Goal: Task Accomplishment & Management: Use online tool/utility

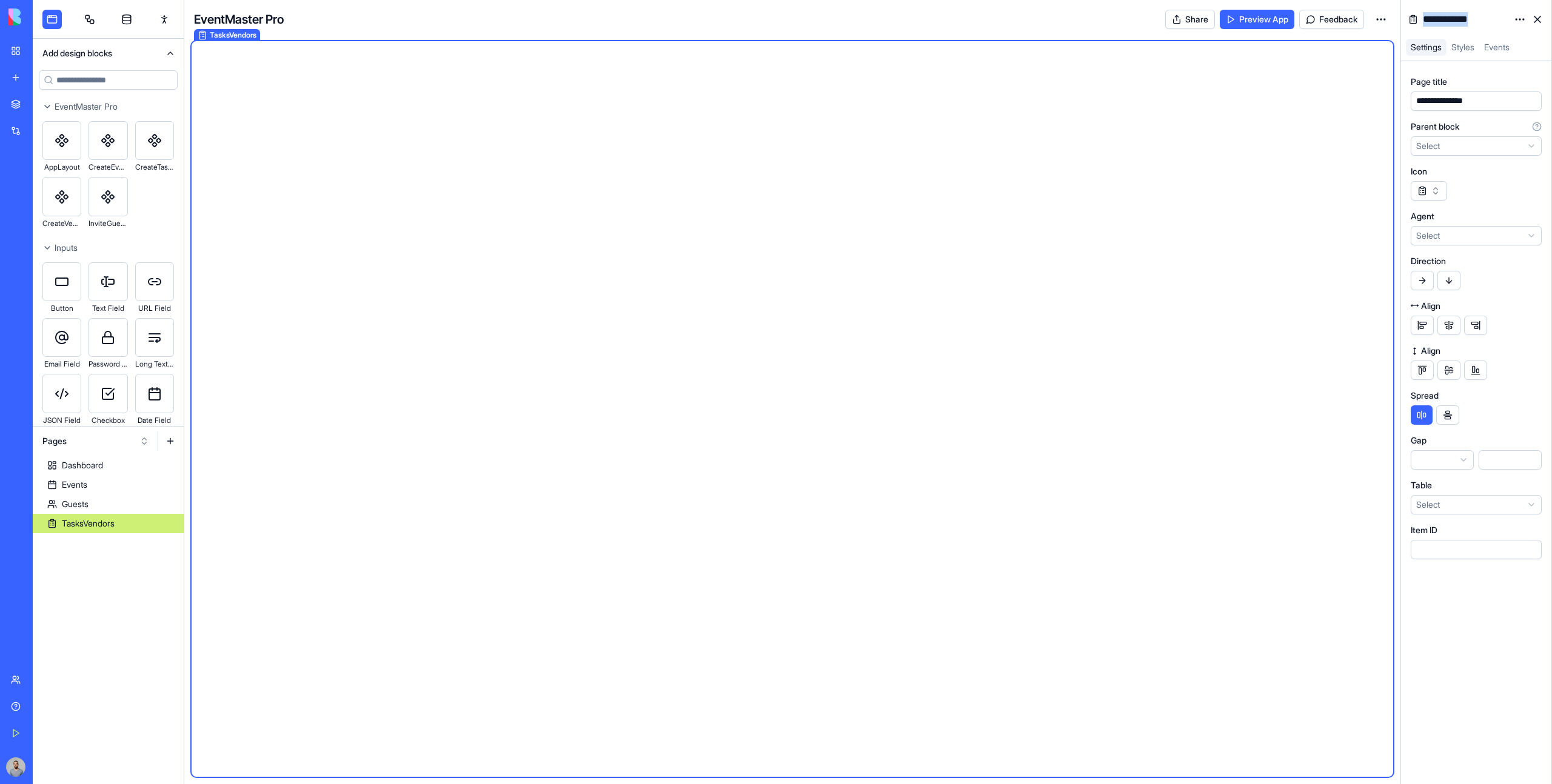
click at [1532, 16] on link at bounding box center [1537, 19] width 19 height 19
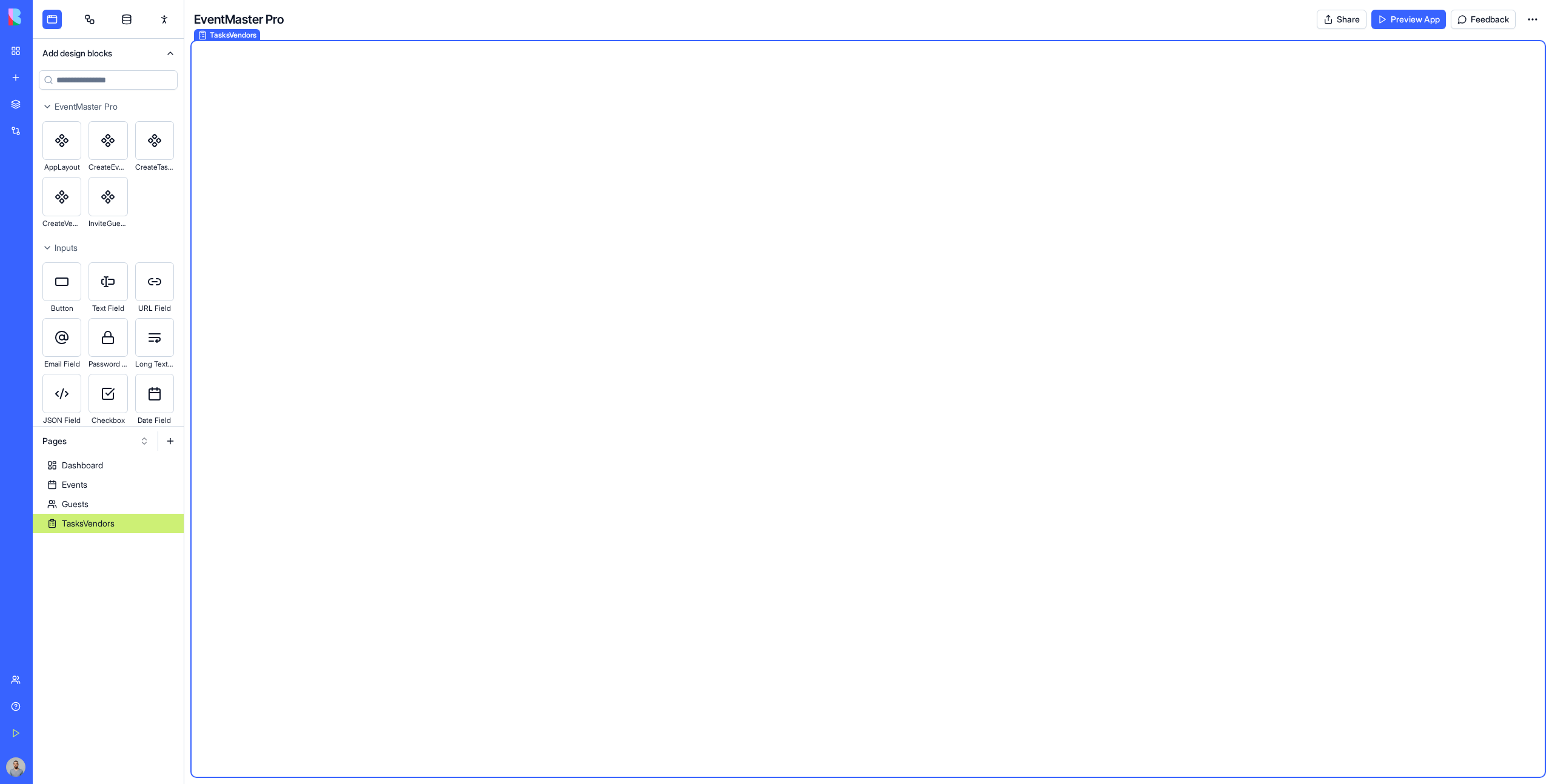
click at [1534, 21] on html "BETA My Workspace New app Marketplace Integrations Recent Smart Checklist Manag…" at bounding box center [776, 392] width 1552 height 784
click at [1534, 19] on html "BETA My Workspace New app Marketplace Integrations Recent Smart Checklist Manag…" at bounding box center [776, 392] width 1552 height 784
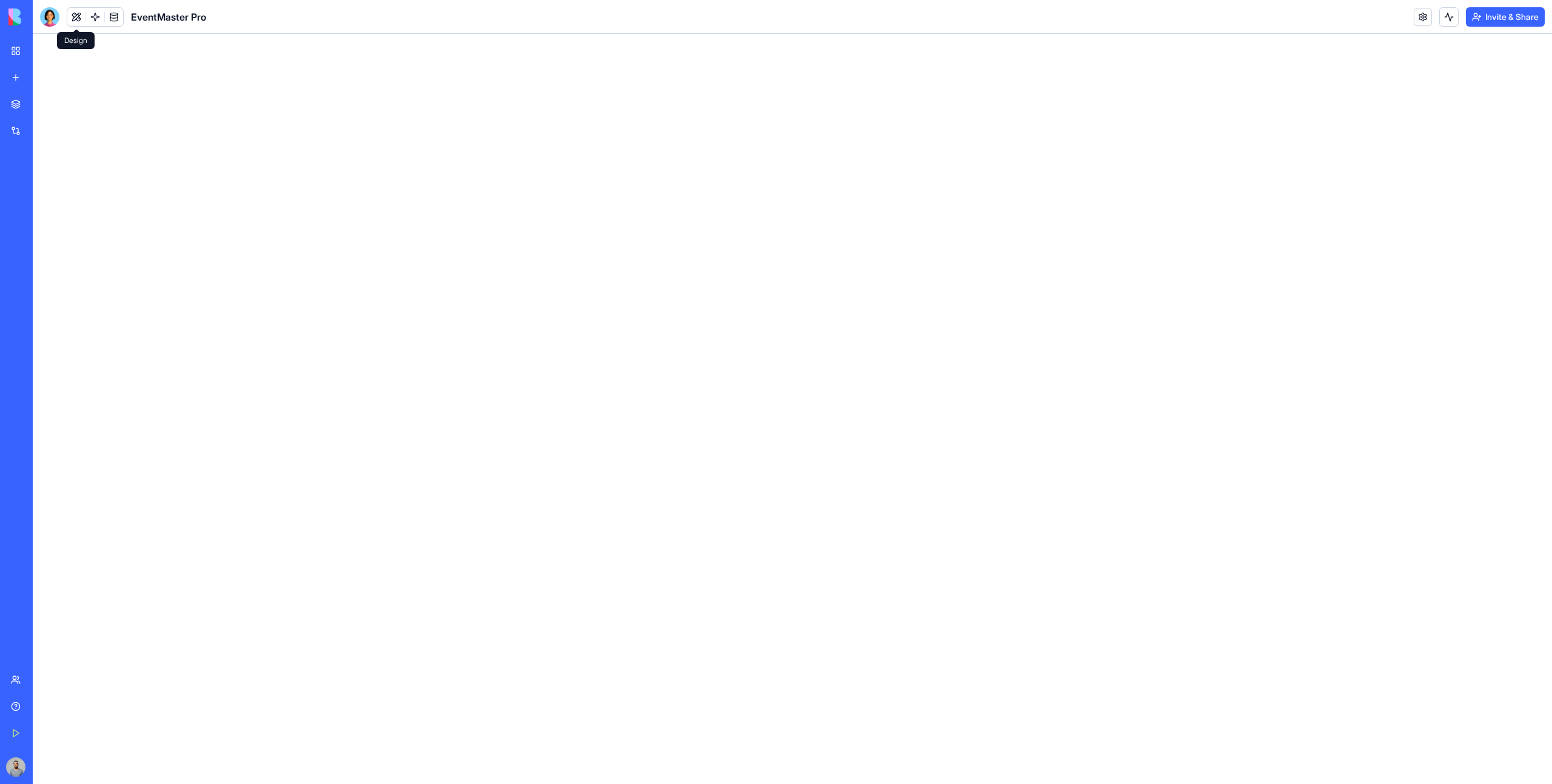
click at [76, 22] on button at bounding box center [76, 16] width 18 height 18
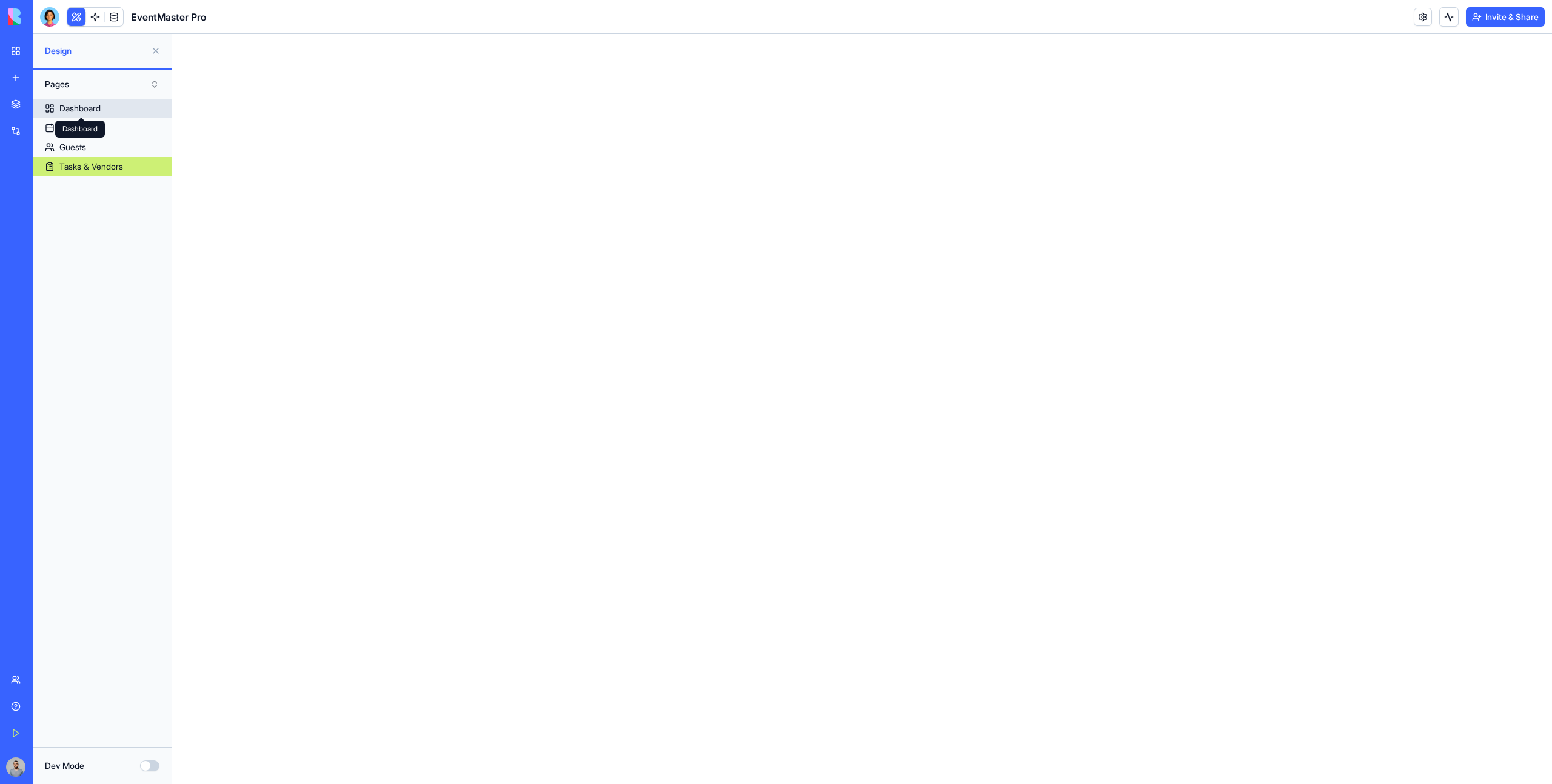
click at [79, 114] on span at bounding box center [81, 117] width 6 height 6
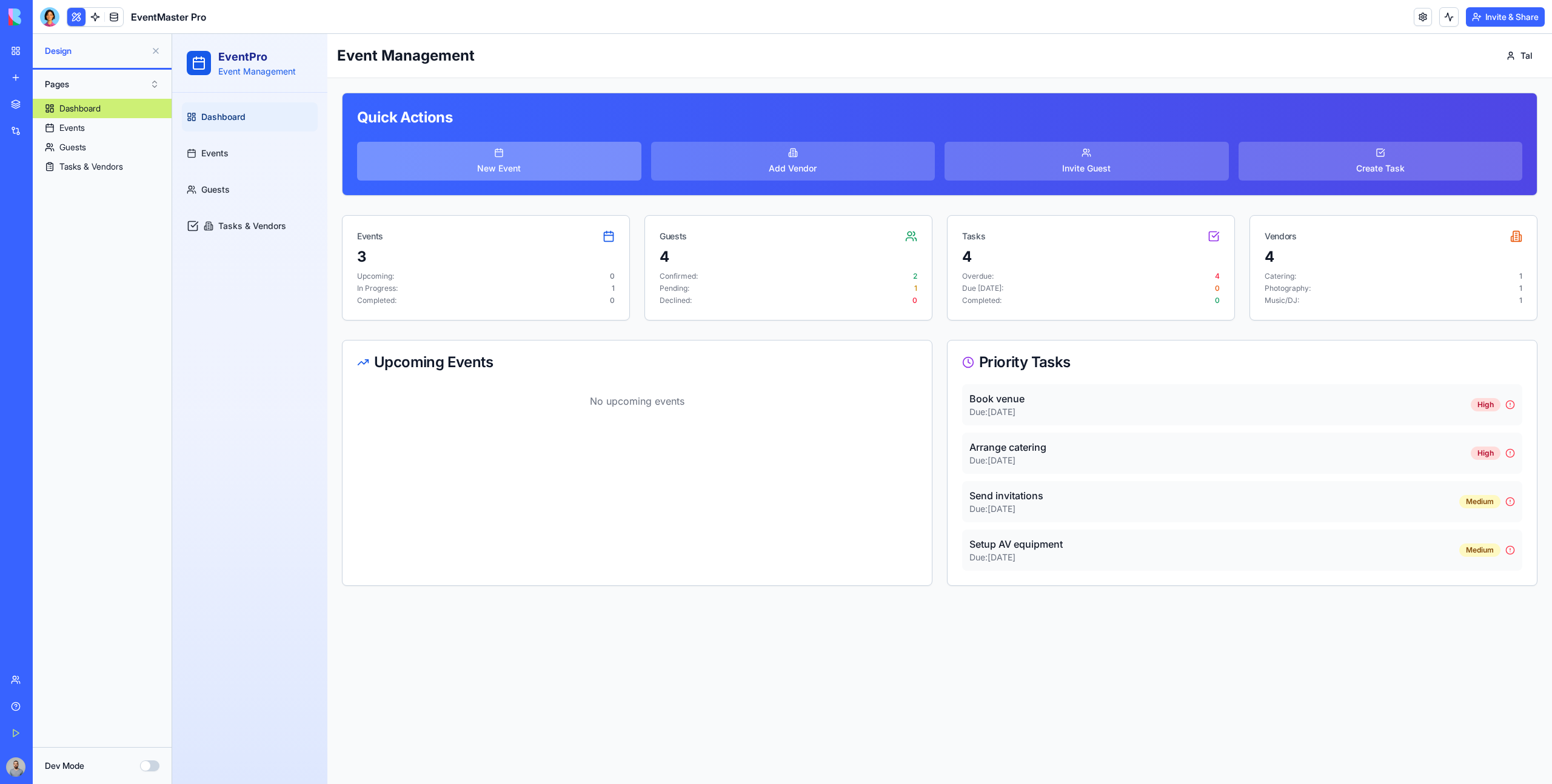
click at [465, 163] on button "New Event" at bounding box center [498, 161] width 284 height 39
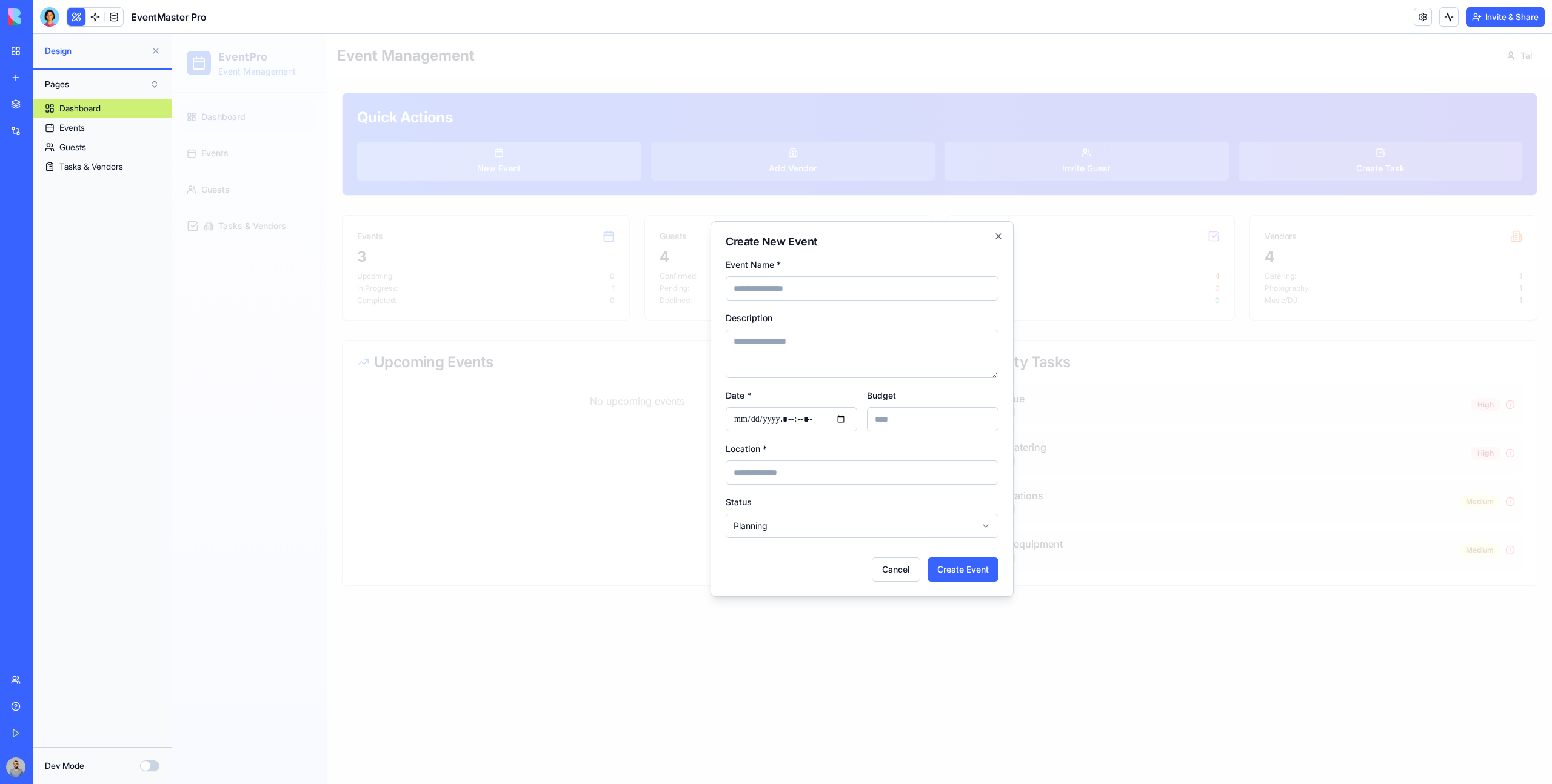
click at [465, 163] on div at bounding box center [862, 409] width 1379 height 750
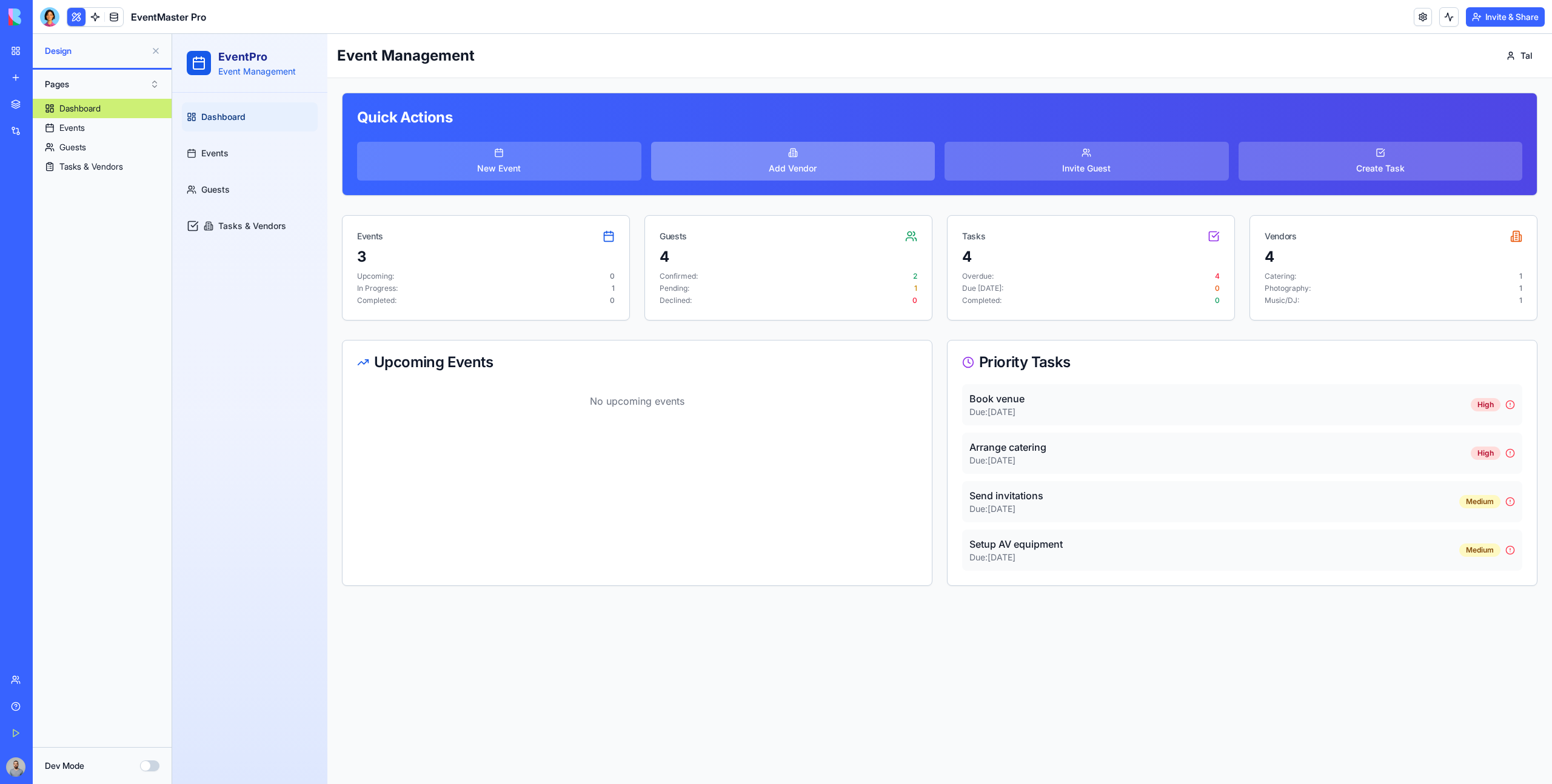
click at [800, 163] on span "Add Vendor" at bounding box center [792, 169] width 48 height 13
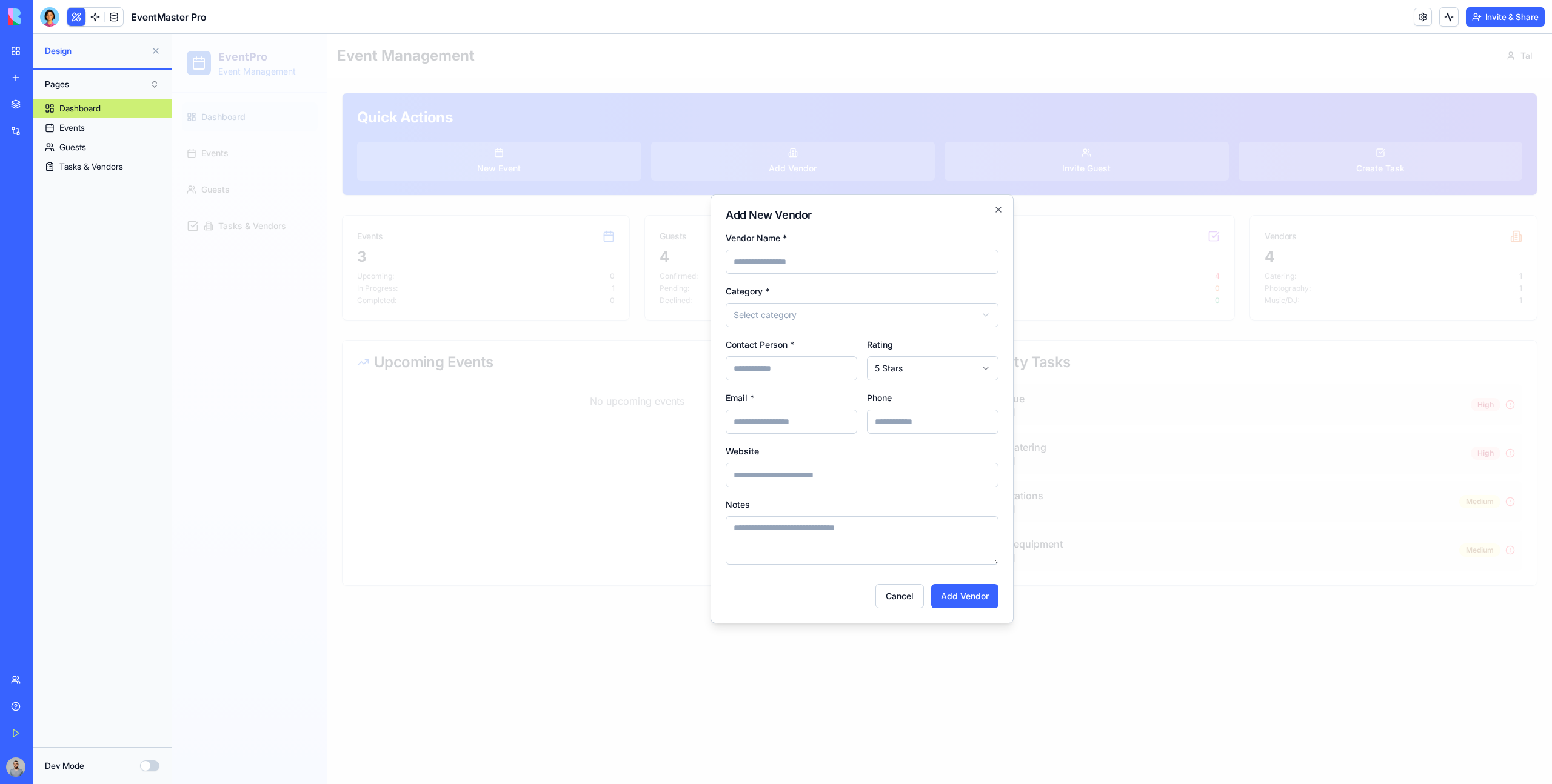
click at [944, 135] on div at bounding box center [862, 409] width 1379 height 750
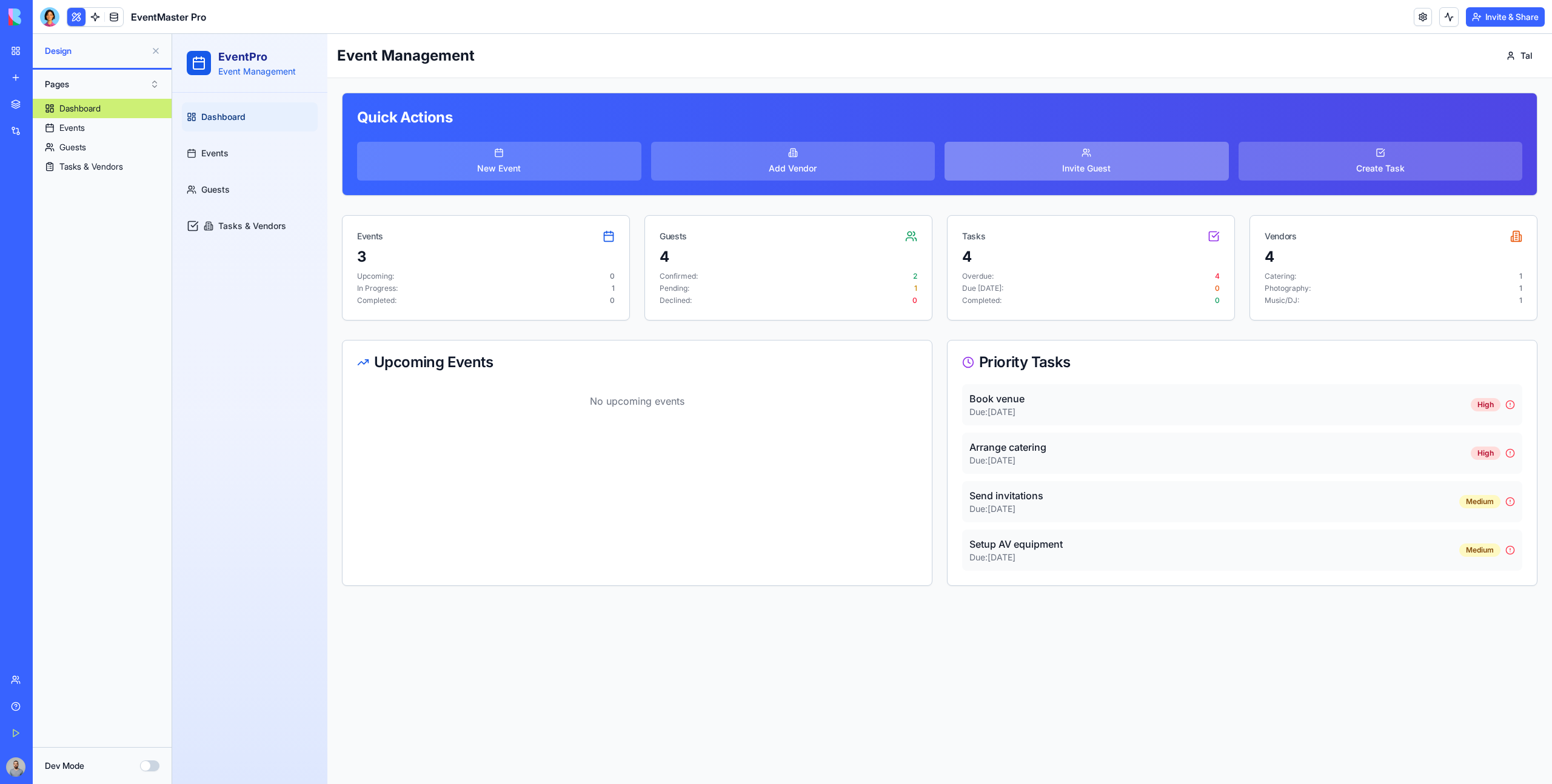
click at [1024, 150] on button "Invite Guest" at bounding box center [1086, 161] width 284 height 39
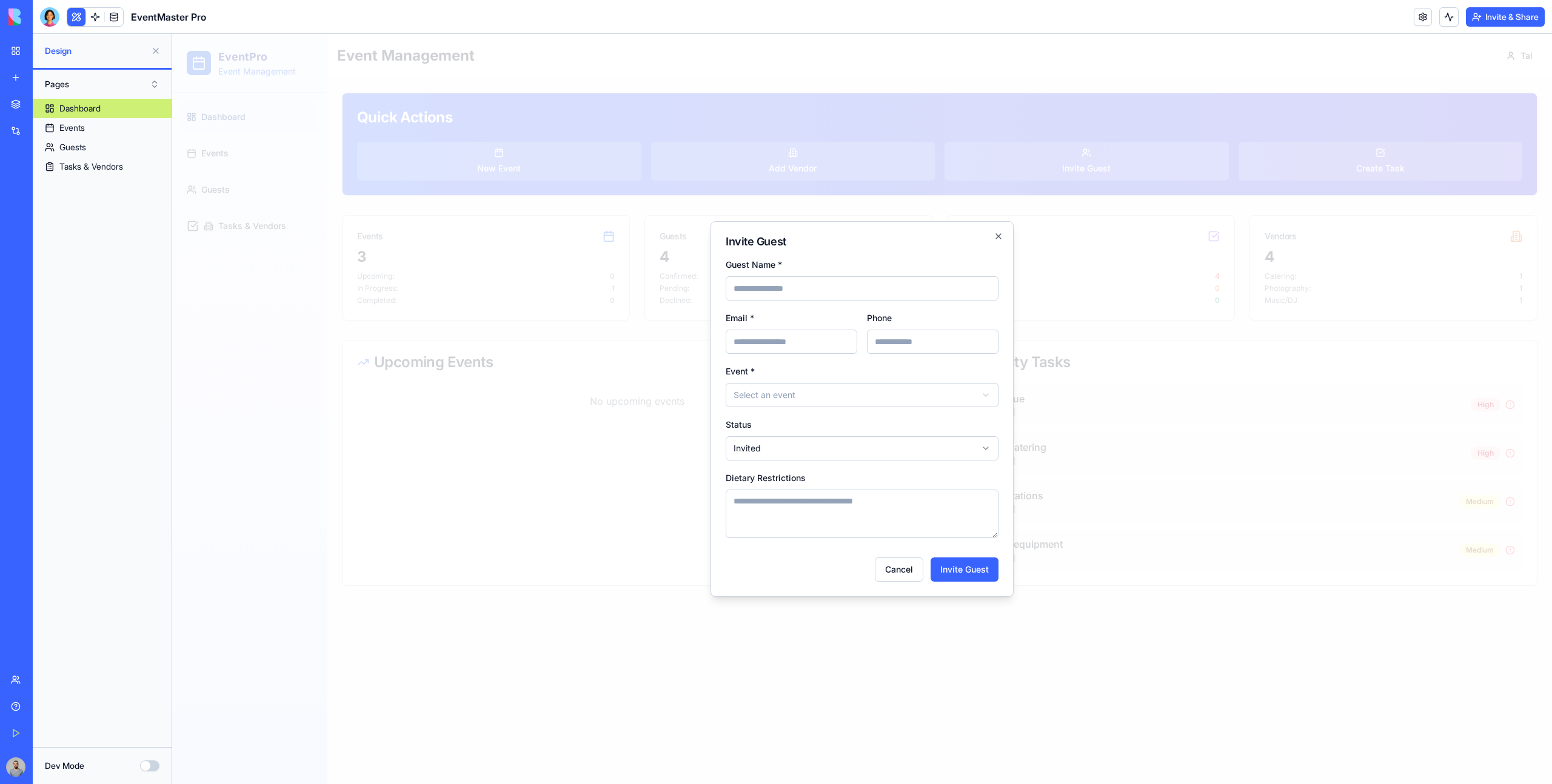
click at [1108, 122] on div at bounding box center [862, 409] width 1379 height 750
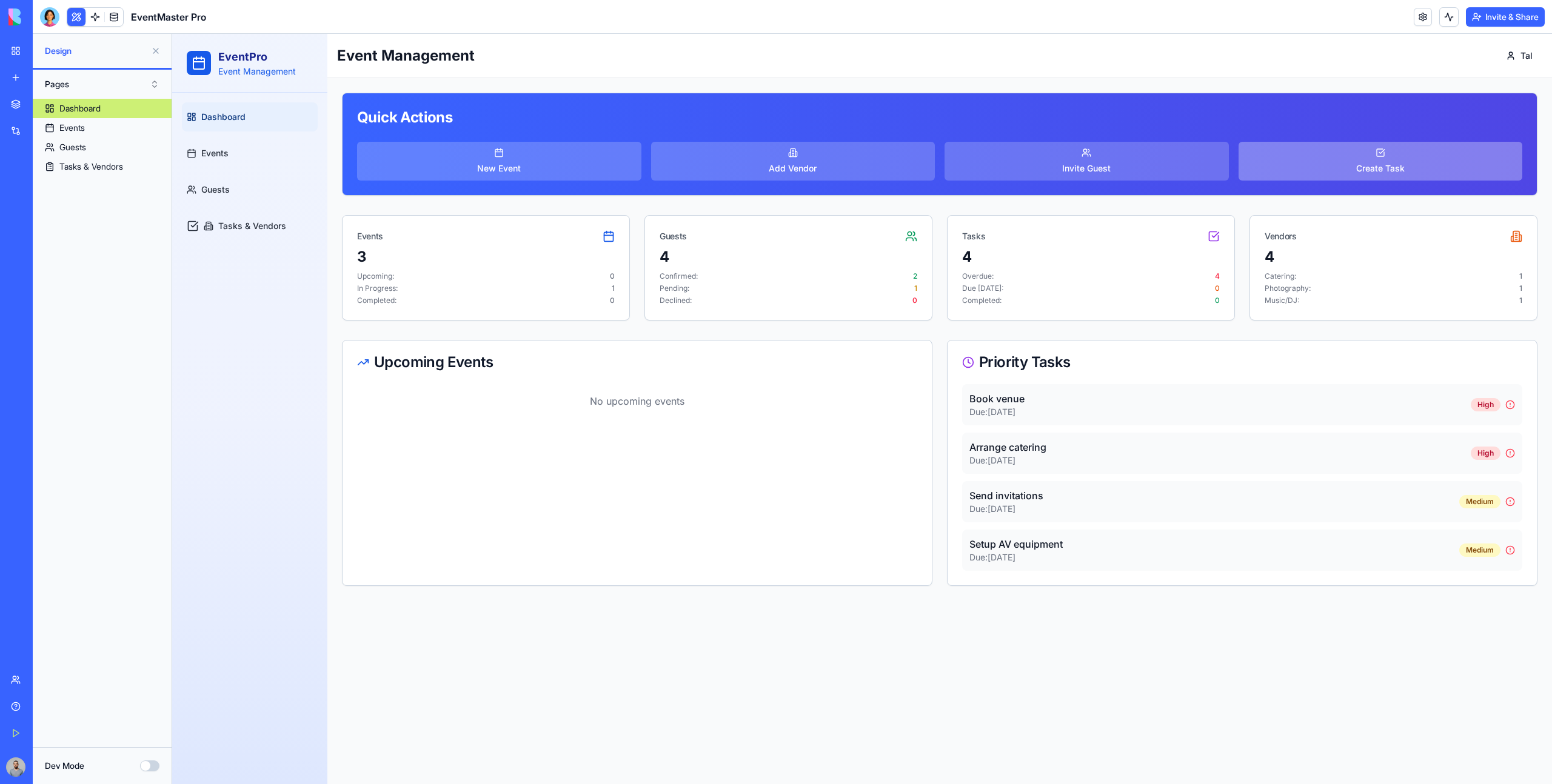
click at [1314, 149] on button "Create Task" at bounding box center [1380, 161] width 284 height 39
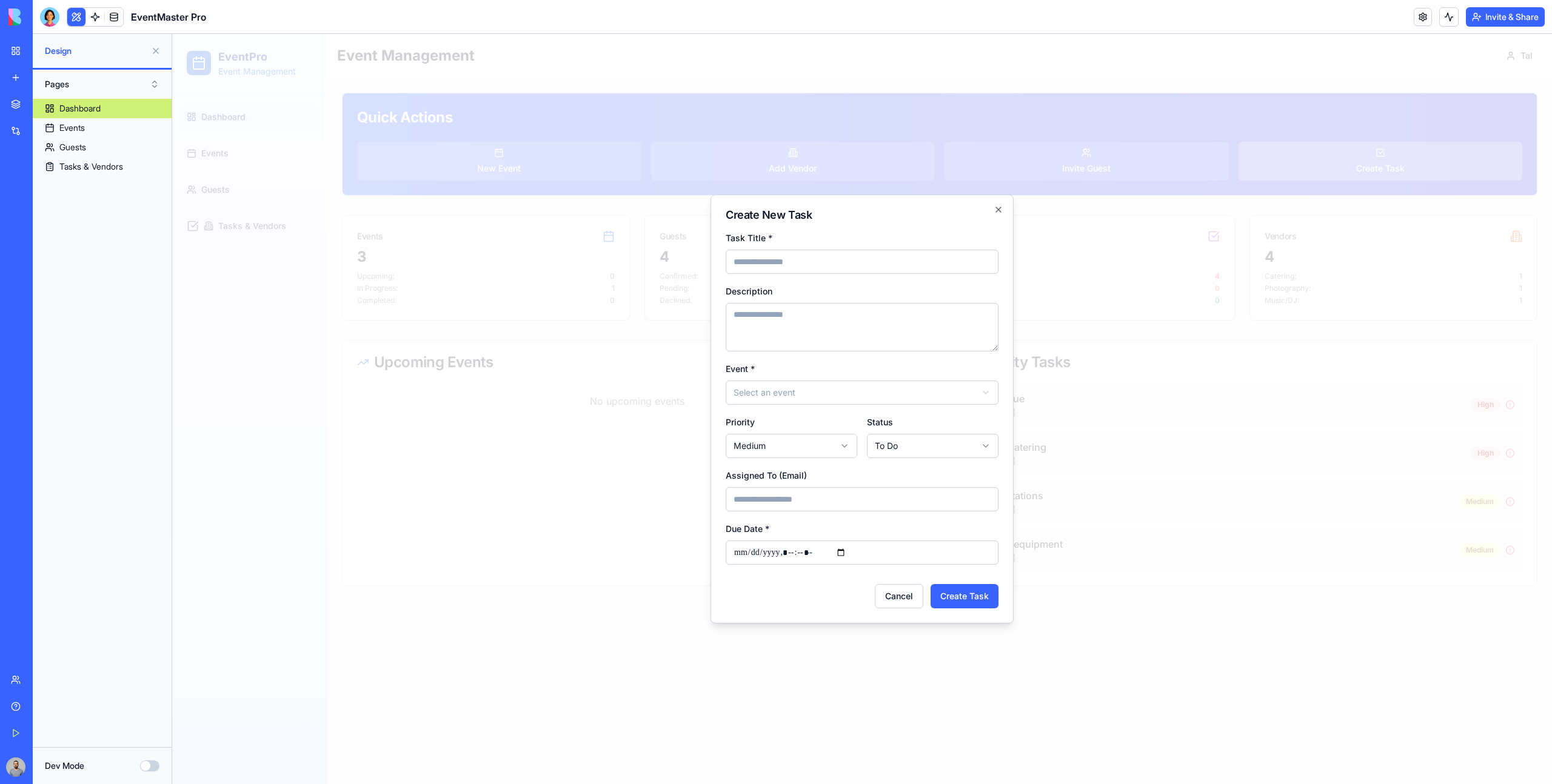
click at [1314, 149] on div at bounding box center [862, 409] width 1379 height 750
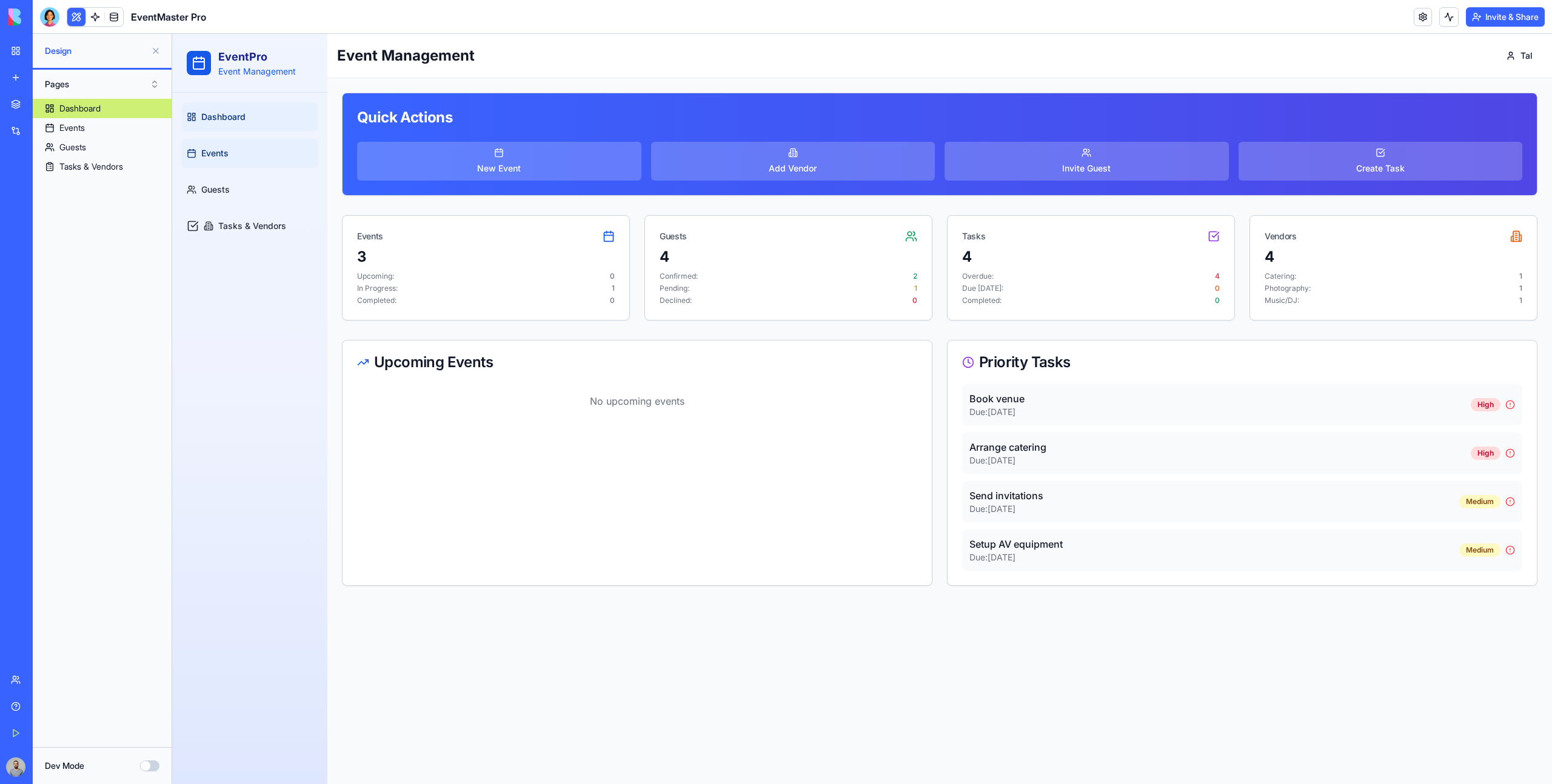
click at [231, 141] on link "Events" at bounding box center [250, 153] width 136 height 29
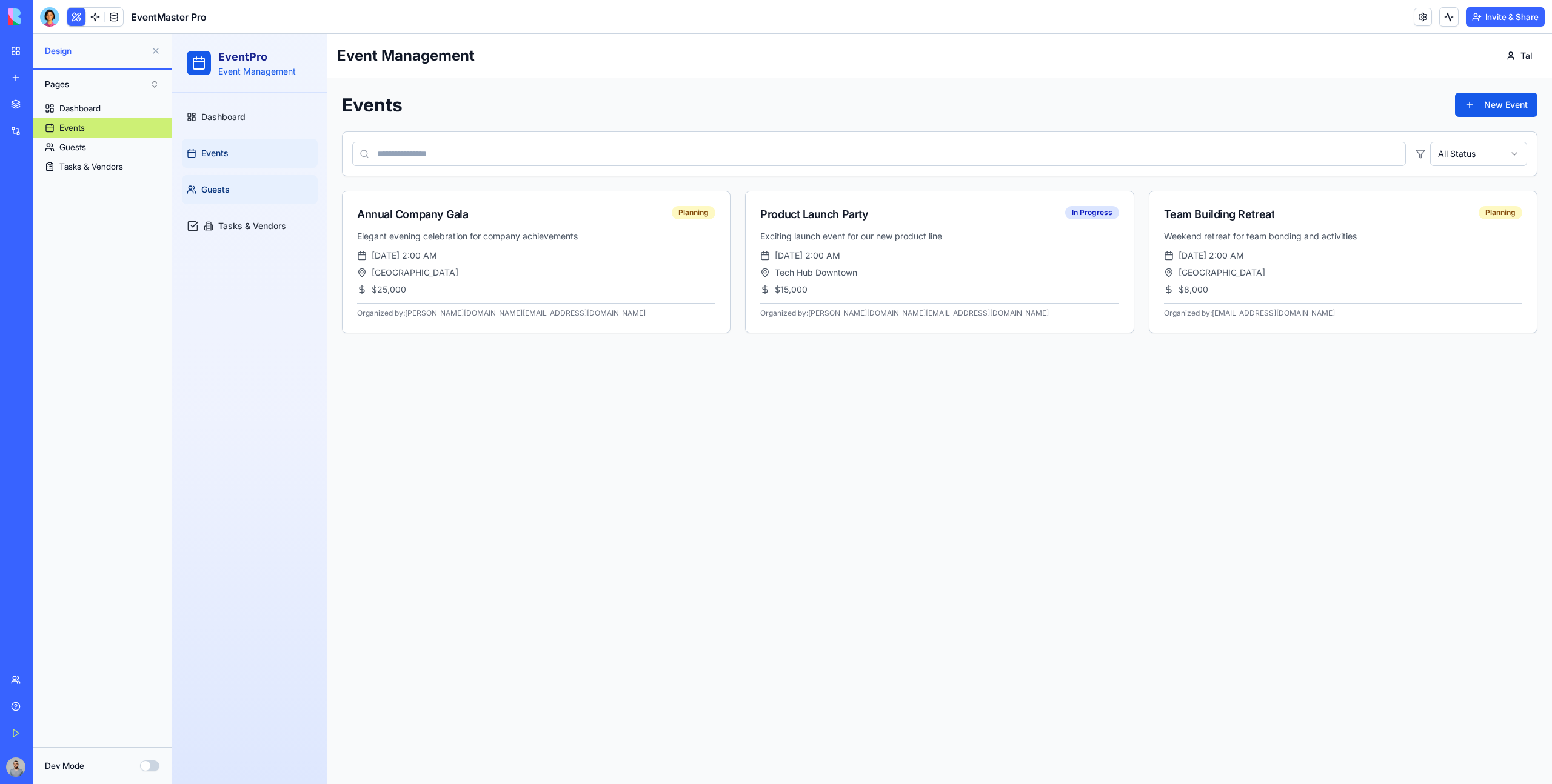
click at [240, 190] on link "Guests" at bounding box center [250, 190] width 136 height 29
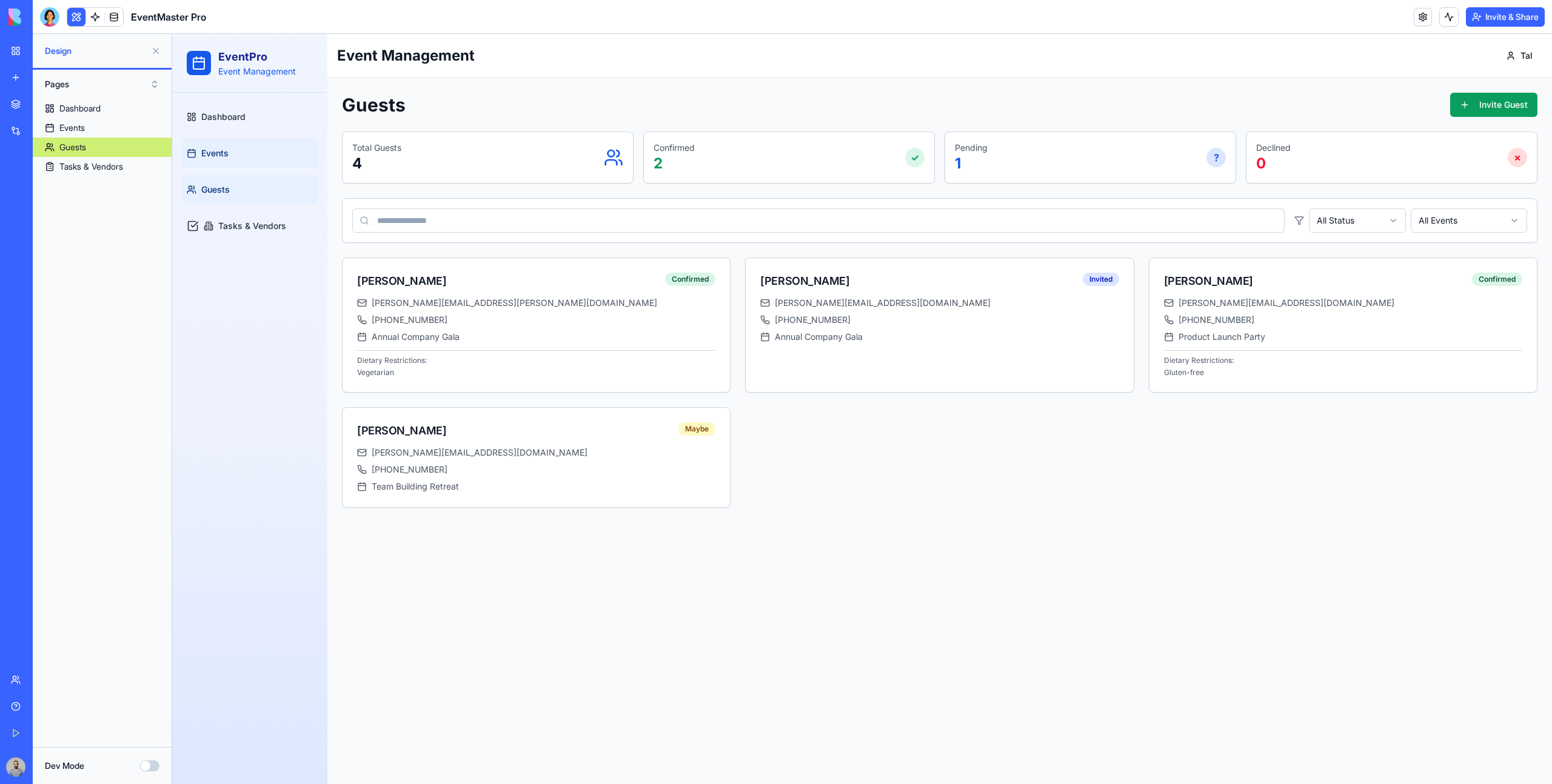
click at [253, 166] on link "Events" at bounding box center [250, 153] width 136 height 29
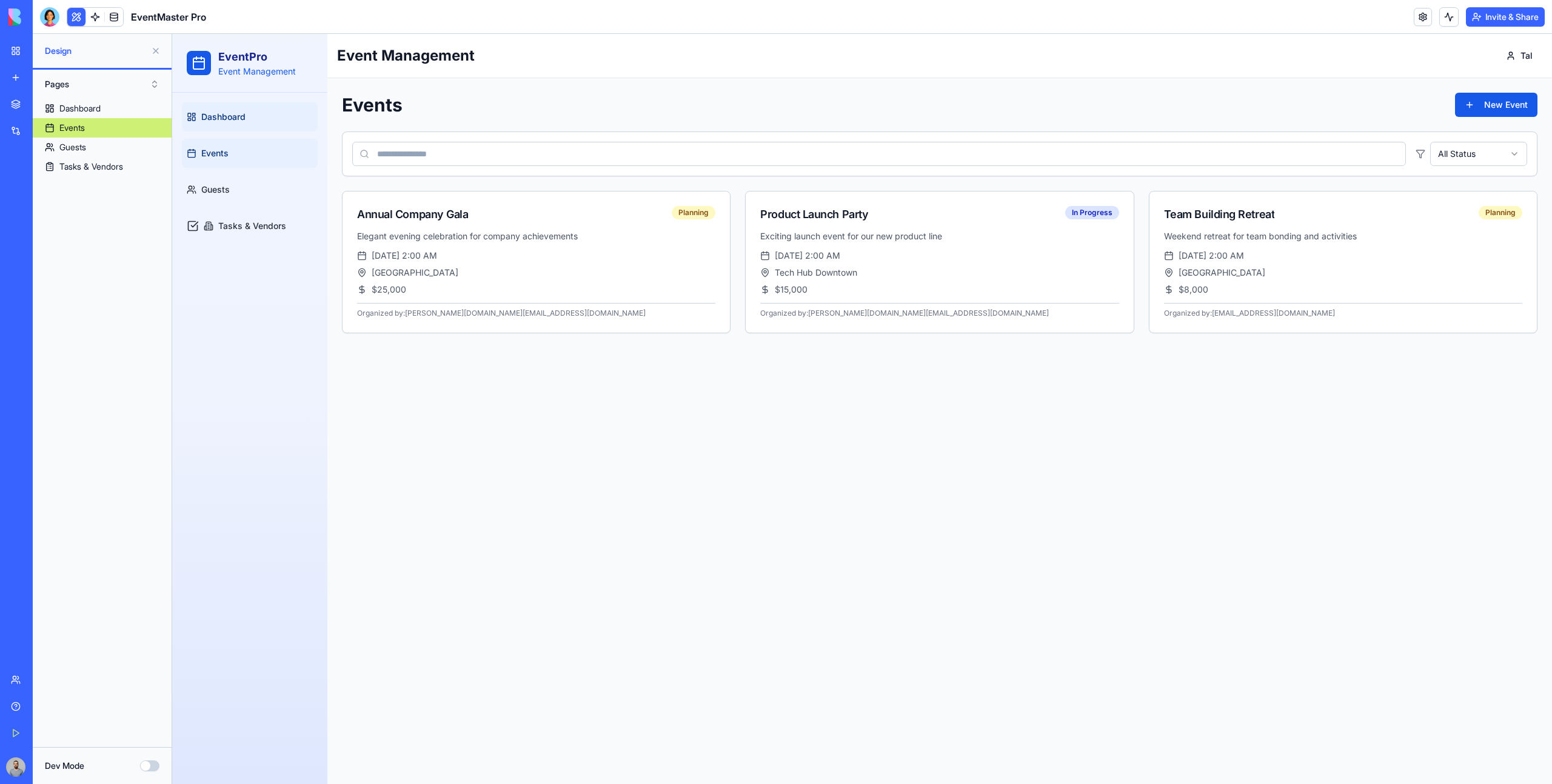
click at [253, 123] on link "Dashboard" at bounding box center [250, 117] width 136 height 29
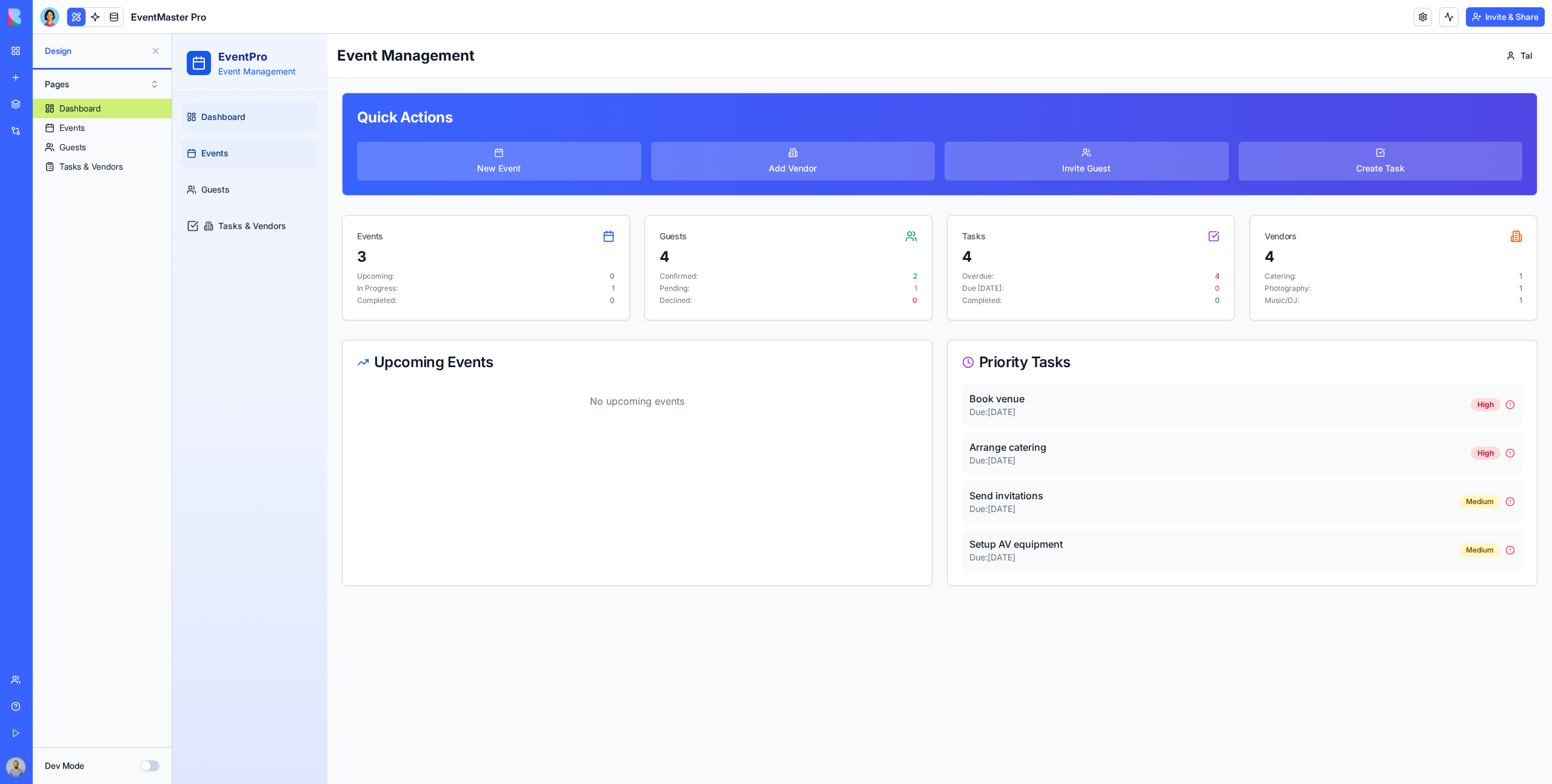
click at [255, 154] on link "Events" at bounding box center [250, 153] width 136 height 29
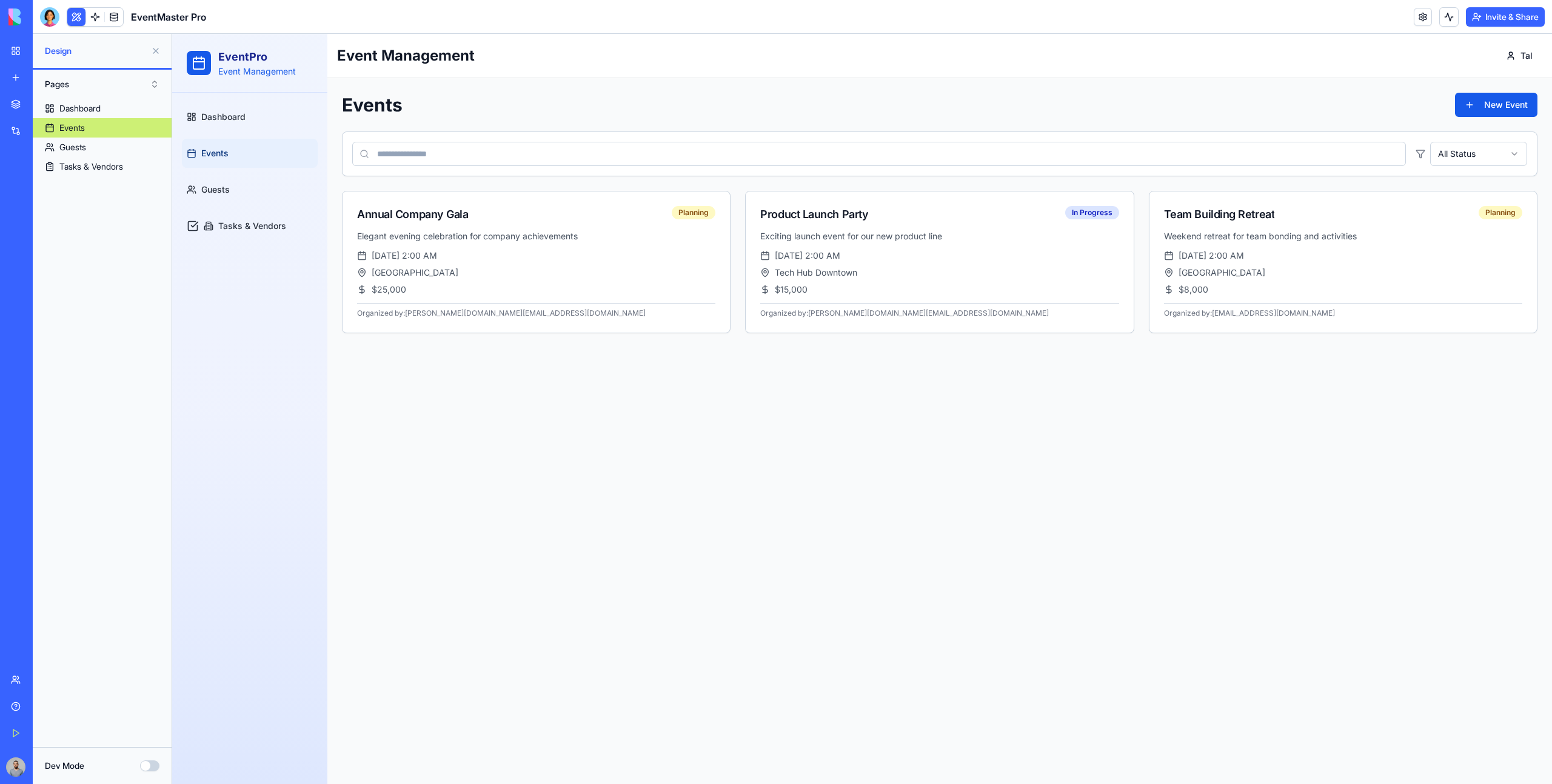
click at [257, 172] on ul "Dashboard Events Guests Tasks & Vendors" at bounding box center [250, 172] width 136 height 139
click at [268, 175] on link "Guests" at bounding box center [250, 190] width 136 height 29
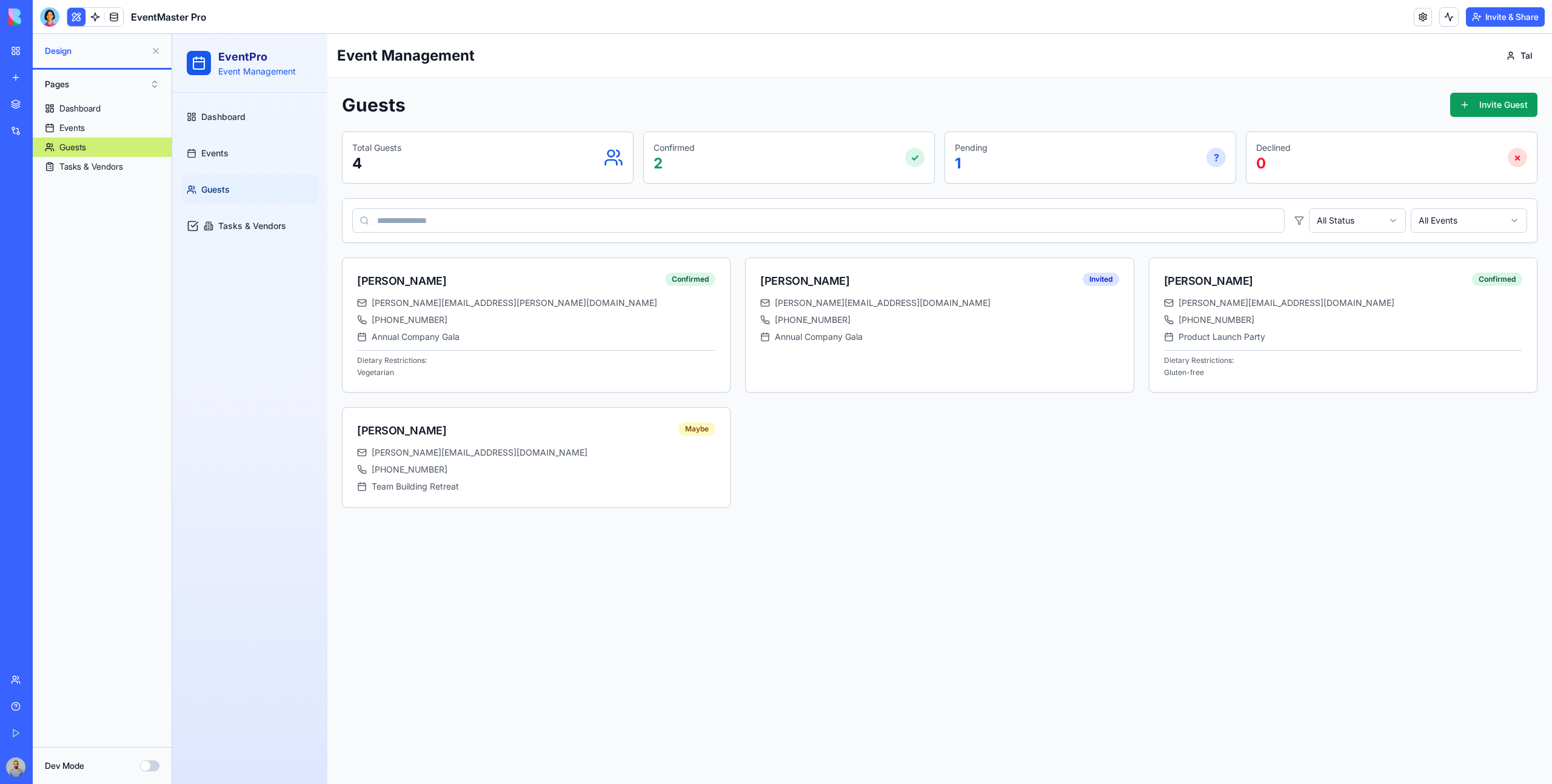
click at [106, 82] on button "Pages" at bounding box center [102, 84] width 127 height 19
click at [106, 123] on div "Components" at bounding box center [102, 129] width 120 height 19
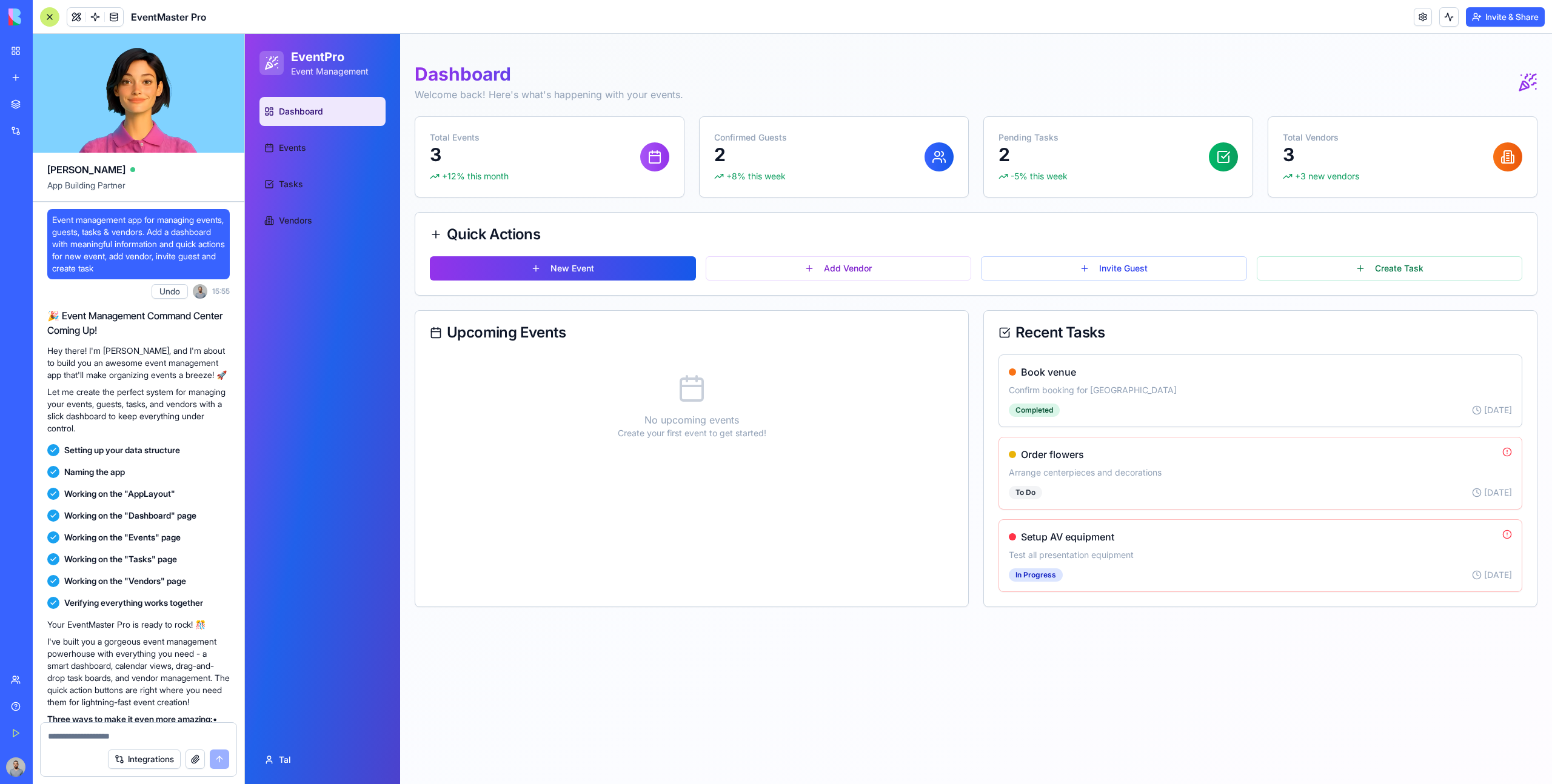
scroll to position [112, 0]
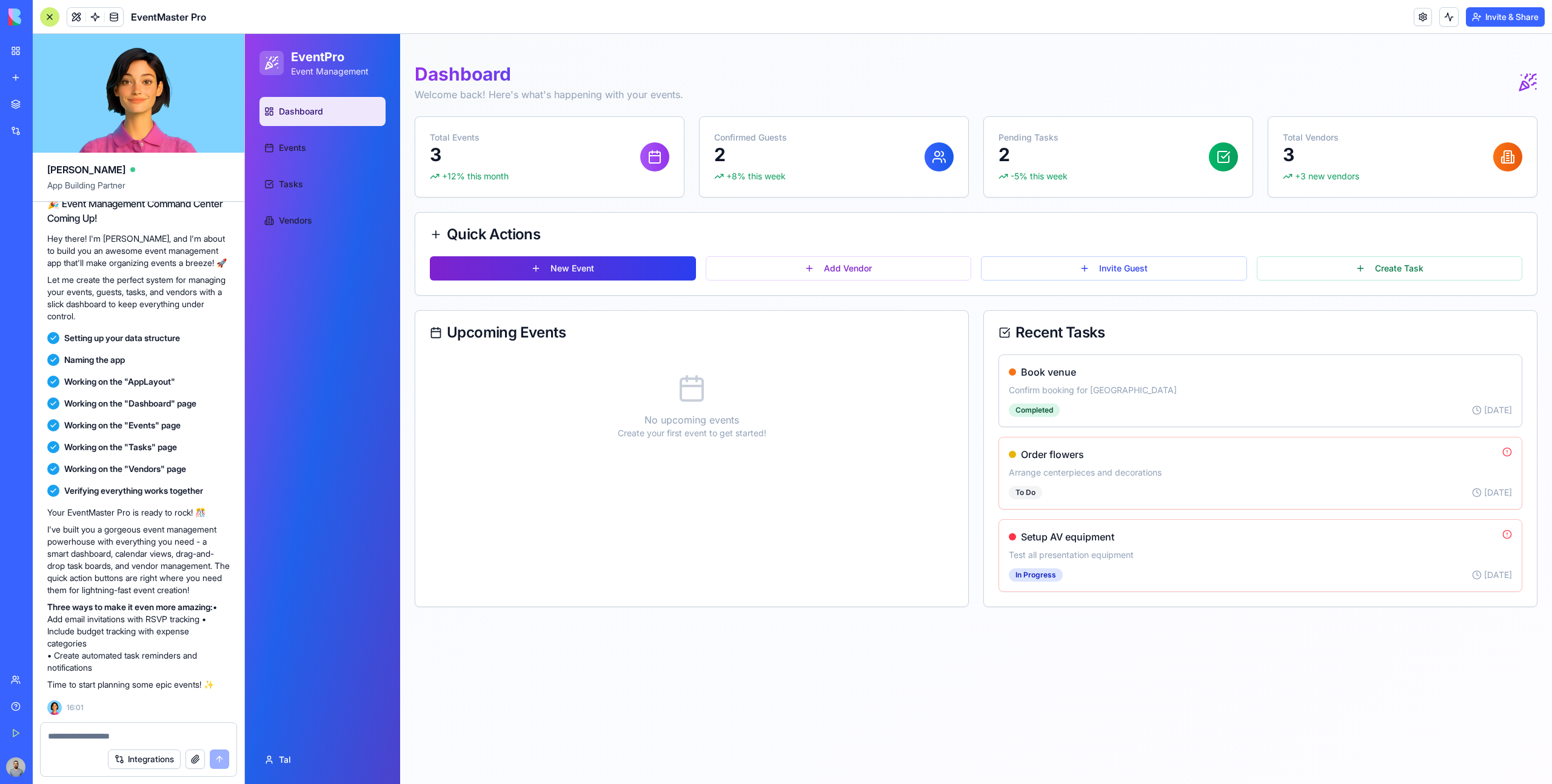
click at [618, 265] on button "New Event" at bounding box center [562, 268] width 267 height 24
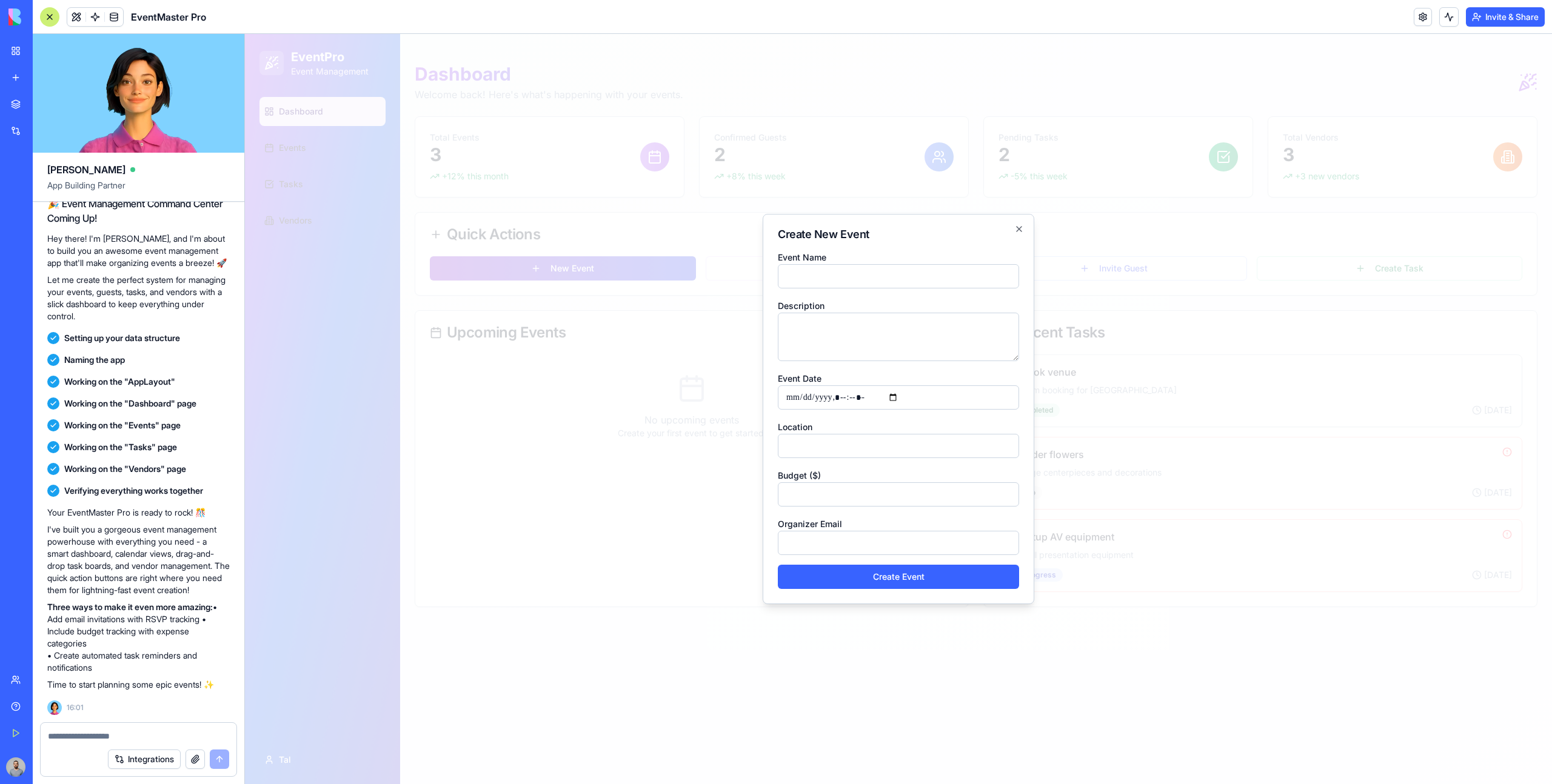
click at [618, 265] on div at bounding box center [899, 409] width 1307 height 750
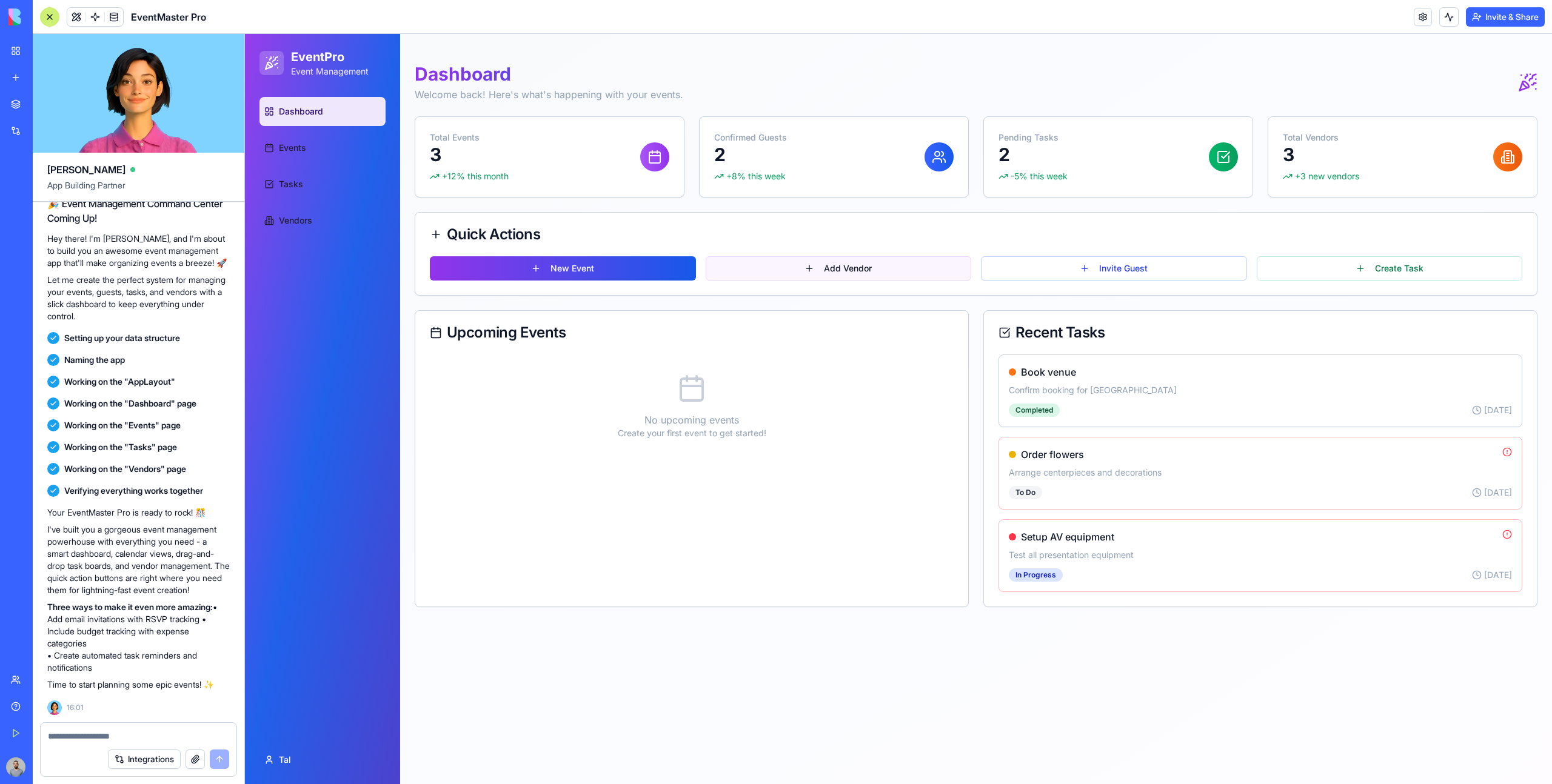
click at [733, 267] on button "Add Vendor" at bounding box center [839, 268] width 267 height 24
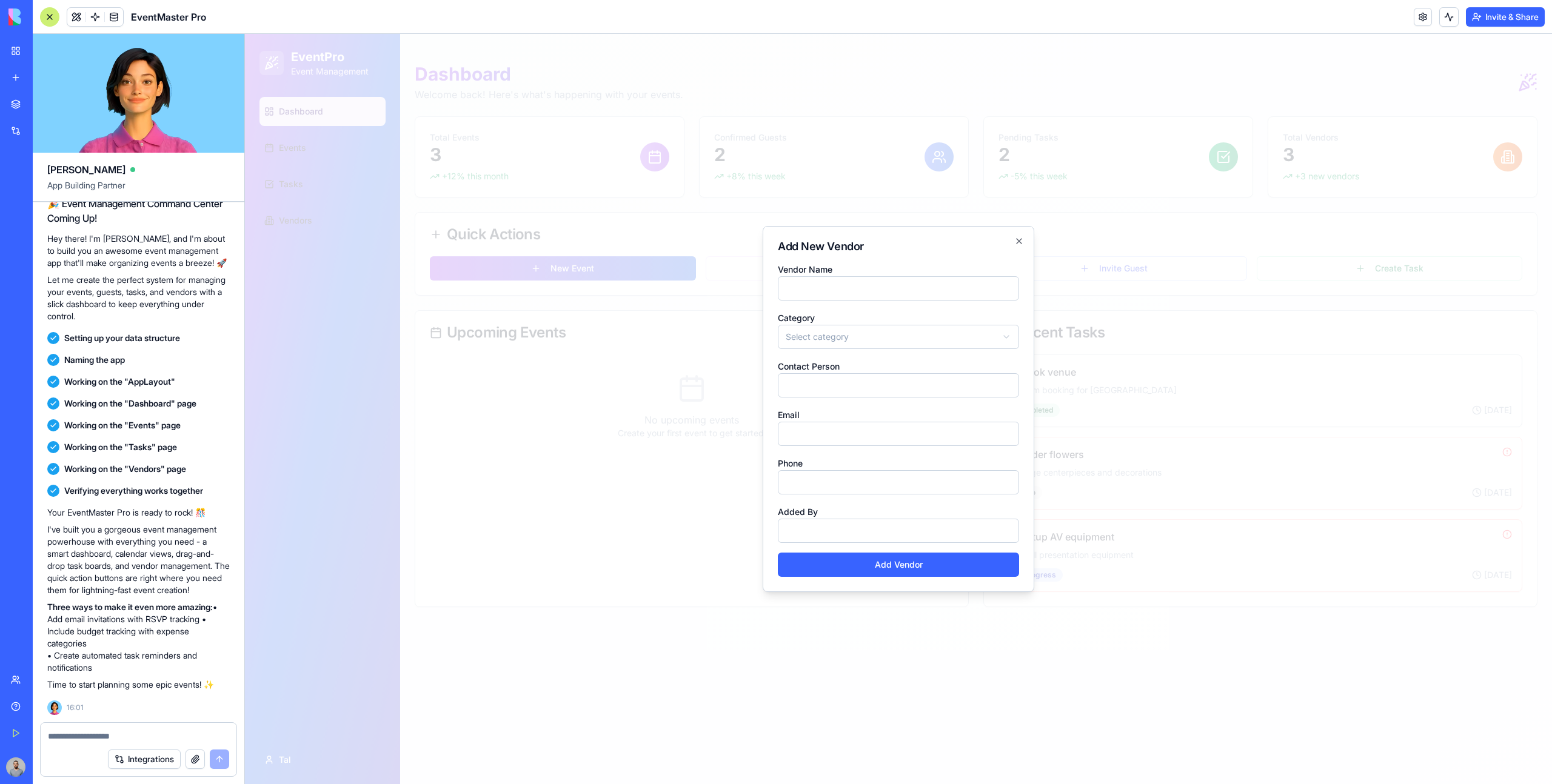
click at [1090, 195] on div at bounding box center [899, 409] width 1307 height 750
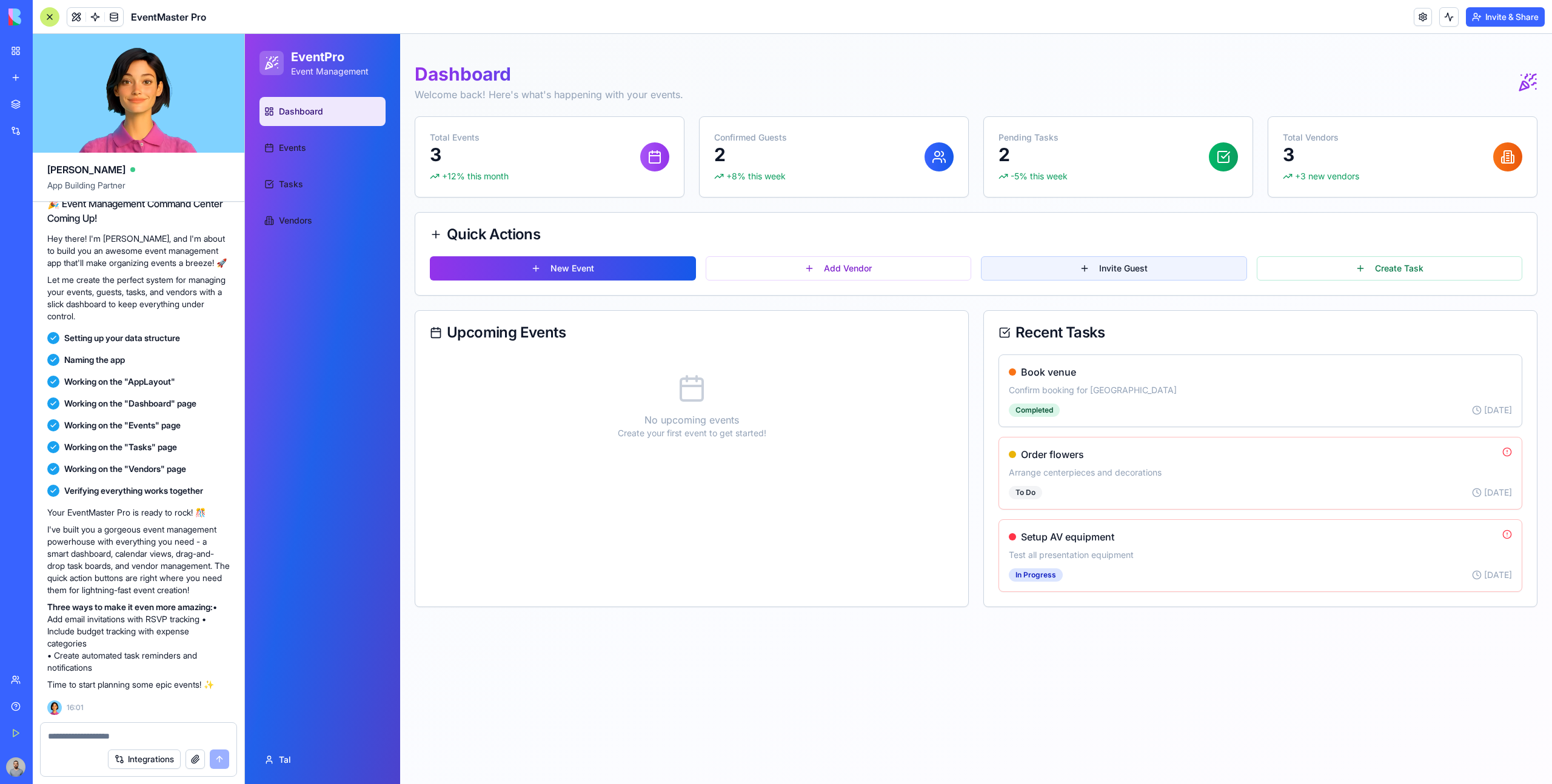
click at [1109, 269] on button "Invite Guest" at bounding box center [1114, 268] width 267 height 24
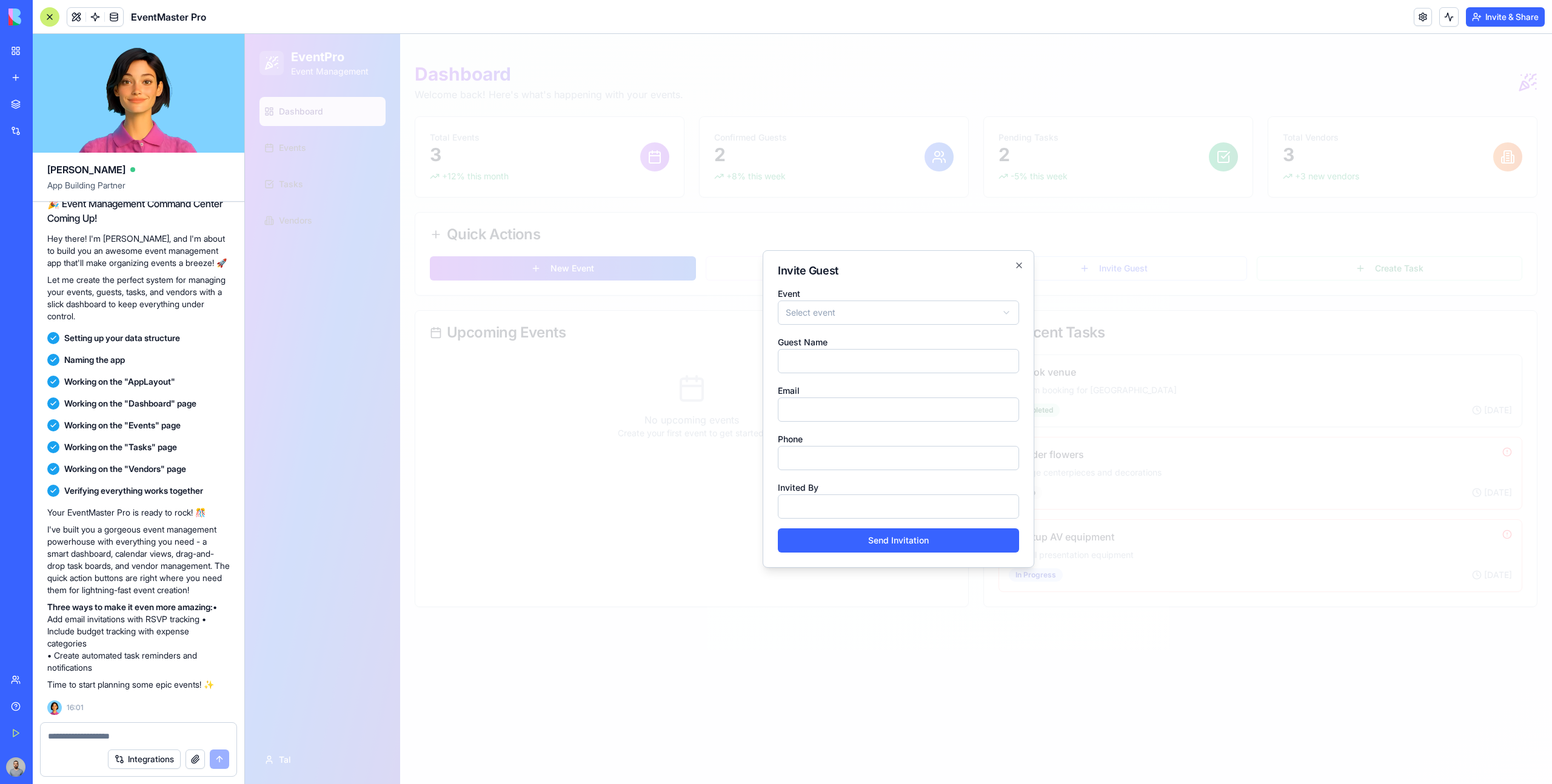
click at [1249, 252] on div at bounding box center [899, 409] width 1307 height 750
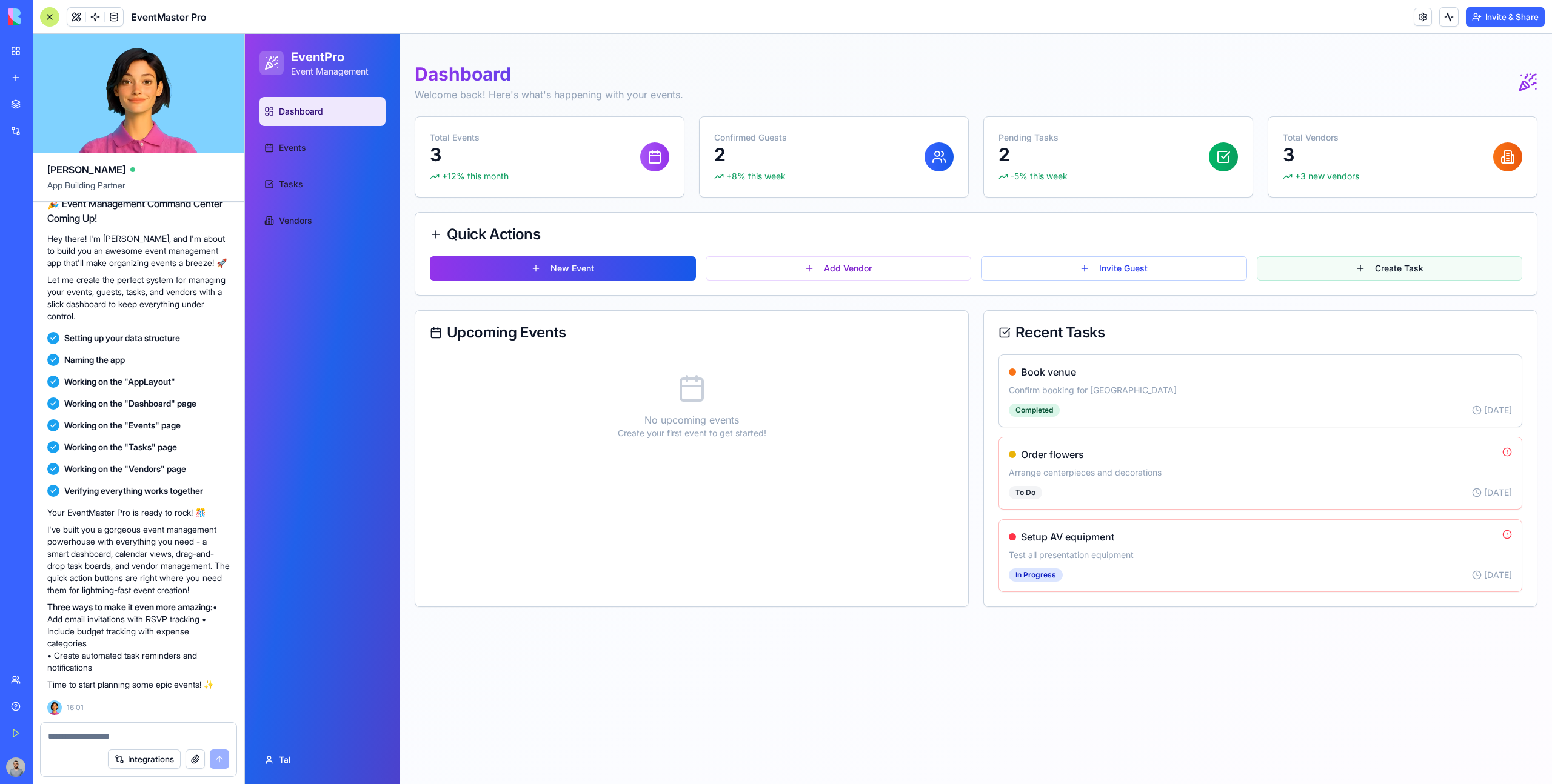
click at [1331, 273] on button "Create Task" at bounding box center [1389, 268] width 267 height 24
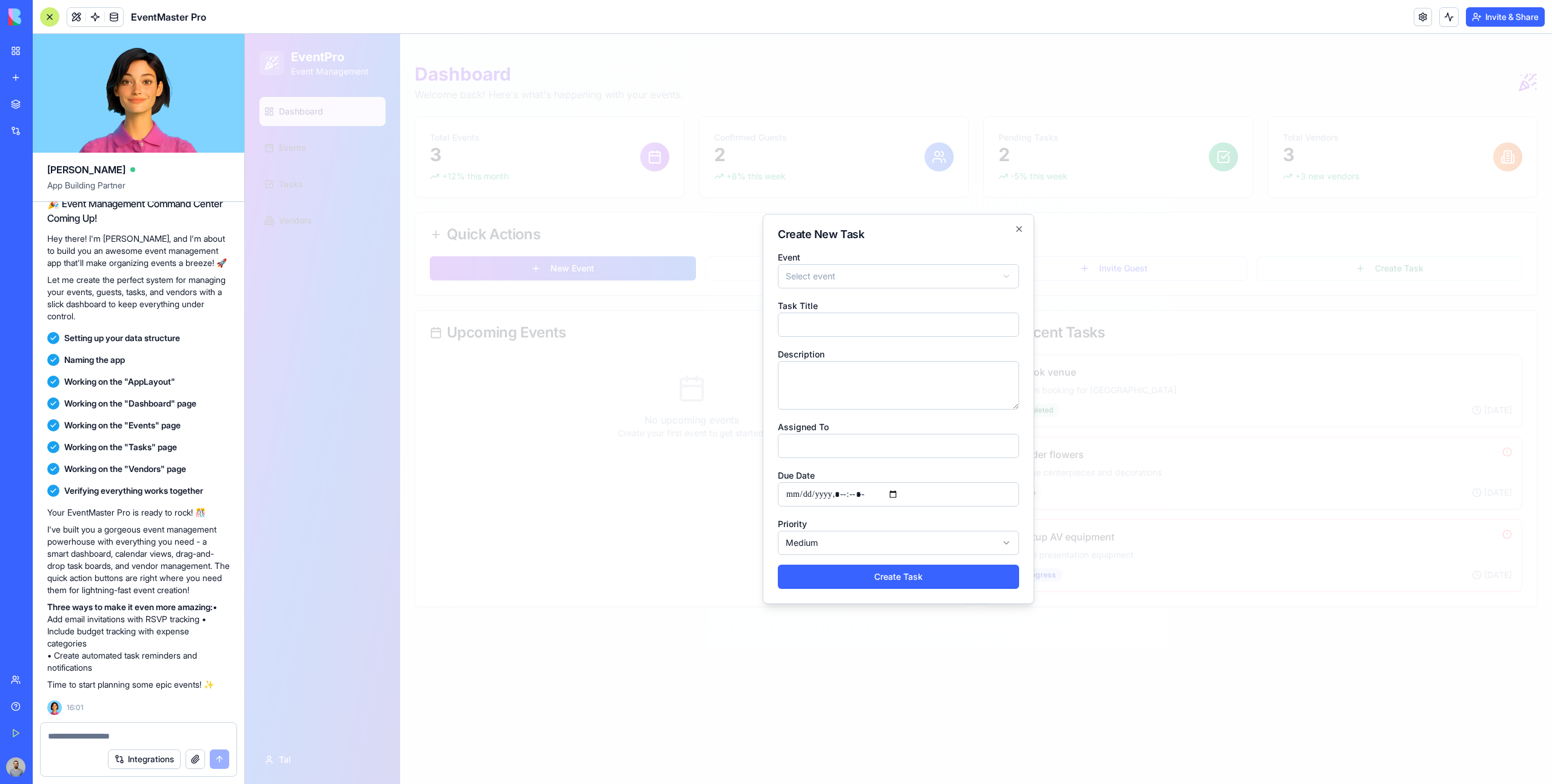
click at [1331, 273] on div at bounding box center [899, 409] width 1307 height 750
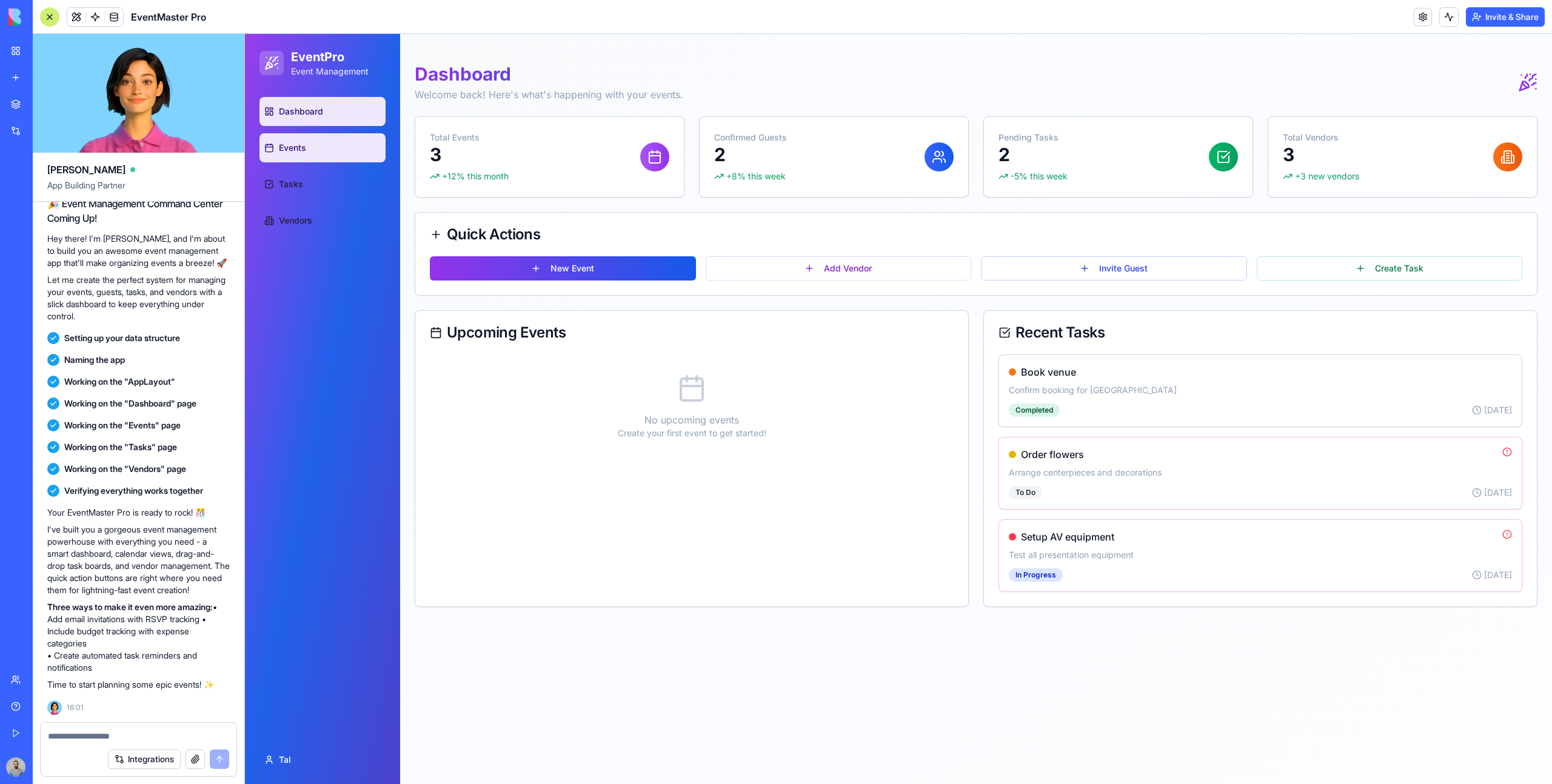
click at [338, 143] on link "Events" at bounding box center [323, 148] width 126 height 29
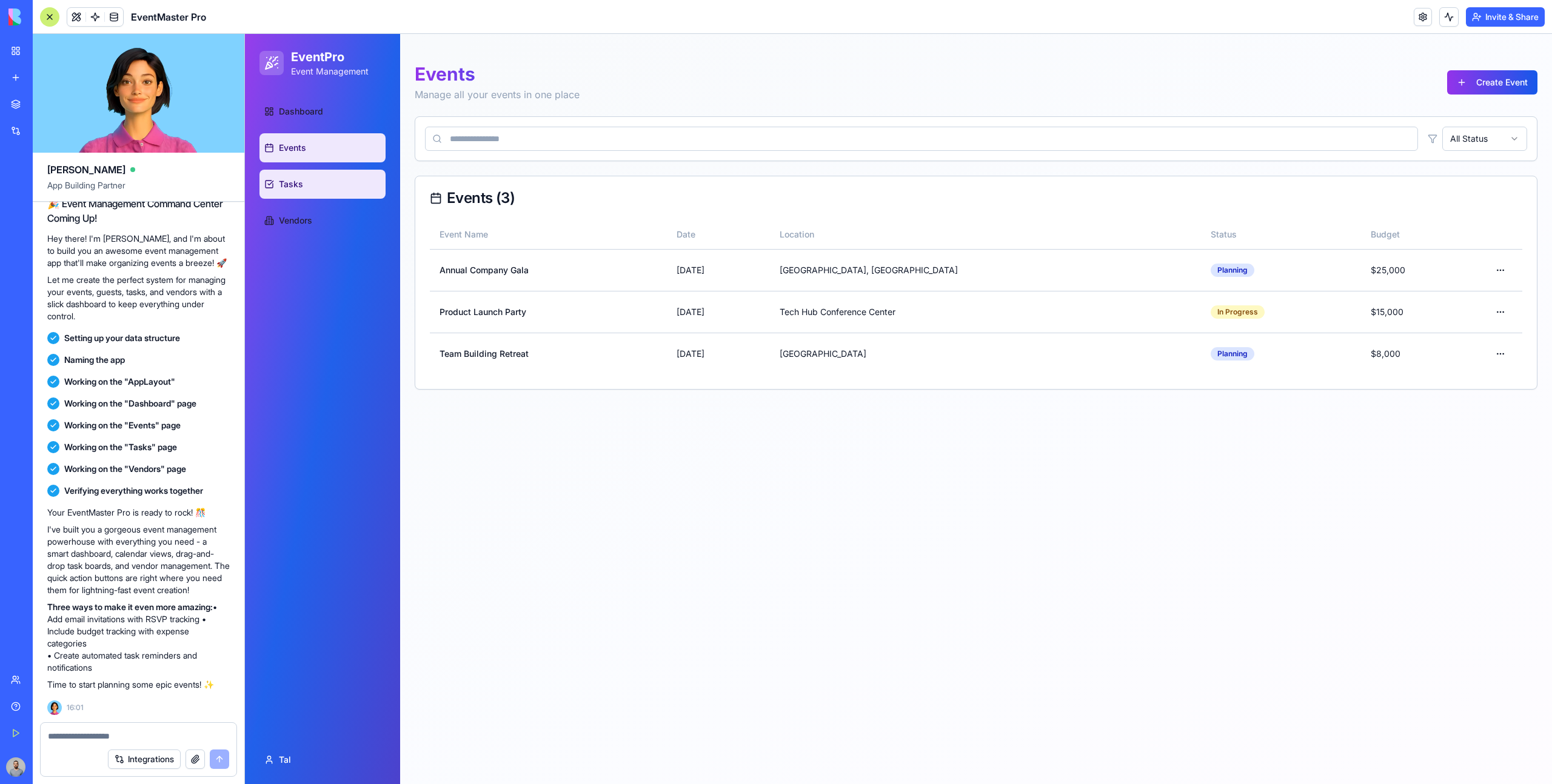
click at [338, 179] on link "Tasks" at bounding box center [323, 184] width 126 height 29
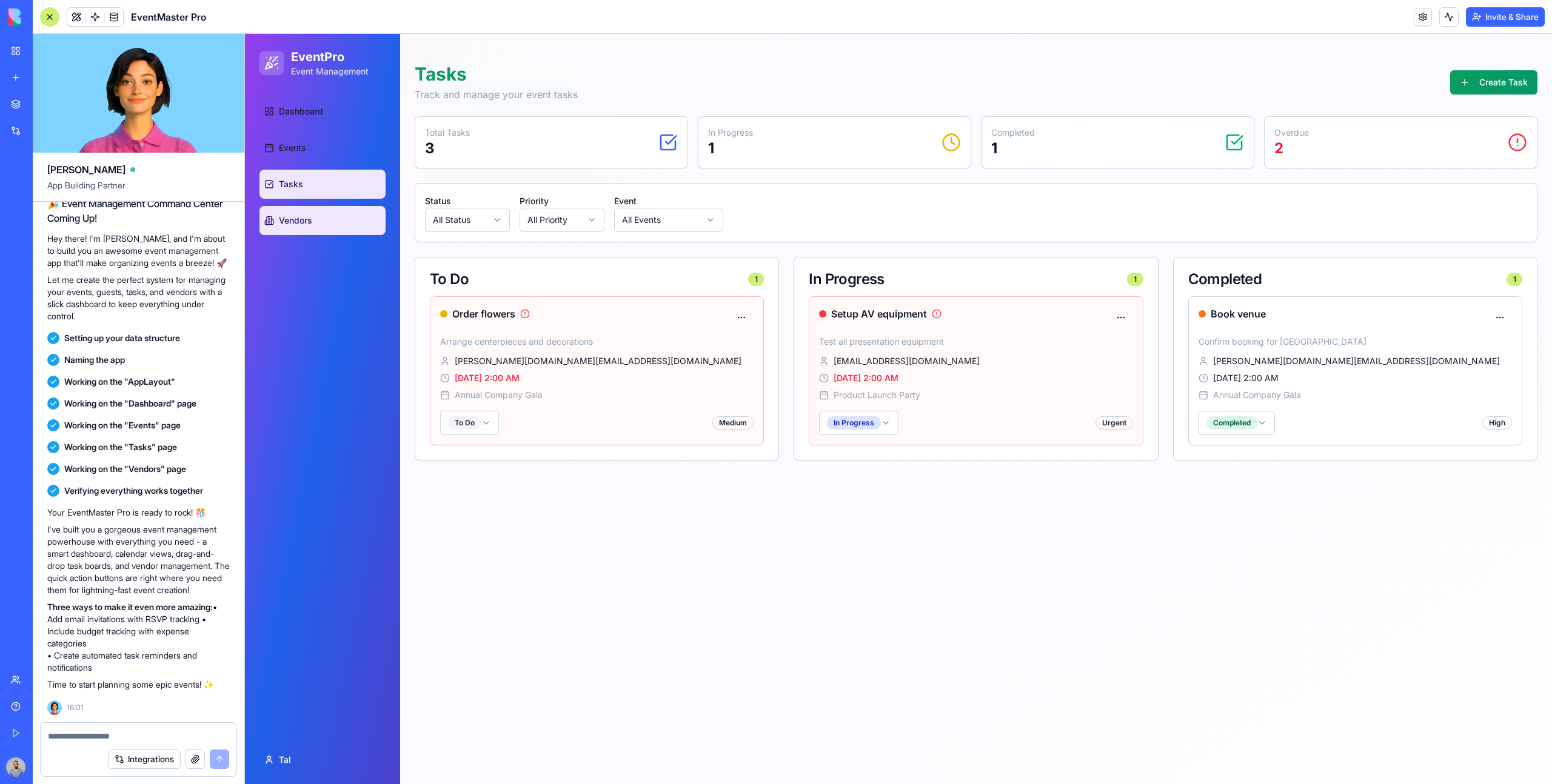
click at [345, 221] on link "Vendors" at bounding box center [323, 221] width 126 height 29
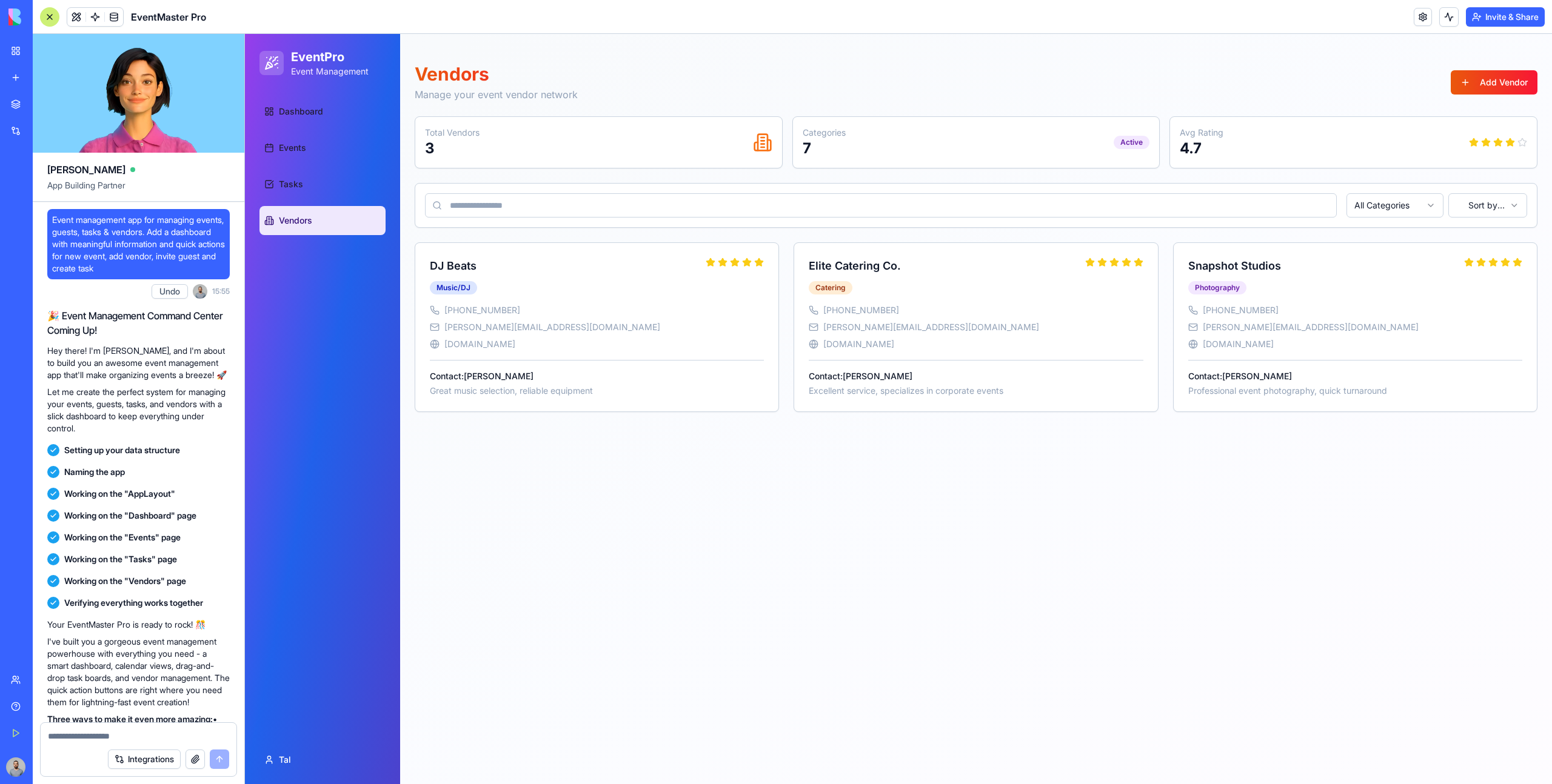
click at [80, 254] on span "Event management app for managing events, guests, tasks & vendors. Add a dashbo…" at bounding box center [139, 244] width 173 height 61
drag, startPoint x: 80, startPoint y: 254, endPoint x: 111, endPoint y: 254, distance: 31.0
click at [111, 254] on span "Event management app for managing events, guests, tasks & vendors. Add a dashbo…" at bounding box center [139, 244] width 173 height 61
click at [1458, 89] on button "Add Vendor" at bounding box center [1494, 82] width 86 height 24
click at [357, 190] on link "Tasks" at bounding box center [323, 184] width 126 height 29
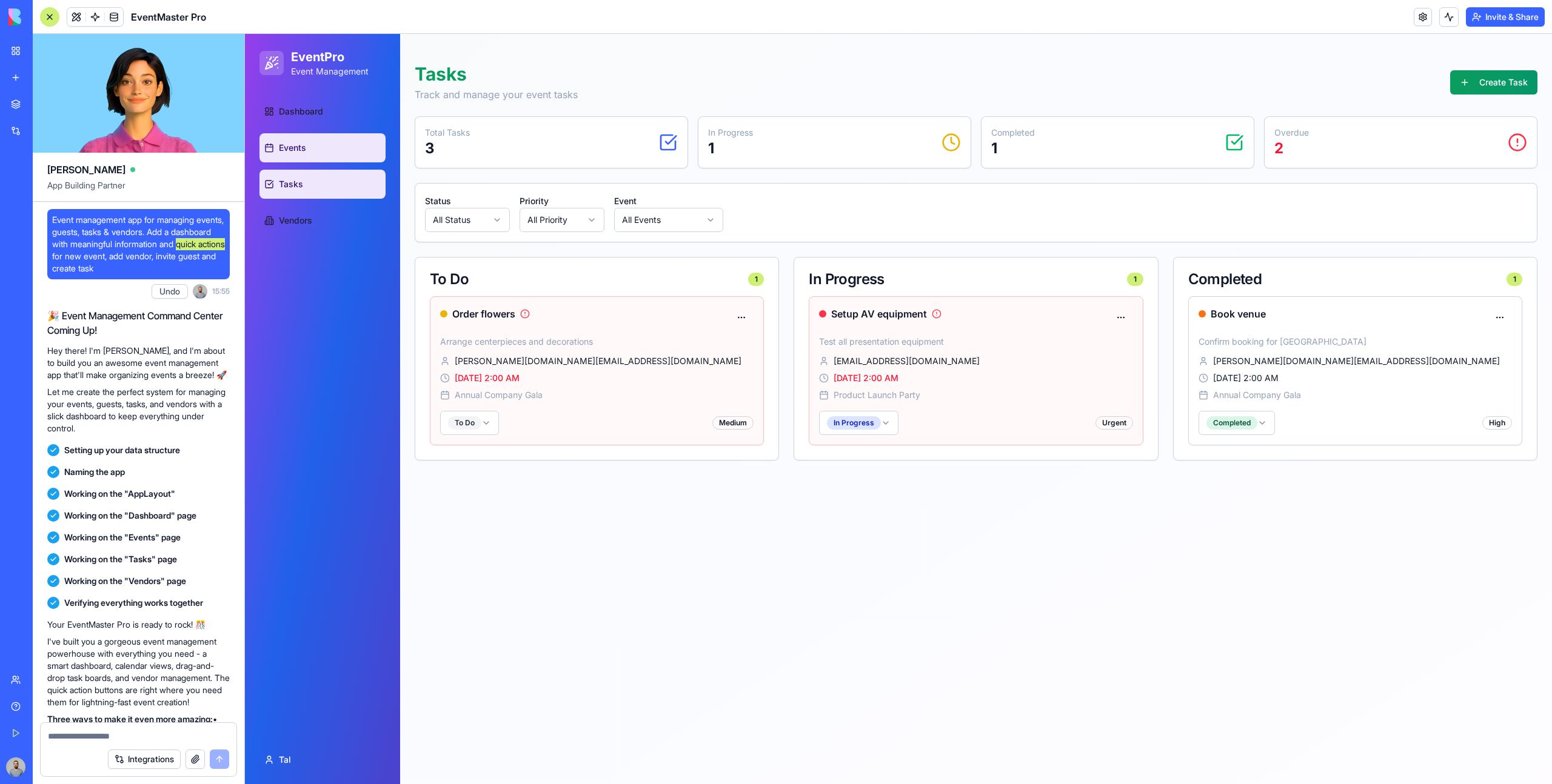
click at [356, 159] on link "Events" at bounding box center [323, 148] width 126 height 29
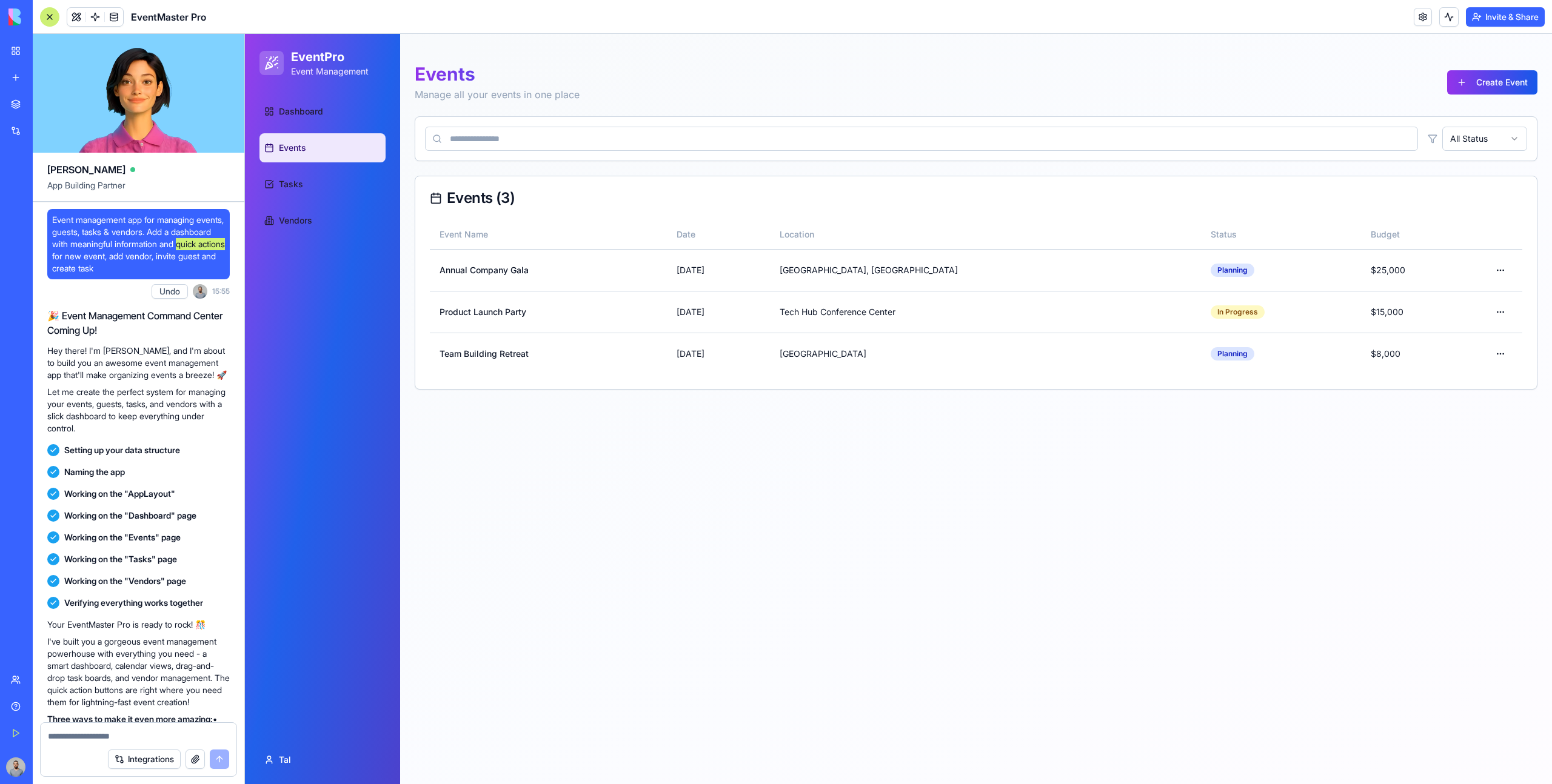
click at [349, 129] on ul "Dashboard Events Tasks Vendors" at bounding box center [323, 166] width 126 height 139
click at [345, 120] on link "Dashboard" at bounding box center [323, 111] width 126 height 29
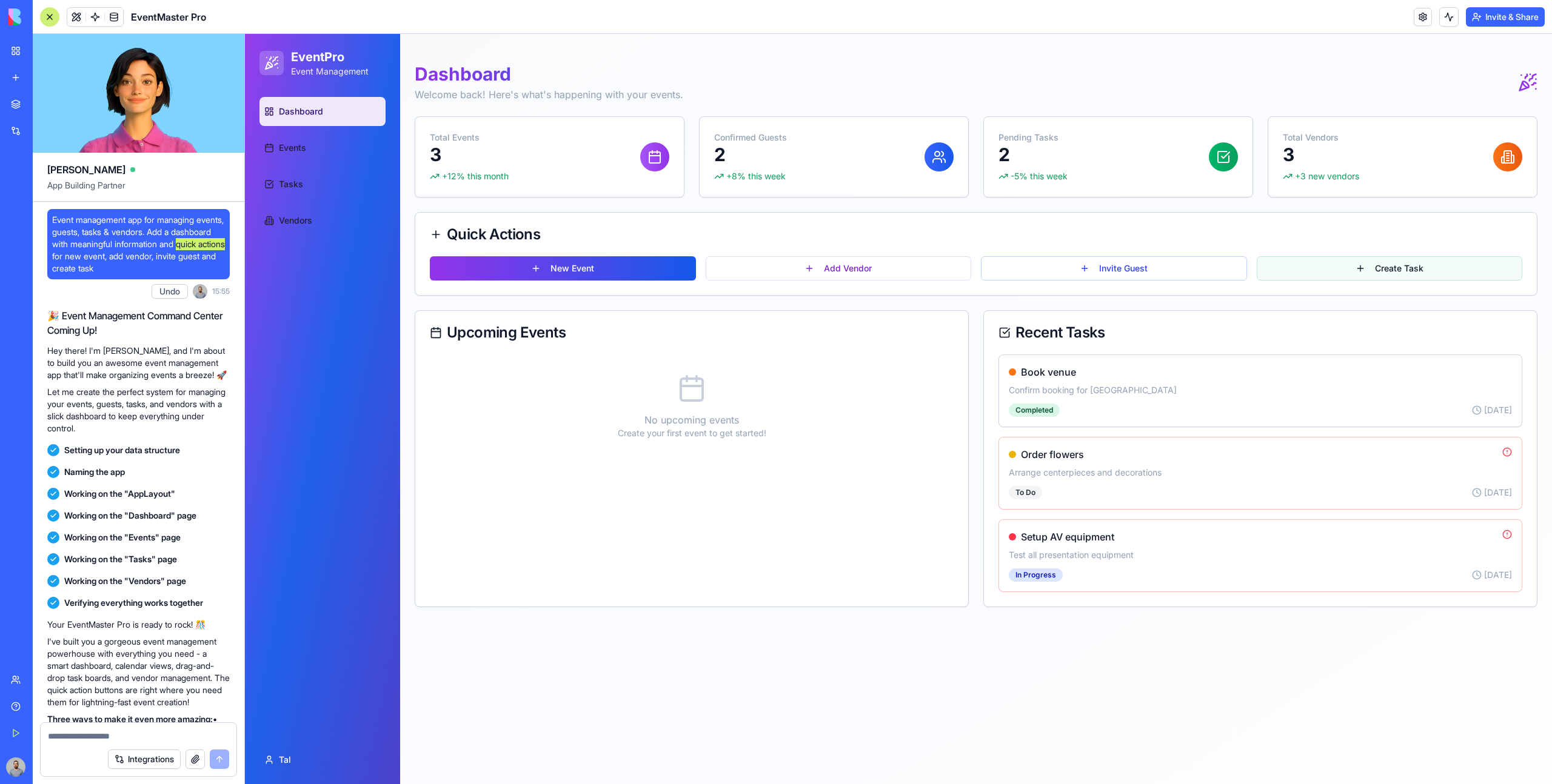
click at [1294, 263] on button "Create Task" at bounding box center [1389, 268] width 267 height 24
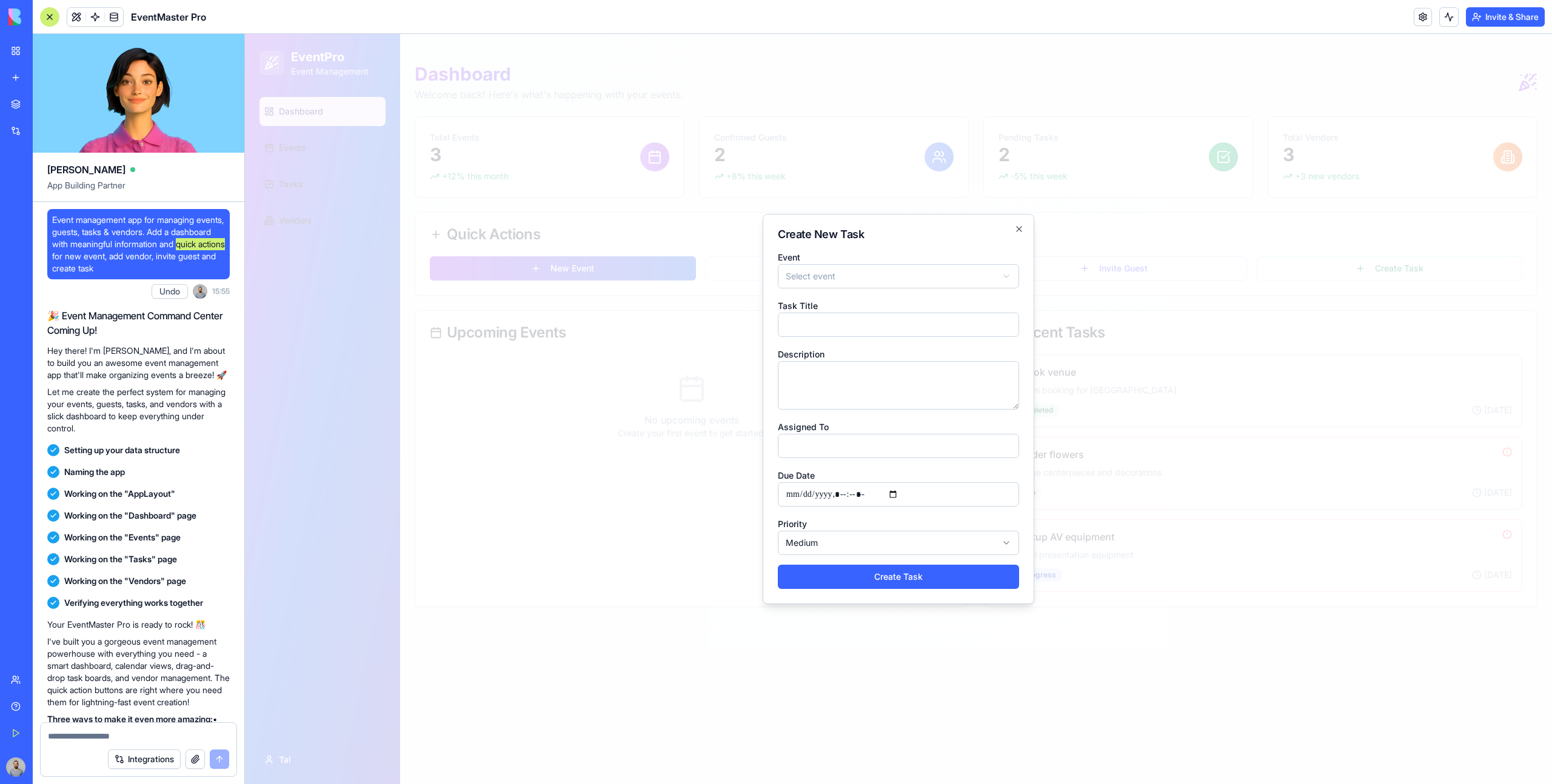
click at [1291, 263] on div at bounding box center [899, 409] width 1307 height 750
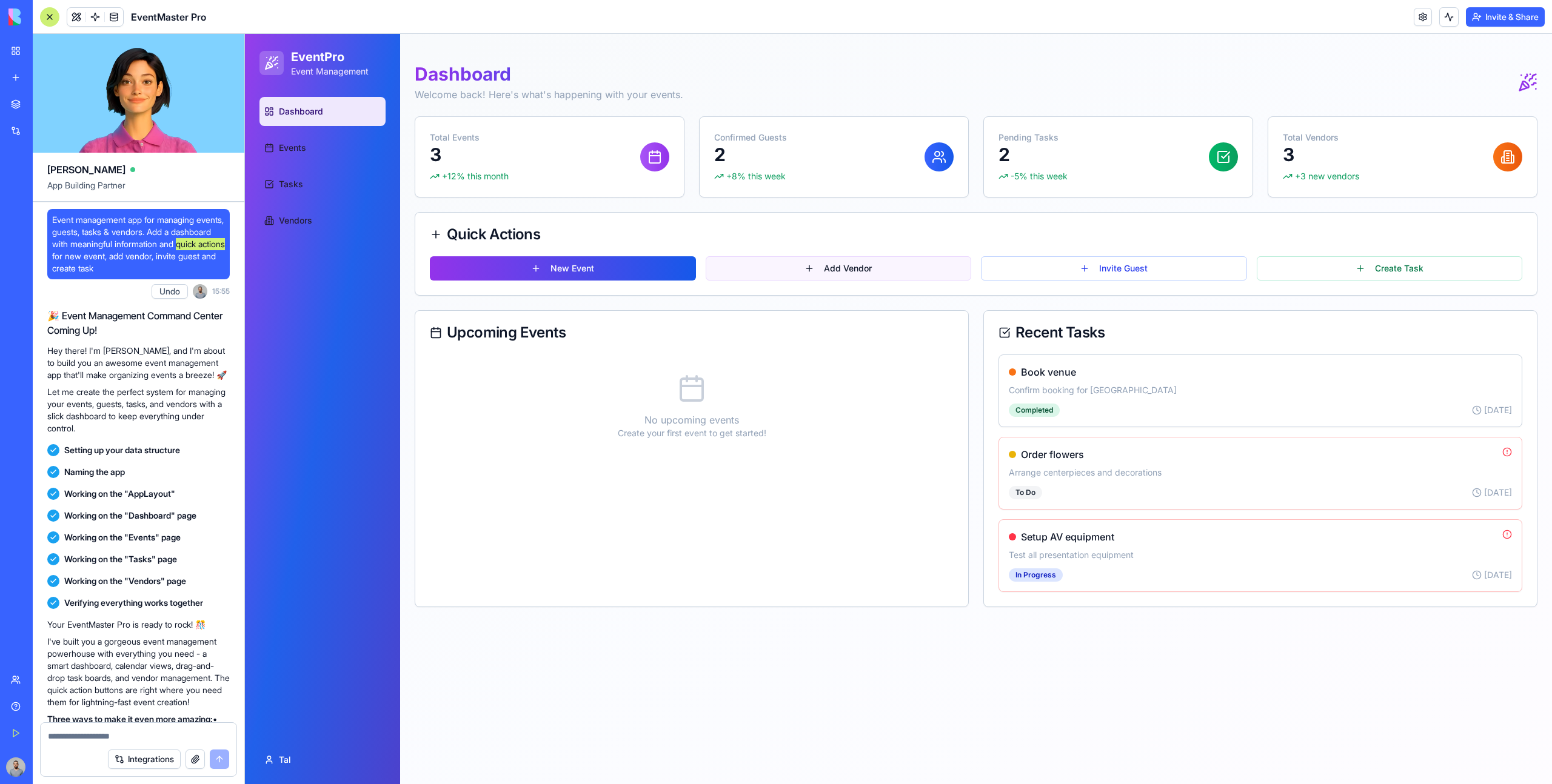
click at [831, 274] on button "Add Vendor" at bounding box center [839, 268] width 267 height 24
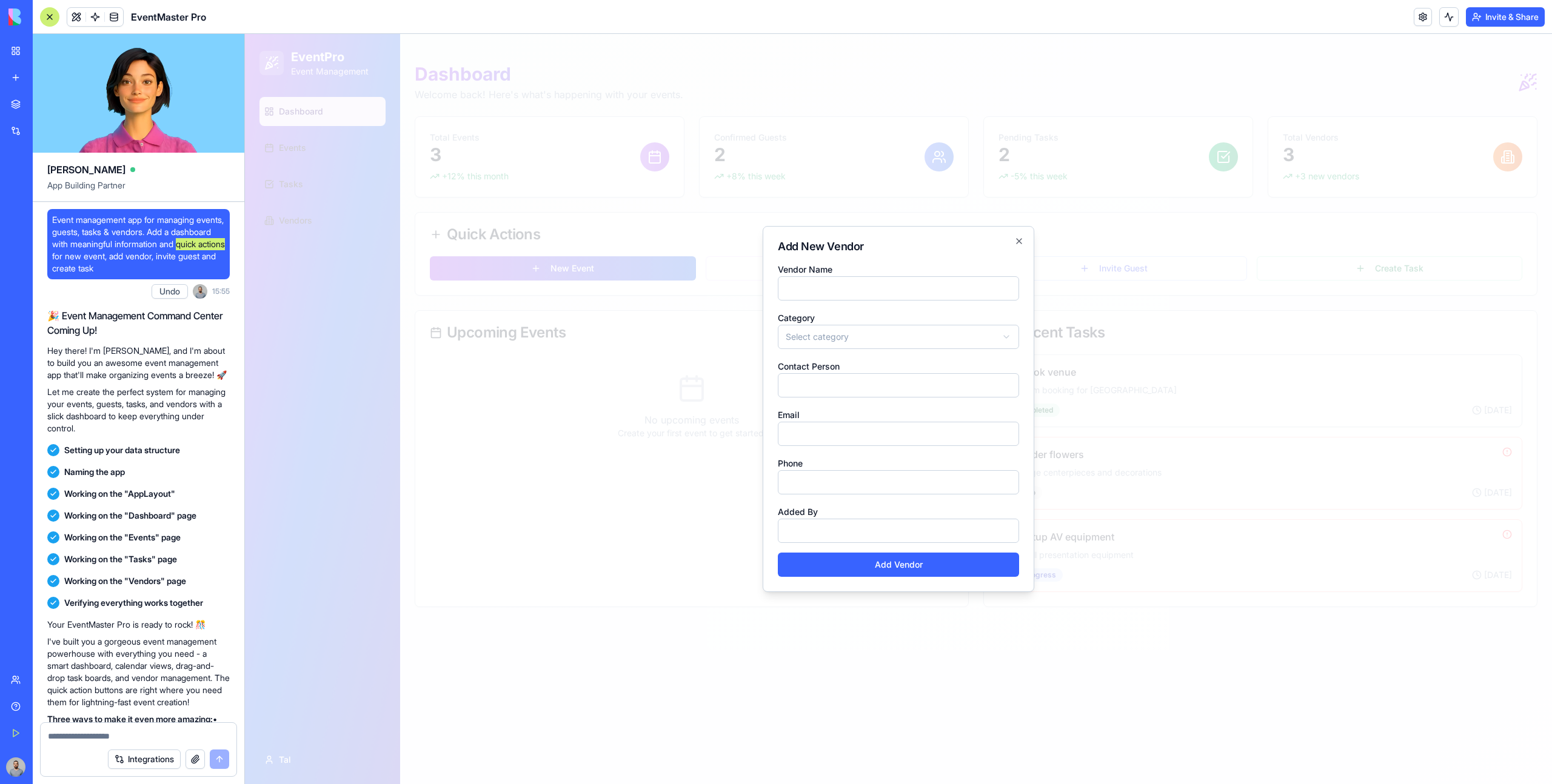
click at [644, 234] on div at bounding box center [899, 409] width 1307 height 750
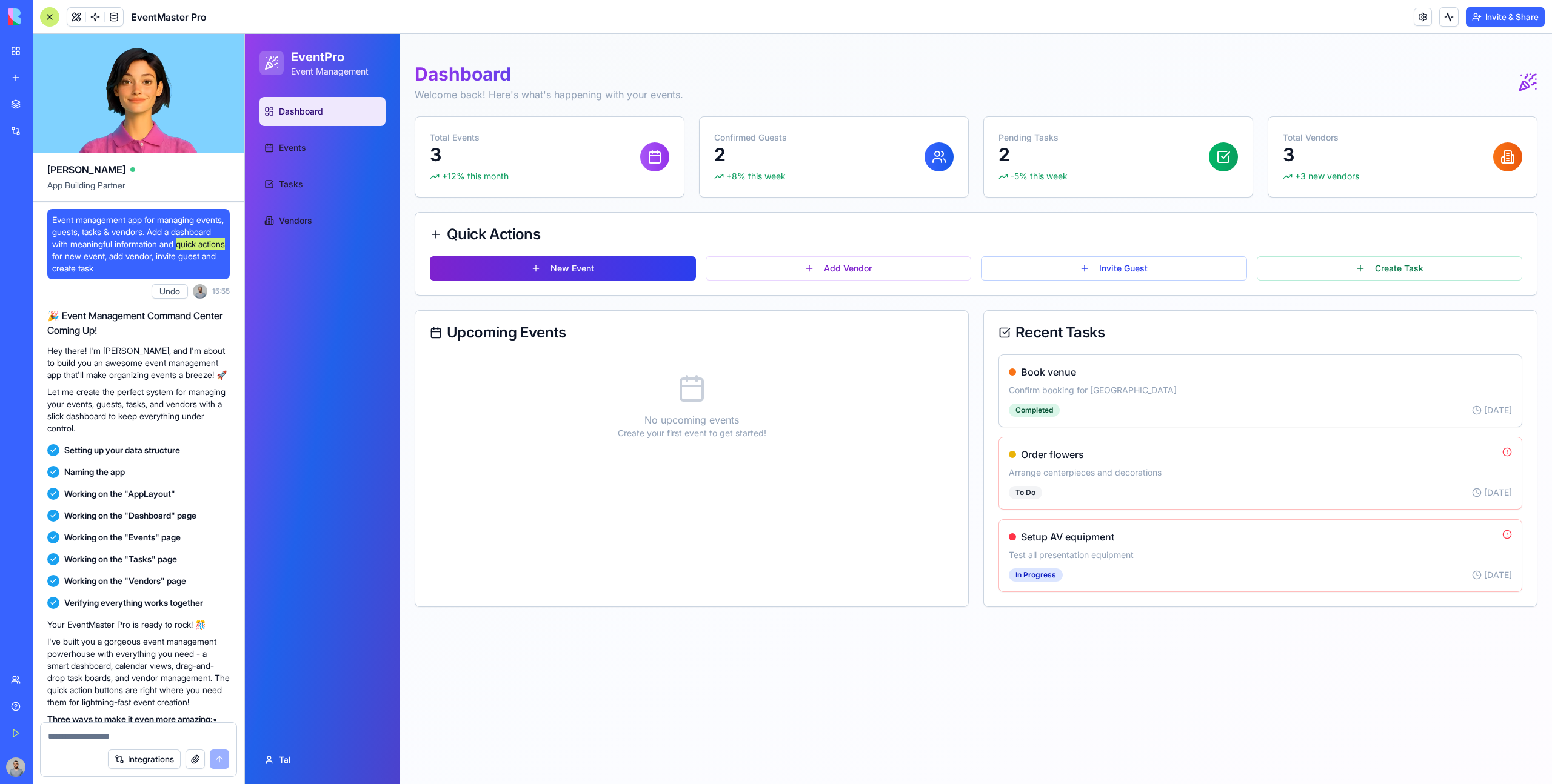
click at [568, 267] on button "New Event" at bounding box center [562, 268] width 267 height 24
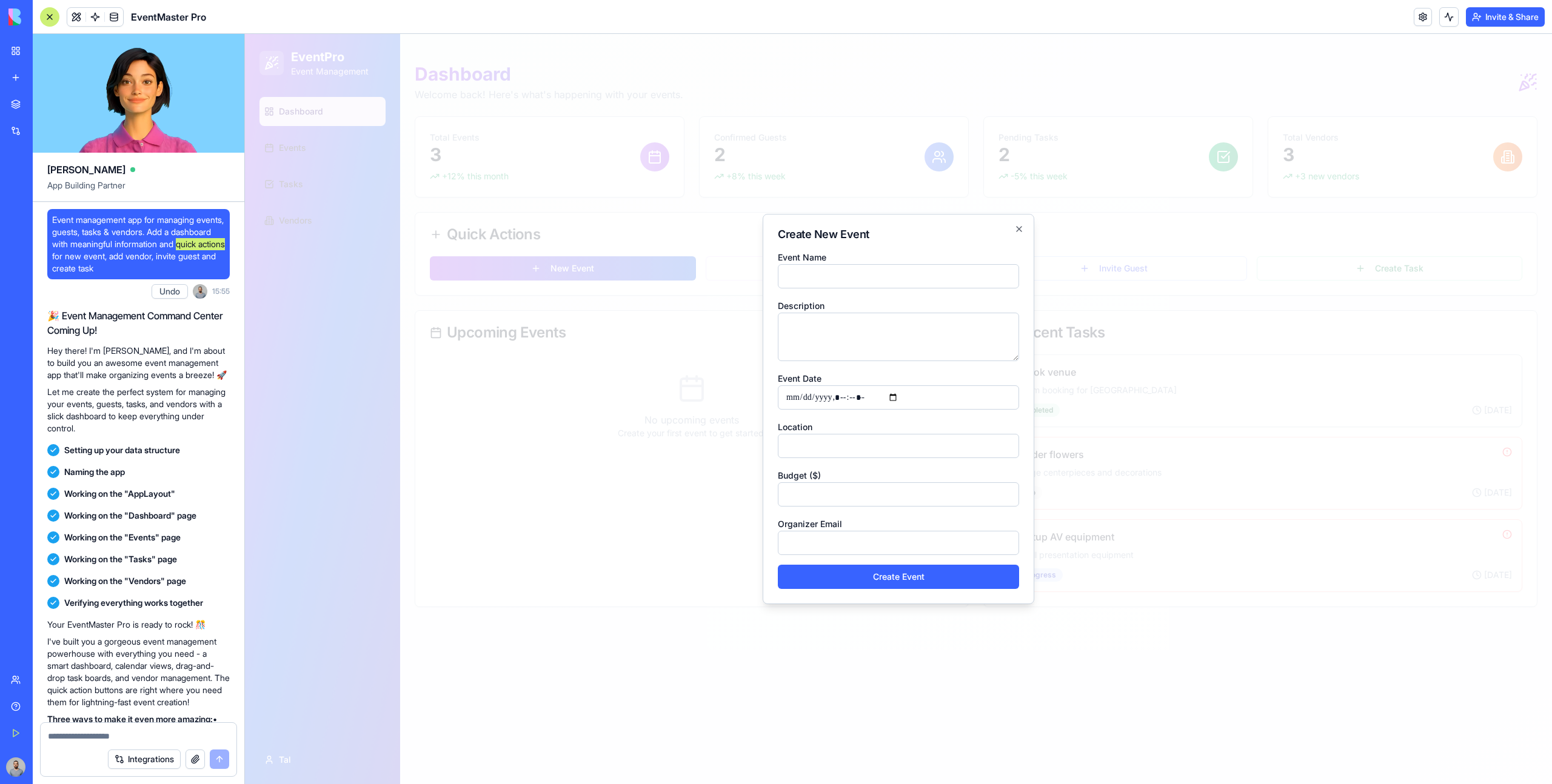
click at [566, 264] on div at bounding box center [899, 409] width 1307 height 750
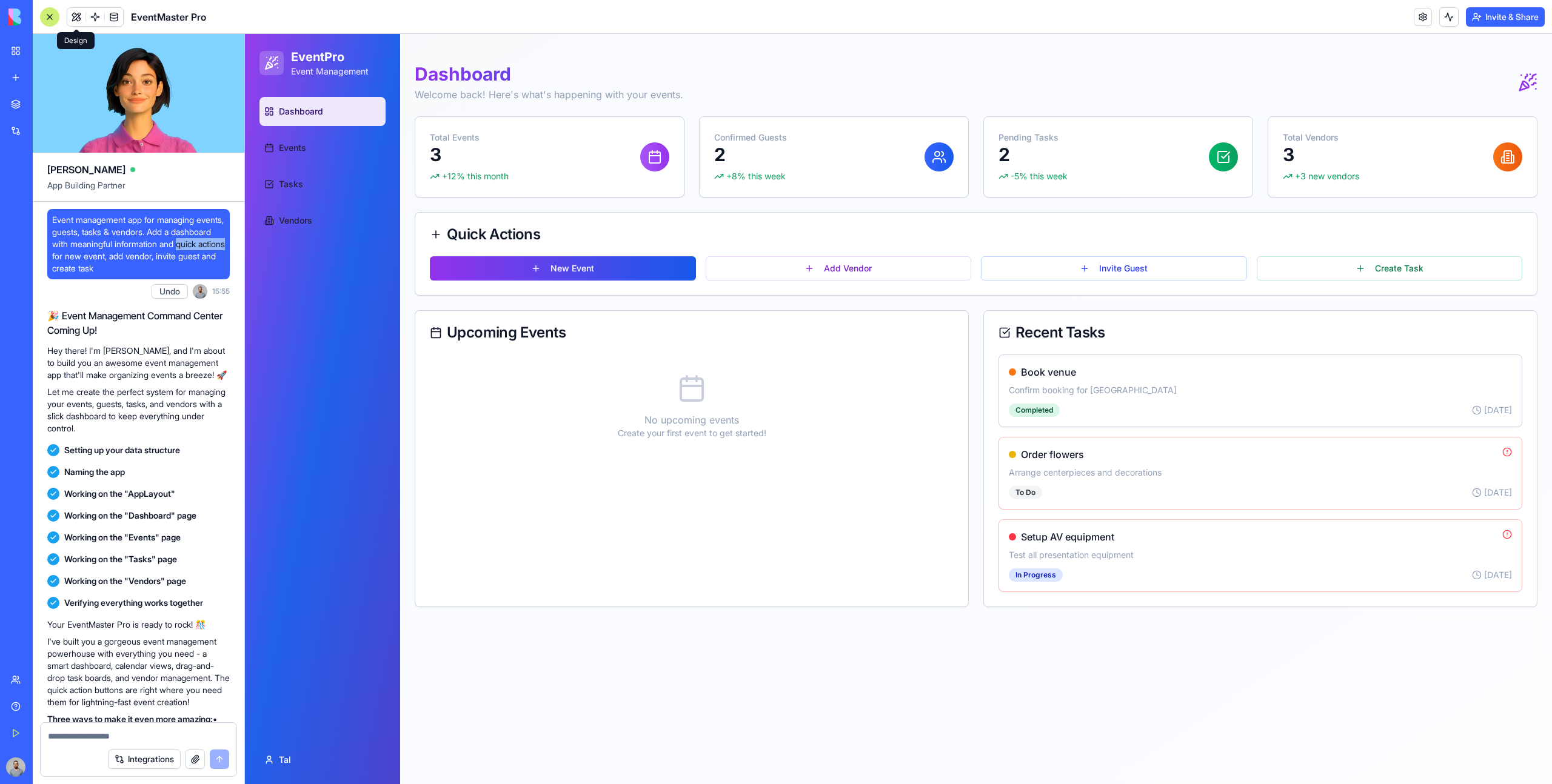
click at [69, 10] on span at bounding box center [76, 16] width 34 height 34
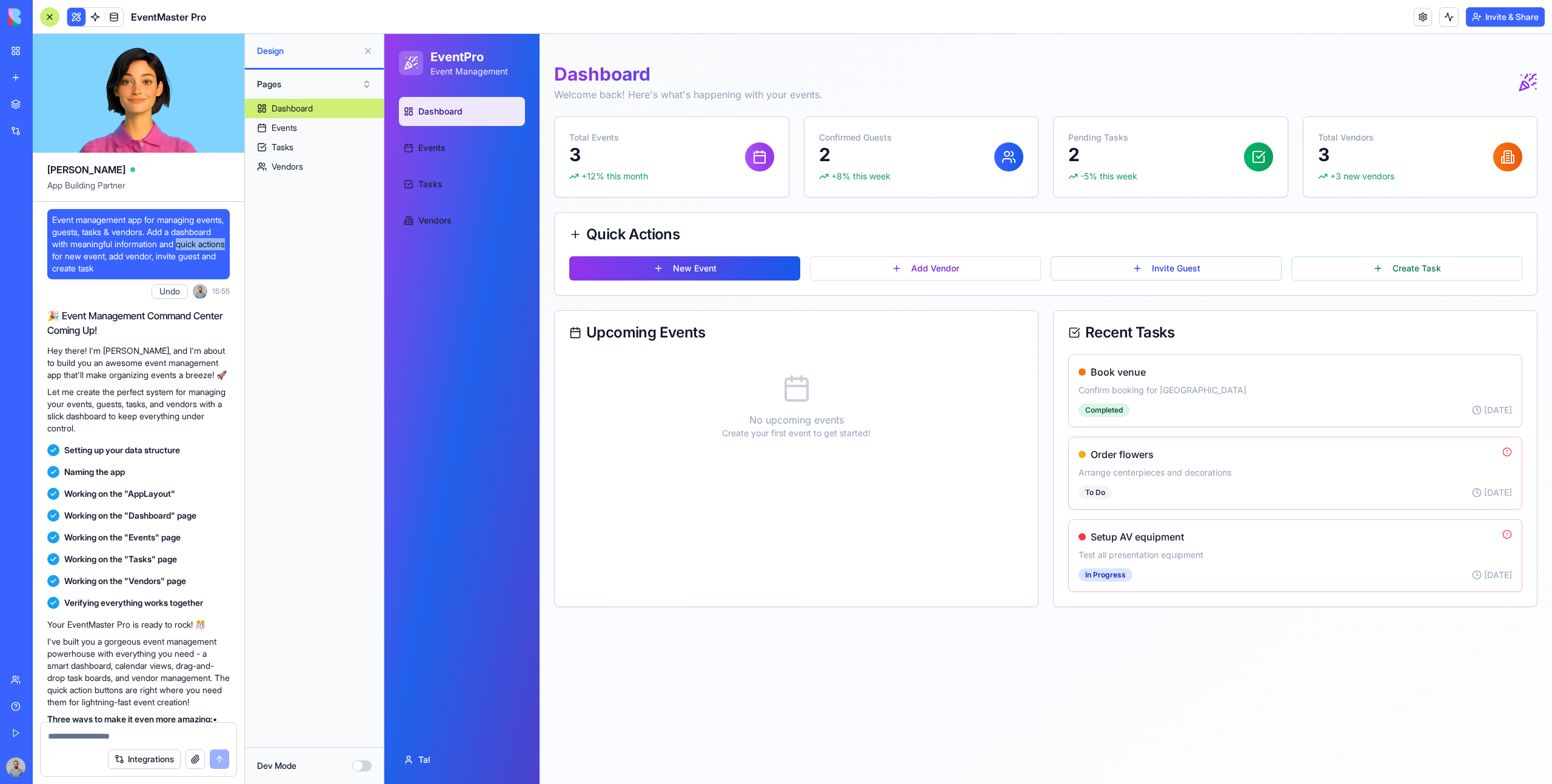
click at [346, 81] on button "Pages" at bounding box center [314, 84] width 127 height 19
click at [342, 123] on div "Components" at bounding box center [314, 129] width 120 height 19
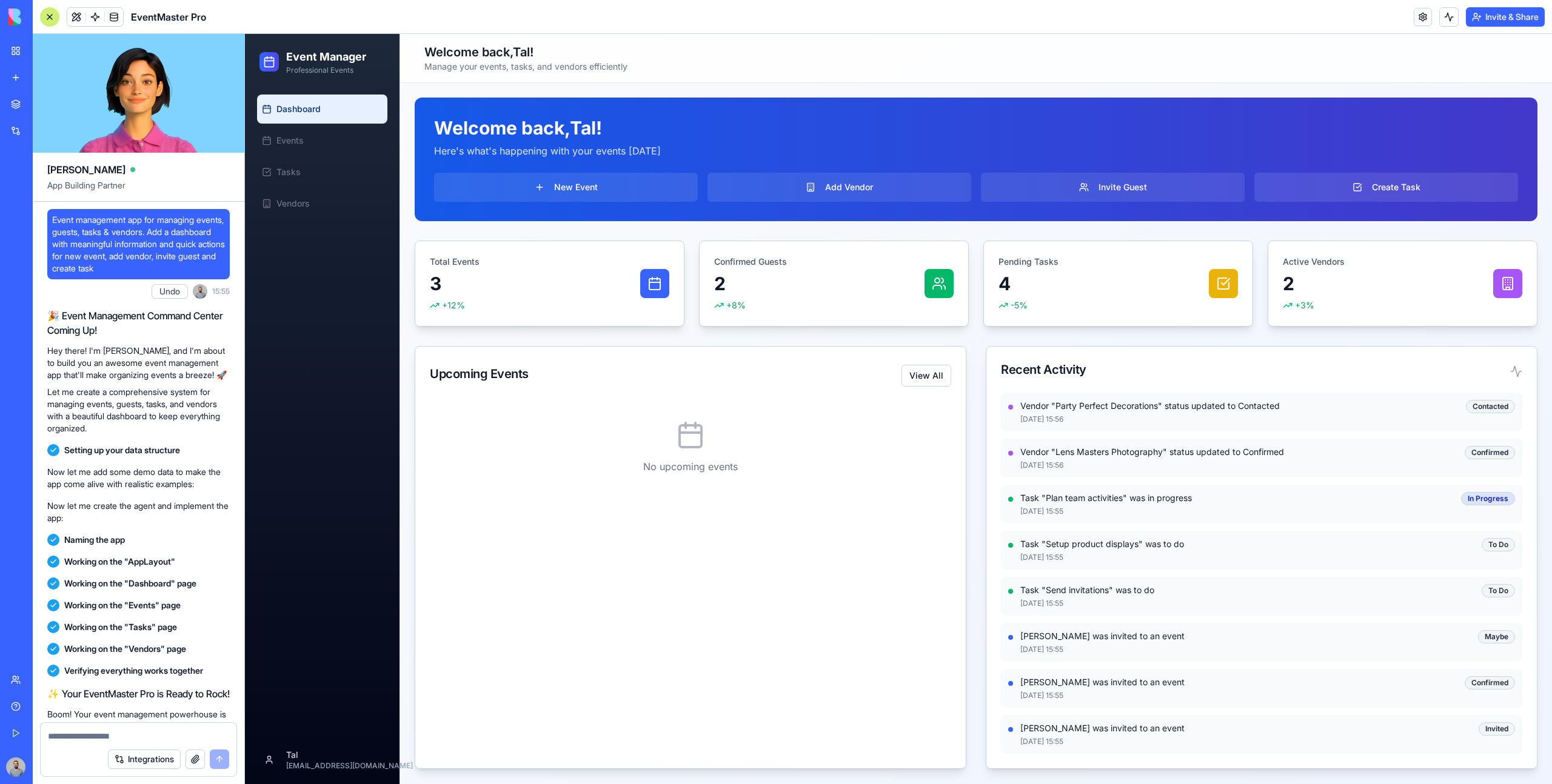
scroll to position [221, 0]
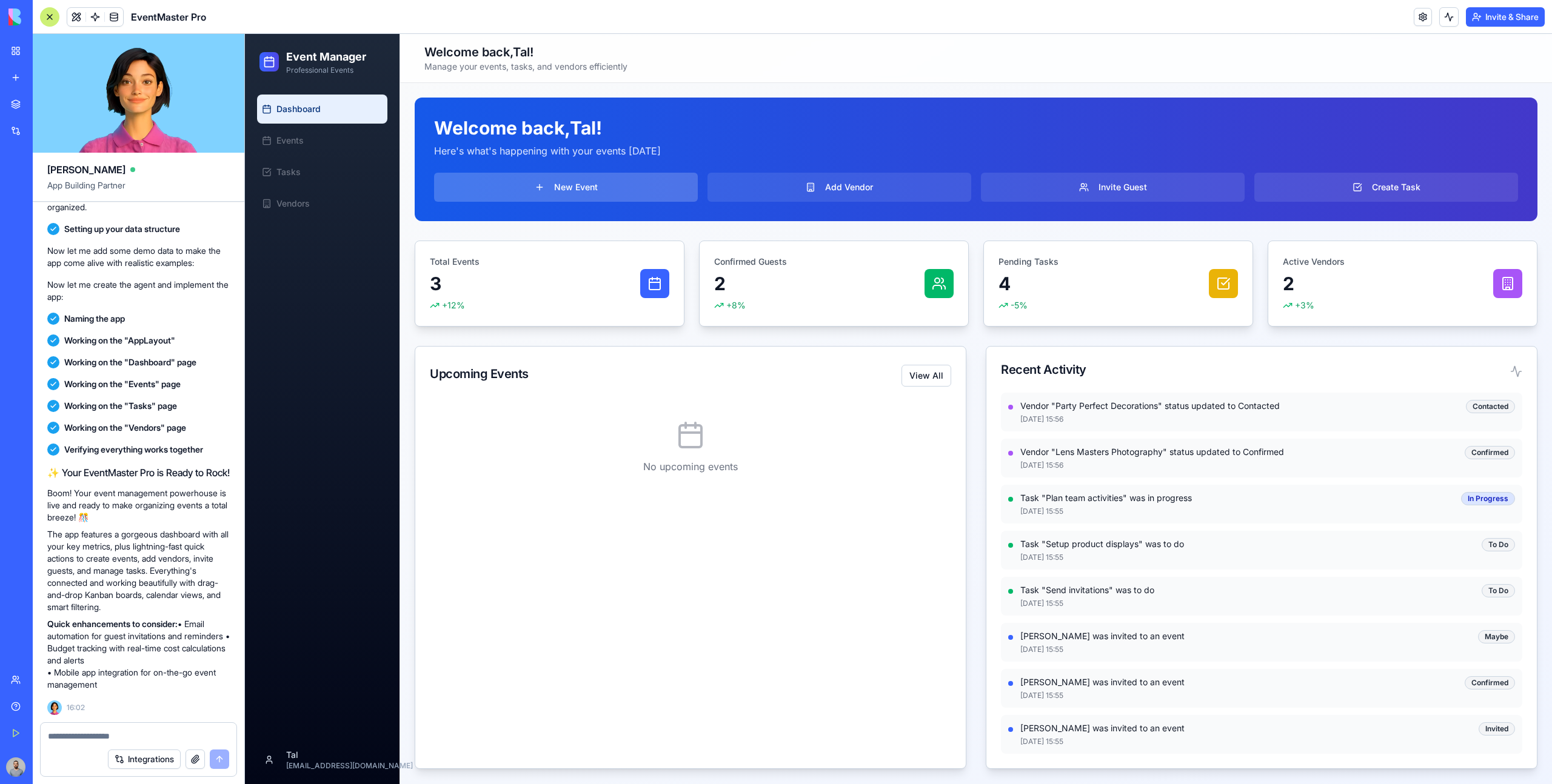
click at [582, 187] on button "New Event" at bounding box center [566, 187] width 264 height 29
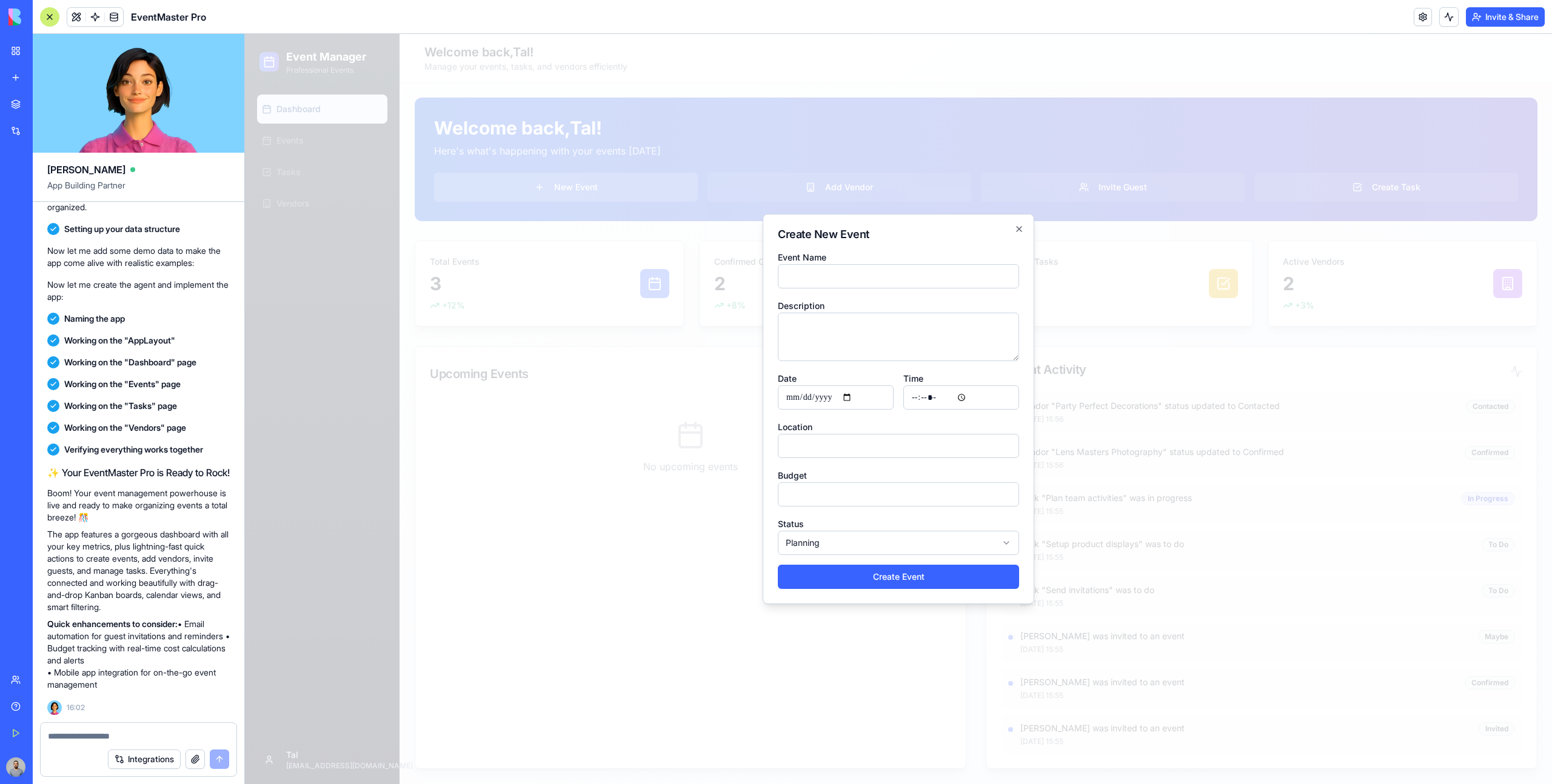
click at [582, 187] on div at bounding box center [899, 409] width 1307 height 750
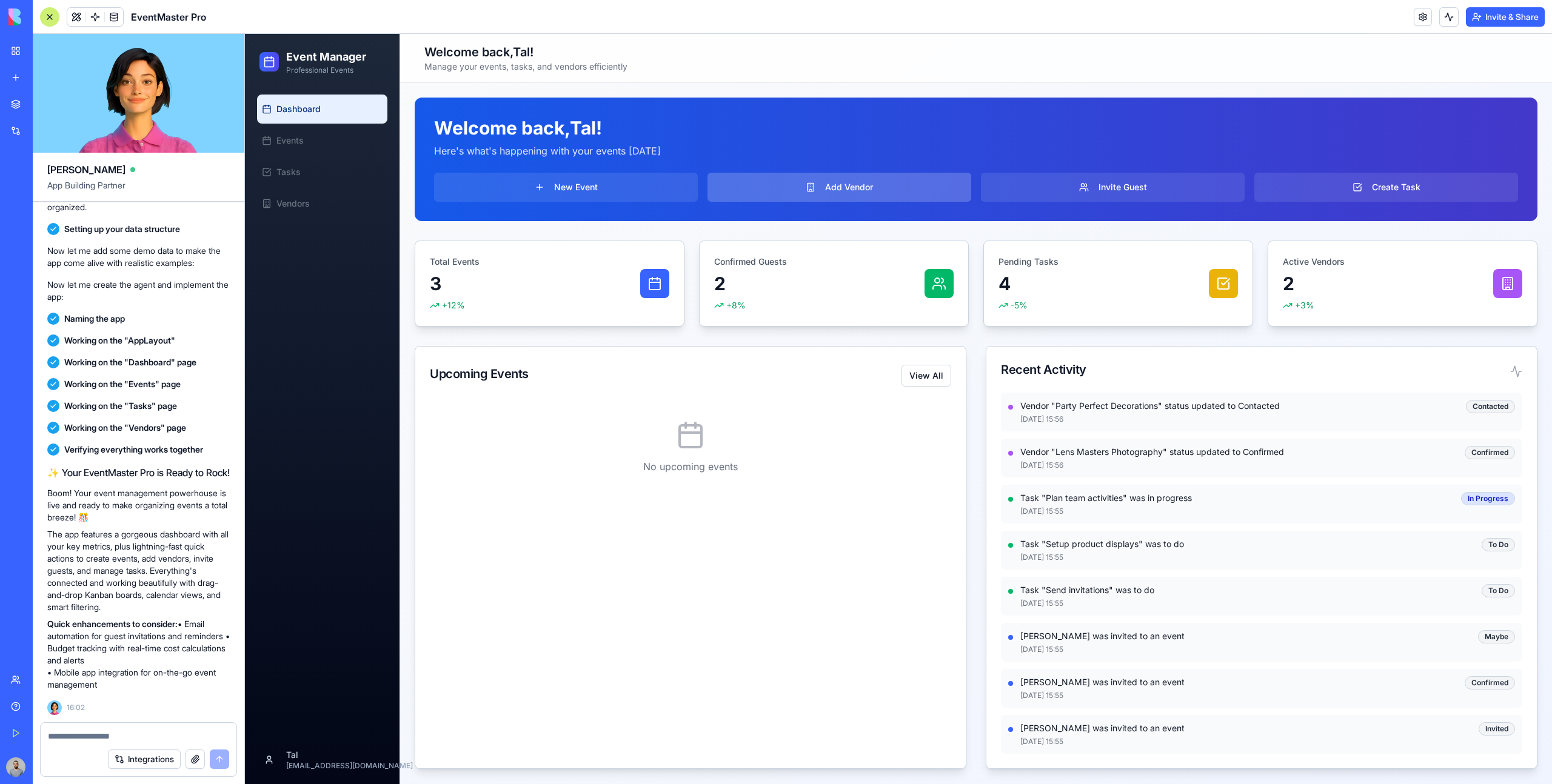
click at [833, 187] on button "Add Vendor" at bounding box center [839, 187] width 264 height 29
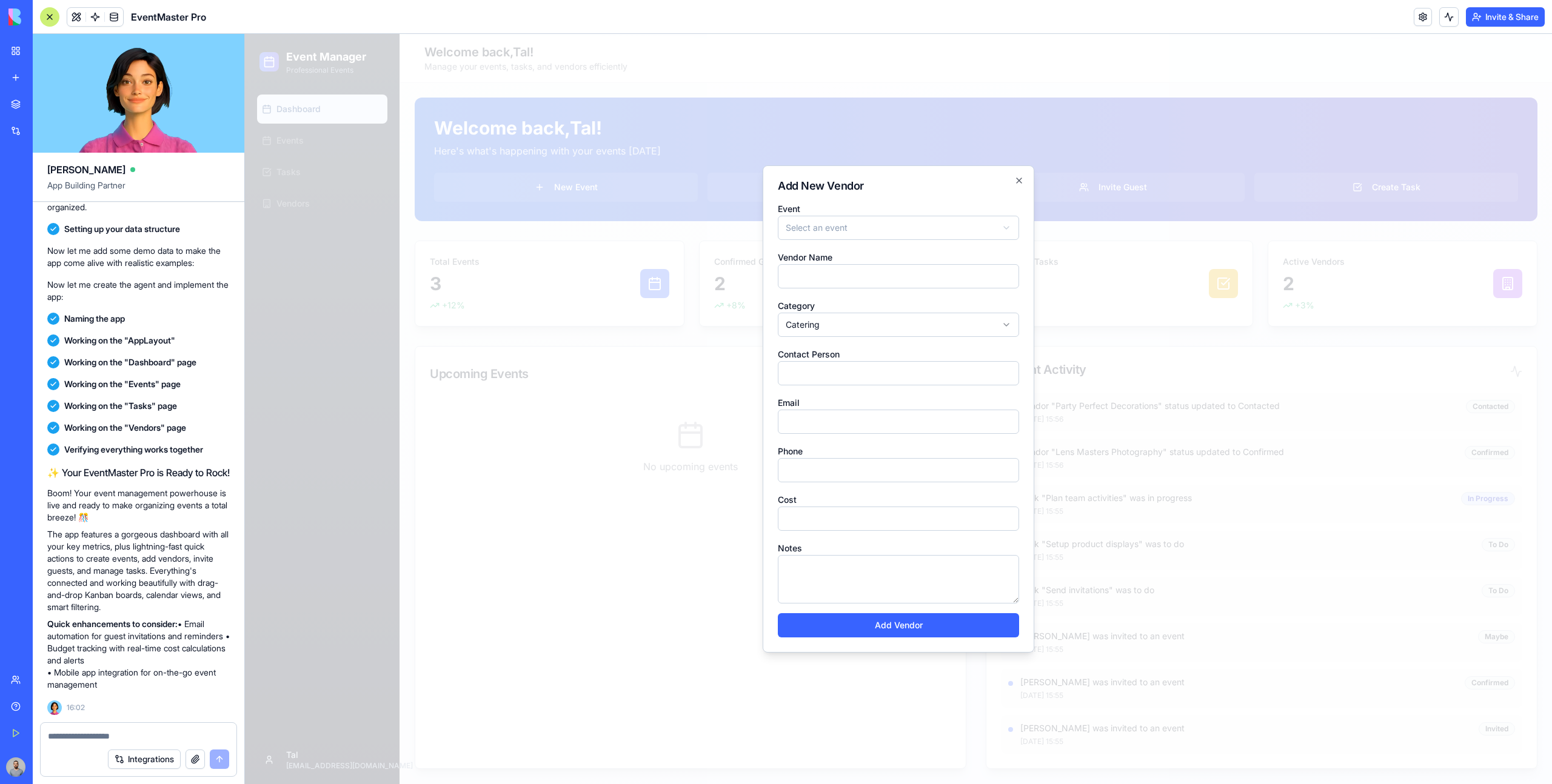
click at [1005, 125] on div at bounding box center [899, 409] width 1307 height 750
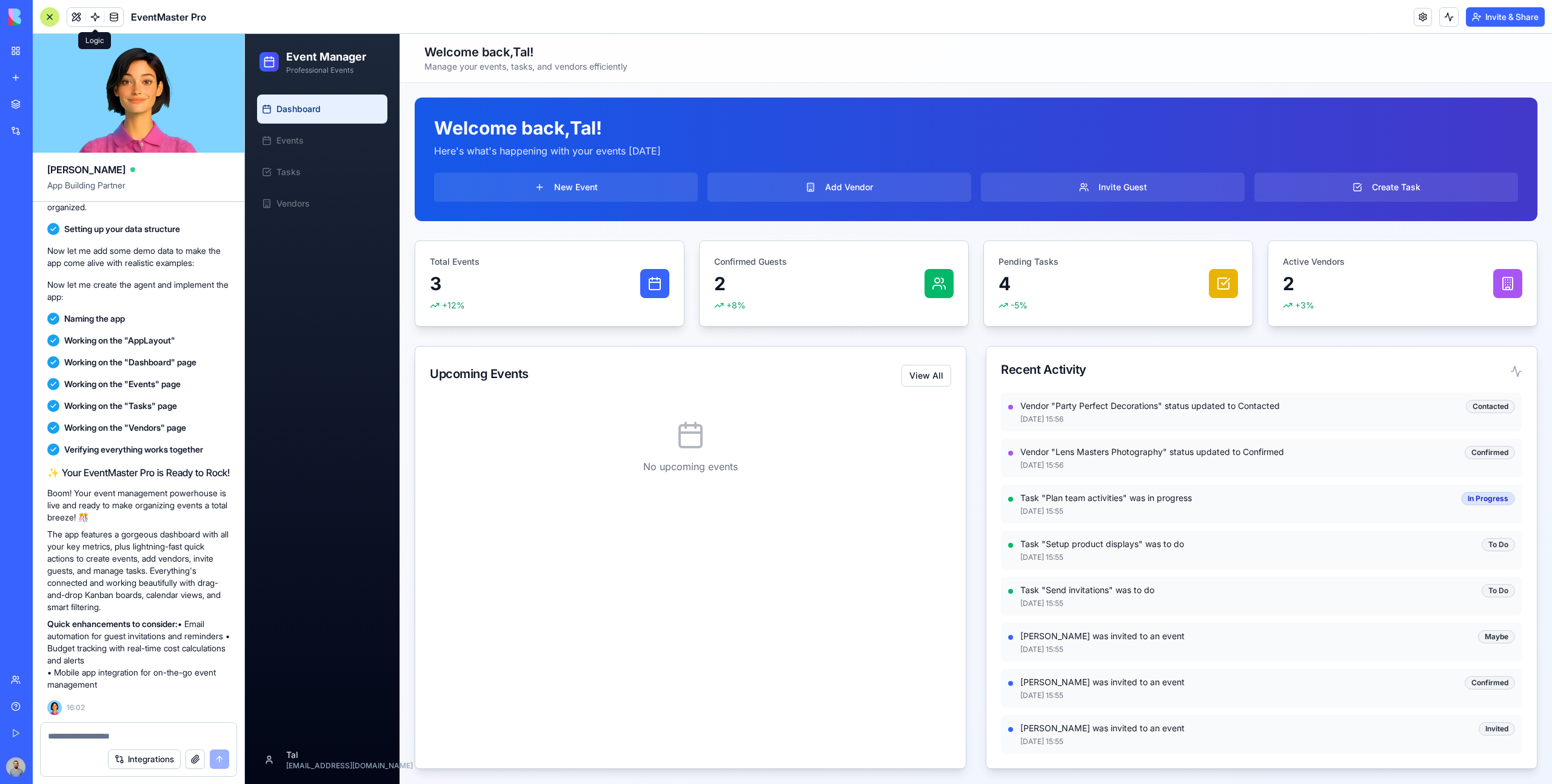
click at [79, 15] on span at bounding box center [95, 16] width 34 height 34
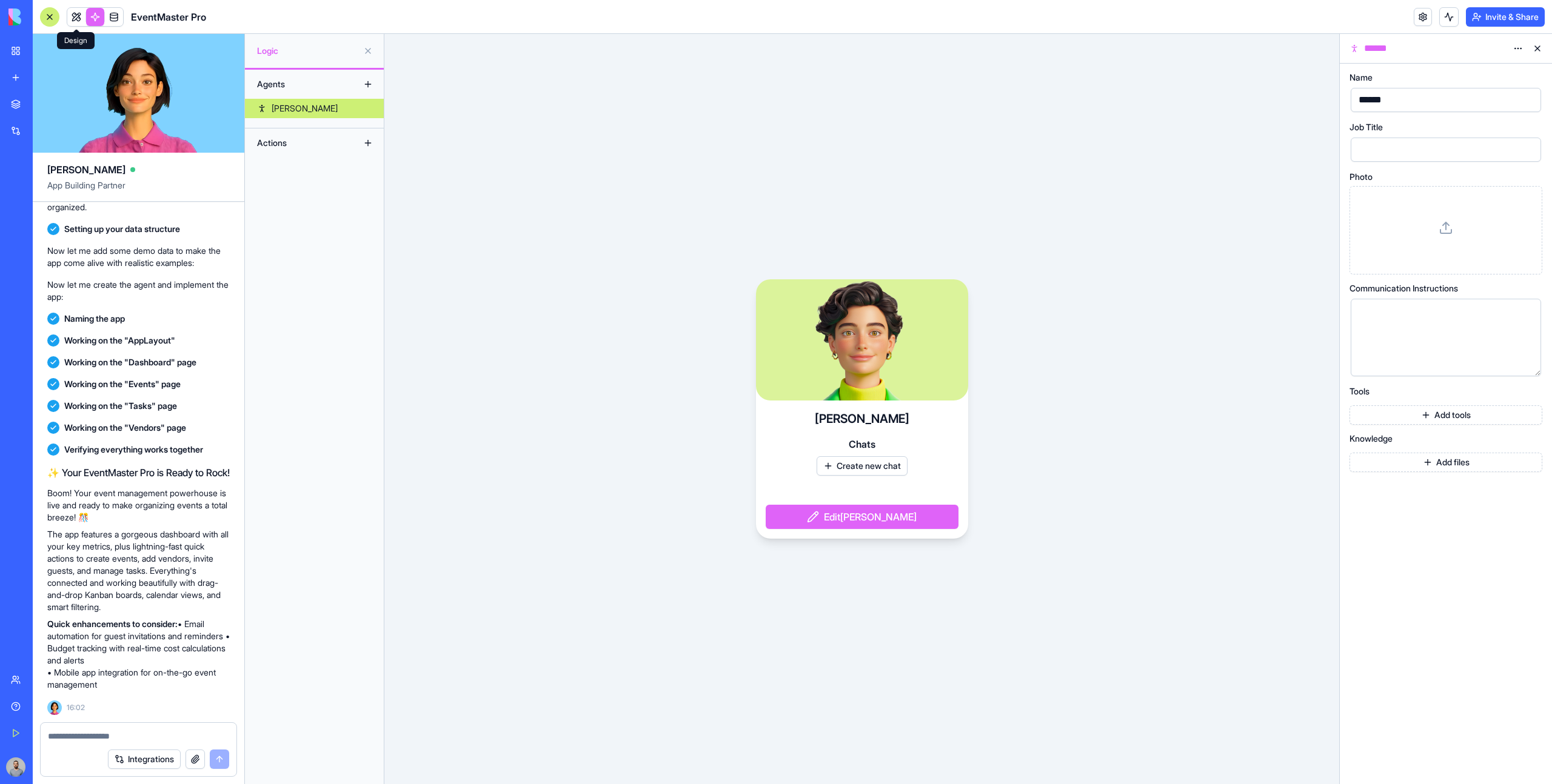
click at [79, 17] on link at bounding box center [76, 16] width 18 height 18
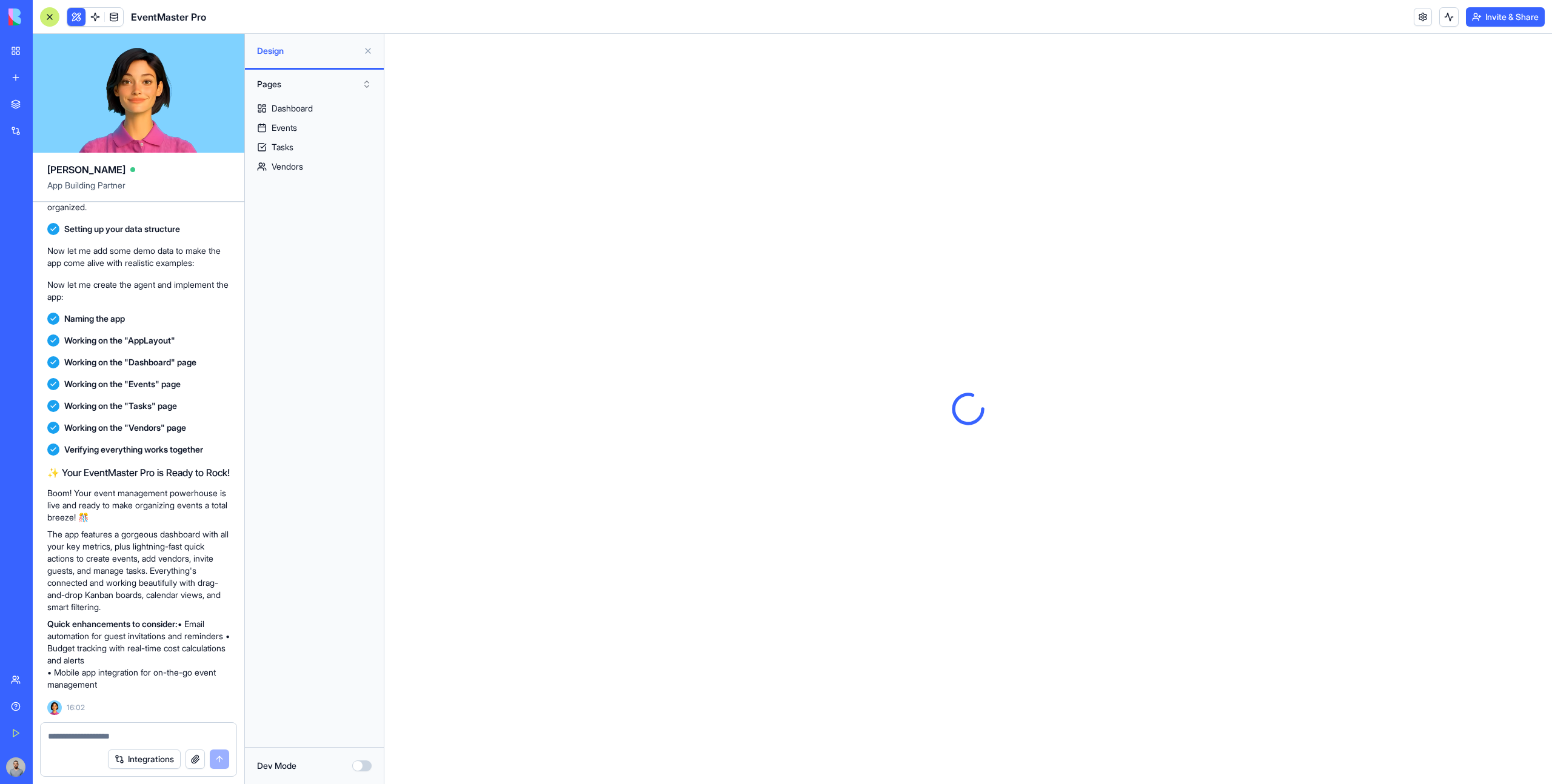
click at [304, 80] on button "Pages" at bounding box center [314, 84] width 127 height 19
click at [310, 126] on div "Components" at bounding box center [314, 129] width 120 height 19
click at [74, 17] on button at bounding box center [76, 16] width 18 height 18
click at [77, 23] on button at bounding box center [76, 16] width 18 height 18
click at [287, 85] on button "Components" at bounding box center [314, 84] width 127 height 19
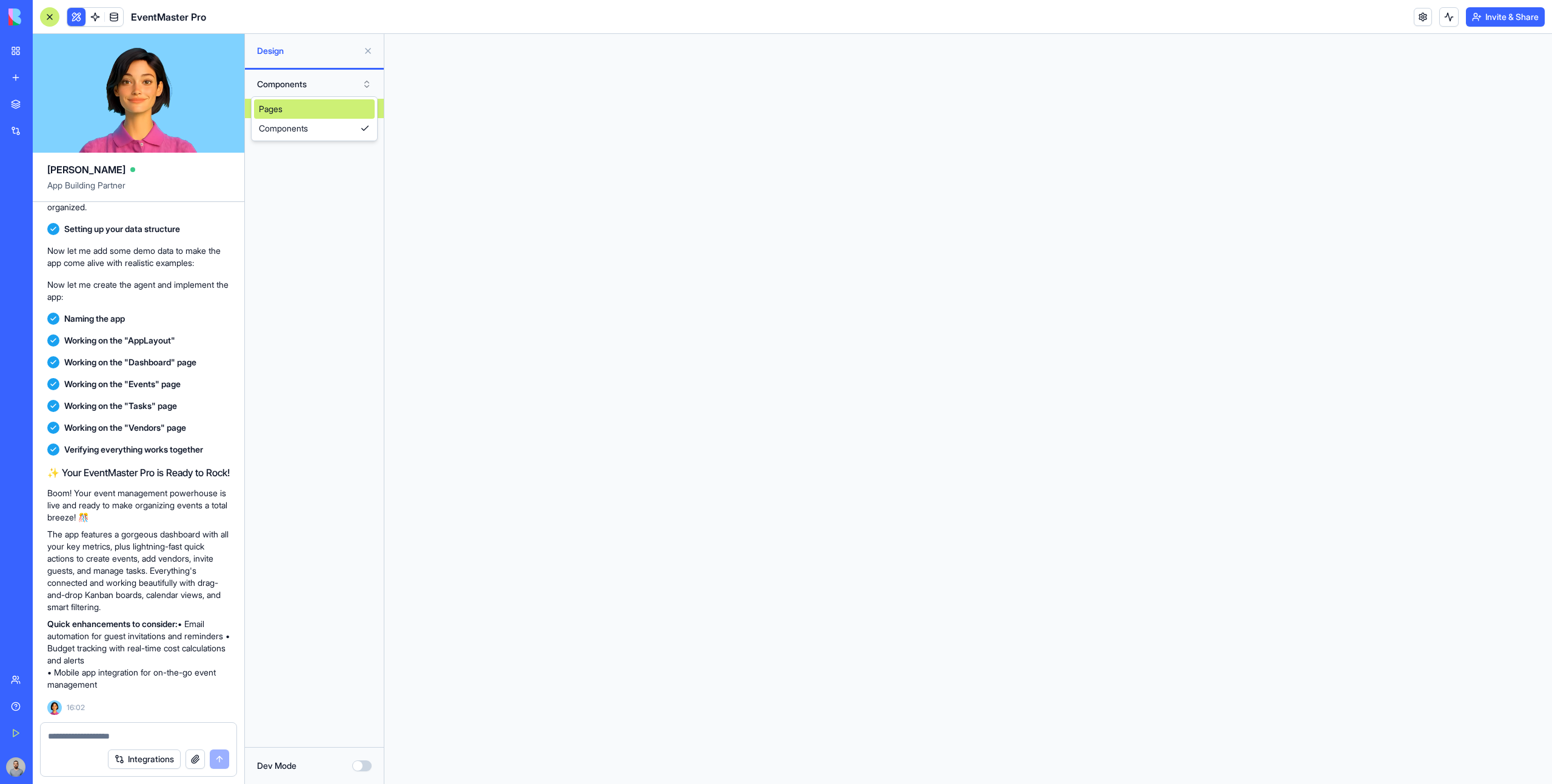
click at [303, 116] on div "Pages" at bounding box center [314, 110] width 120 height 19
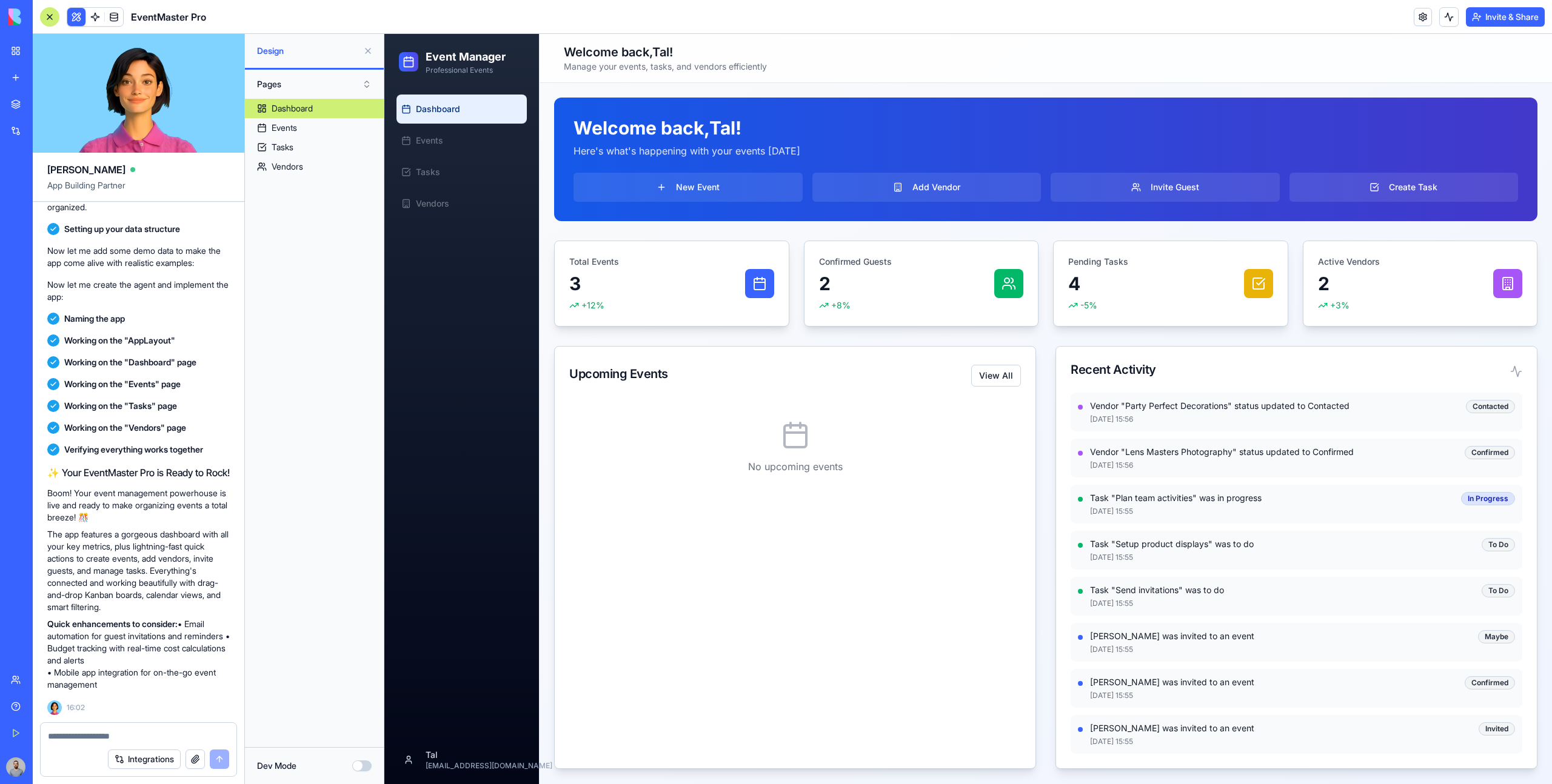
click at [338, 79] on button "Pages" at bounding box center [314, 84] width 127 height 19
click at [330, 123] on div "Components" at bounding box center [314, 129] width 120 height 19
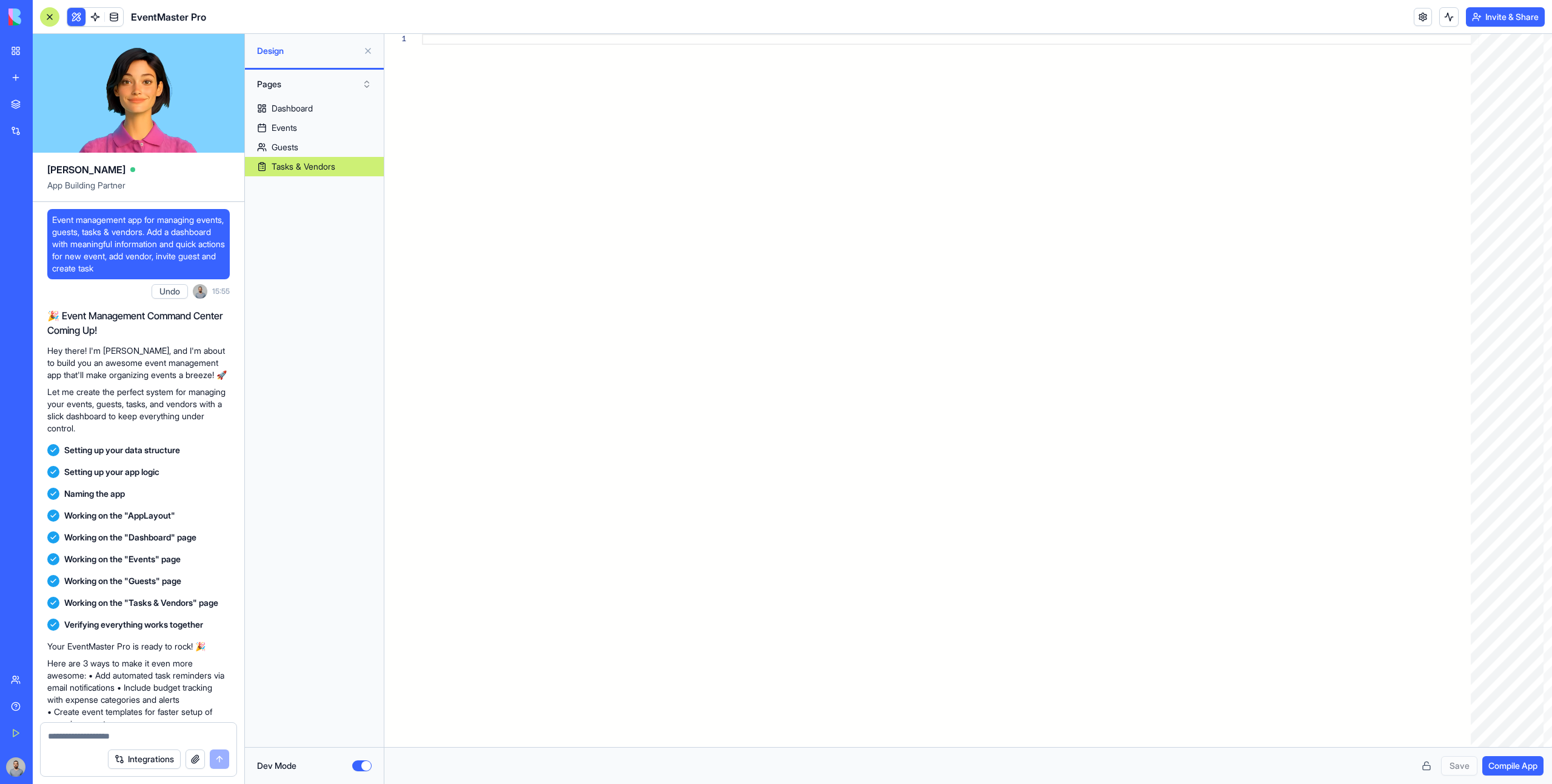
scroll to position [69, 0]
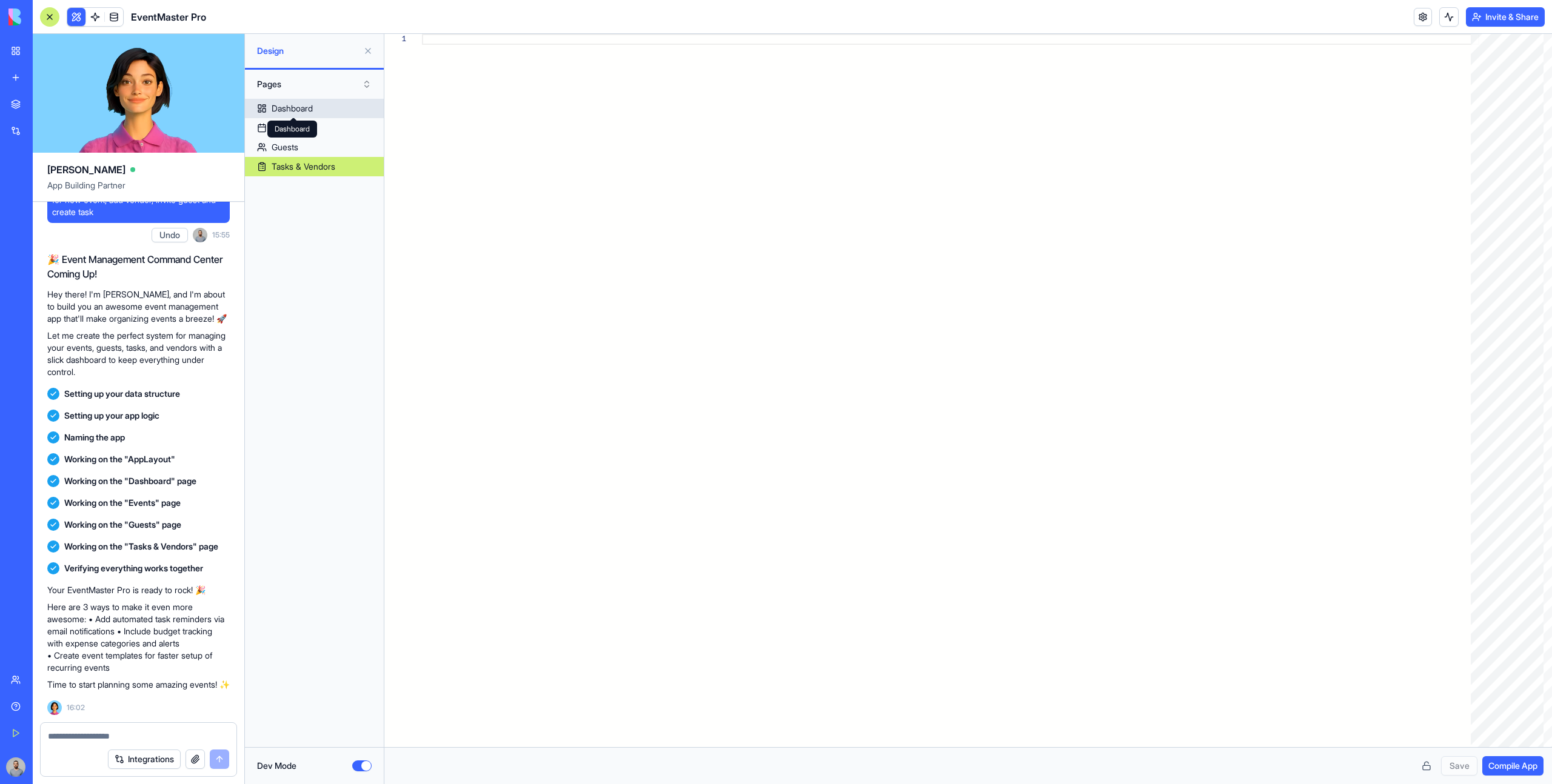
click at [303, 106] on div "Dashboard" at bounding box center [292, 109] width 42 height 13
type textarea "**********"
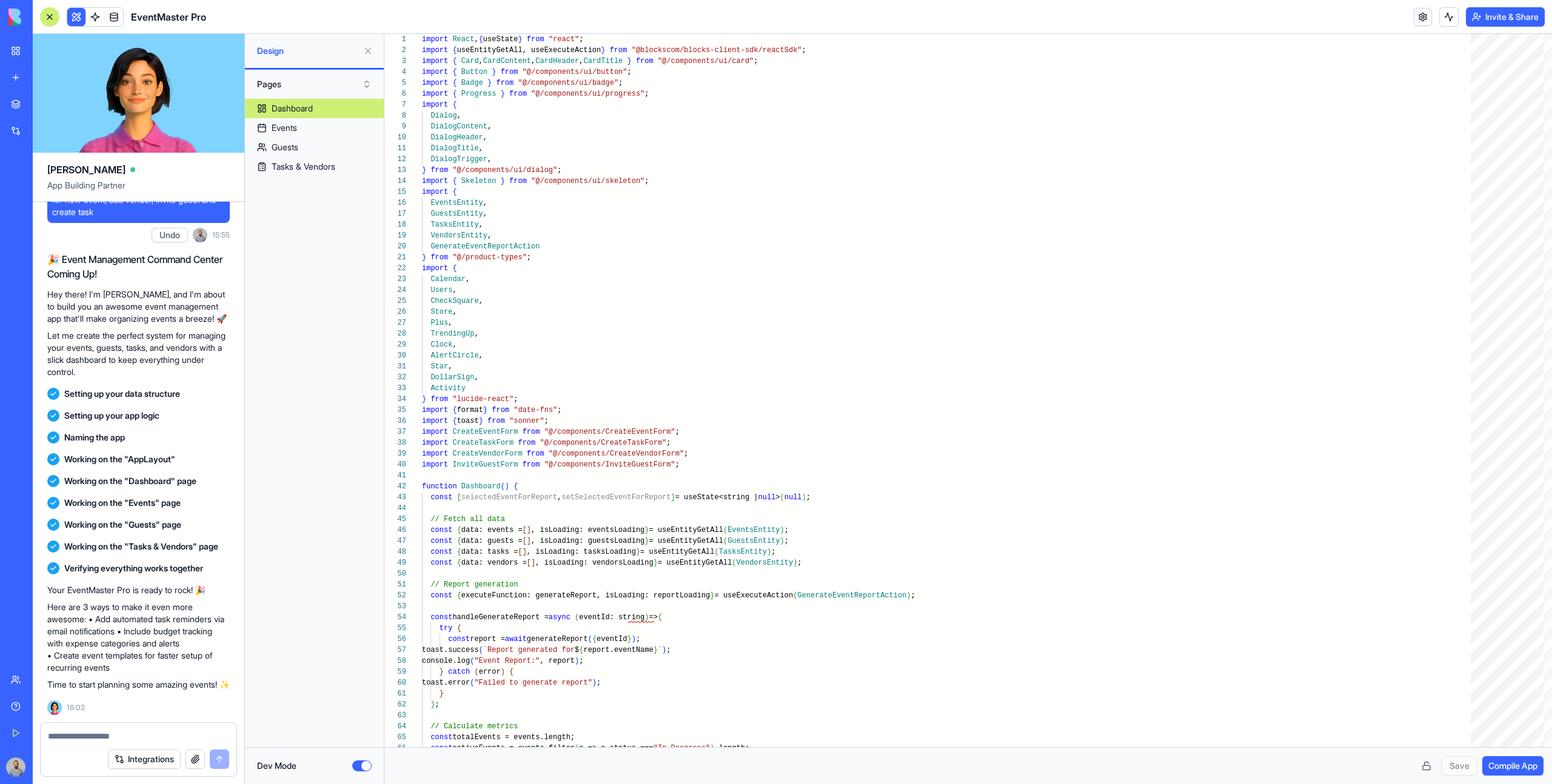
click at [367, 761] on button "Dev Mode" at bounding box center [362, 766] width 19 height 11
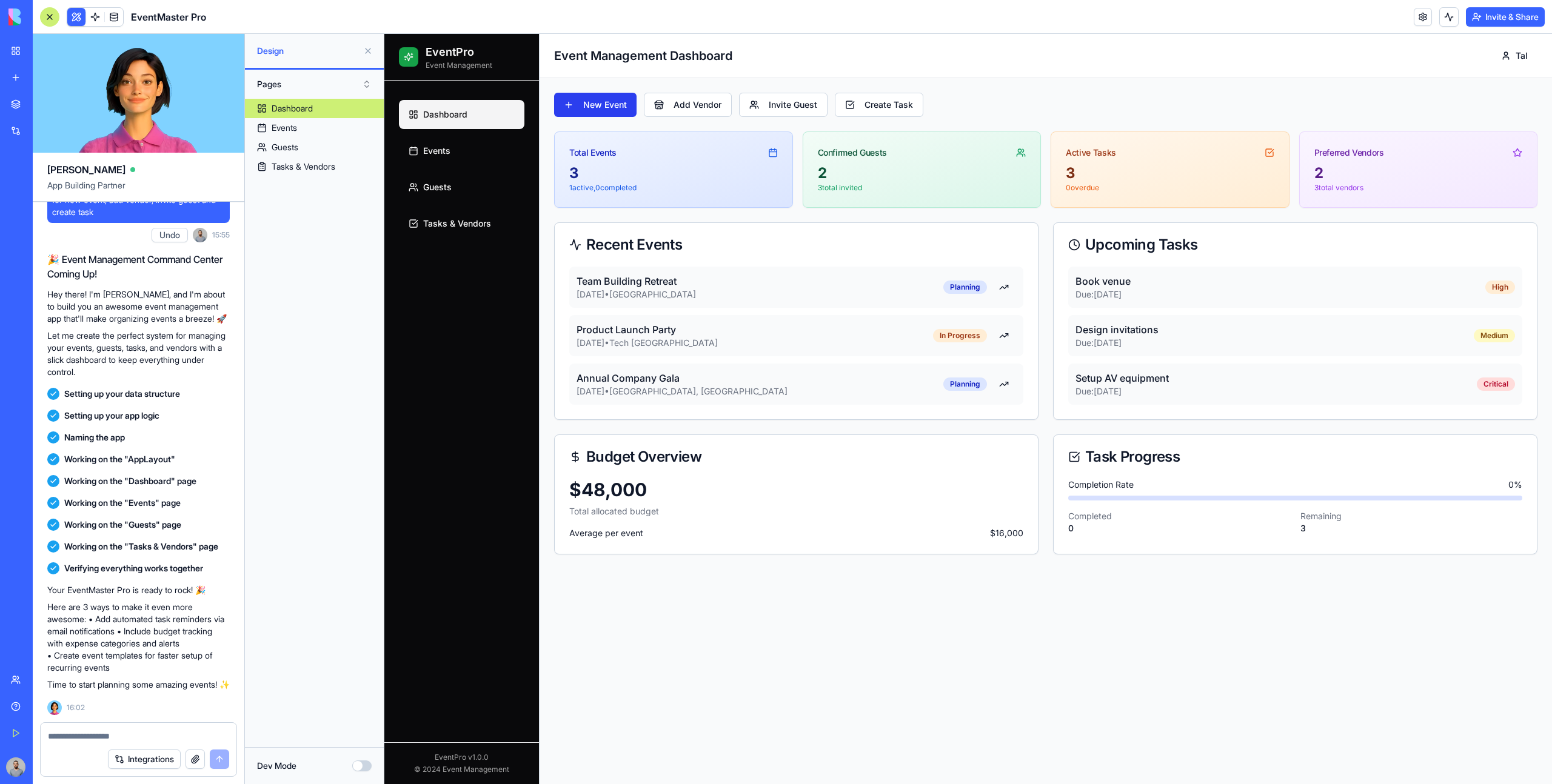
click at [600, 104] on button "New Event" at bounding box center [595, 105] width 82 height 24
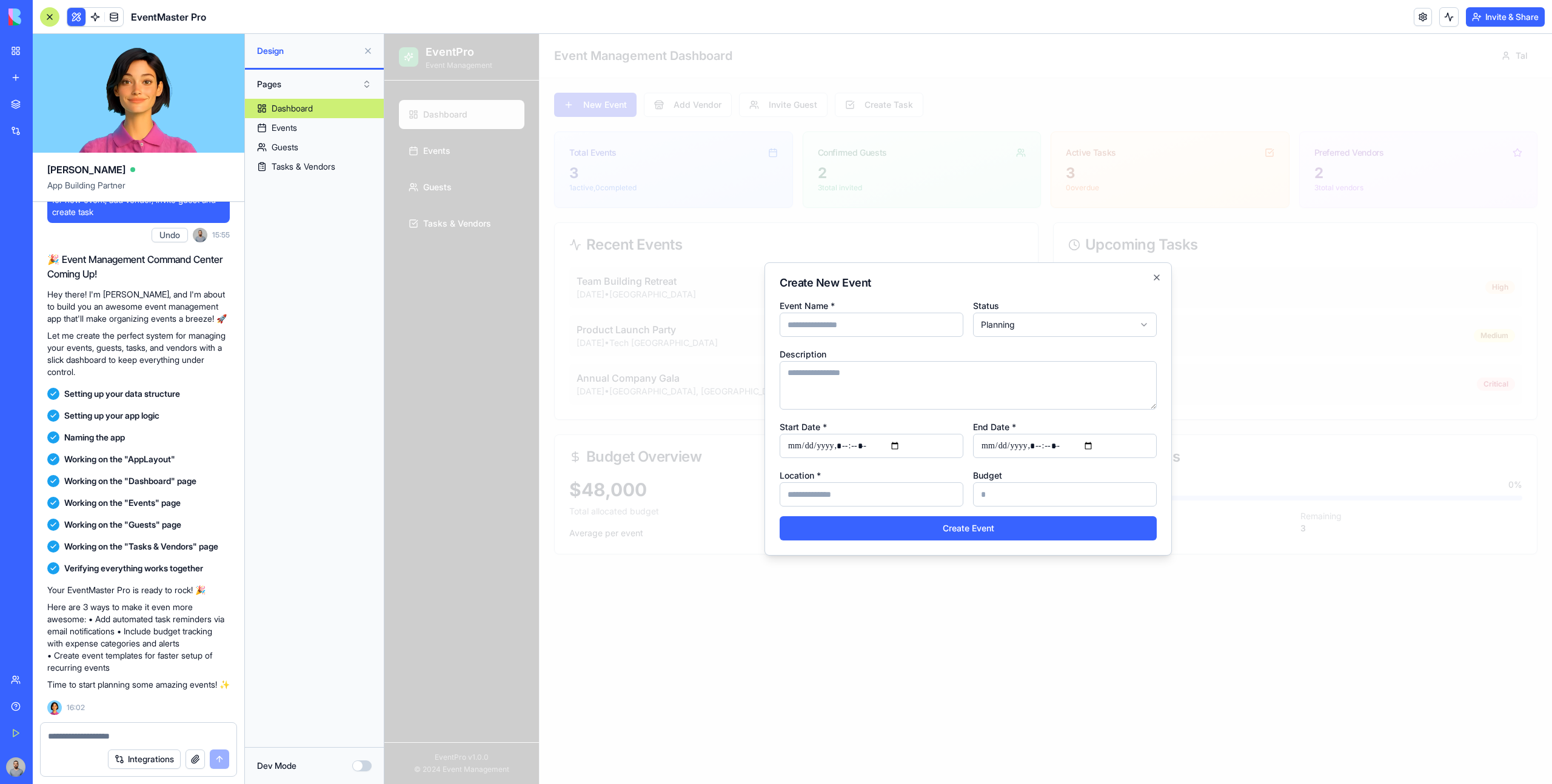
click at [600, 104] on div at bounding box center [967, 409] width 1167 height 750
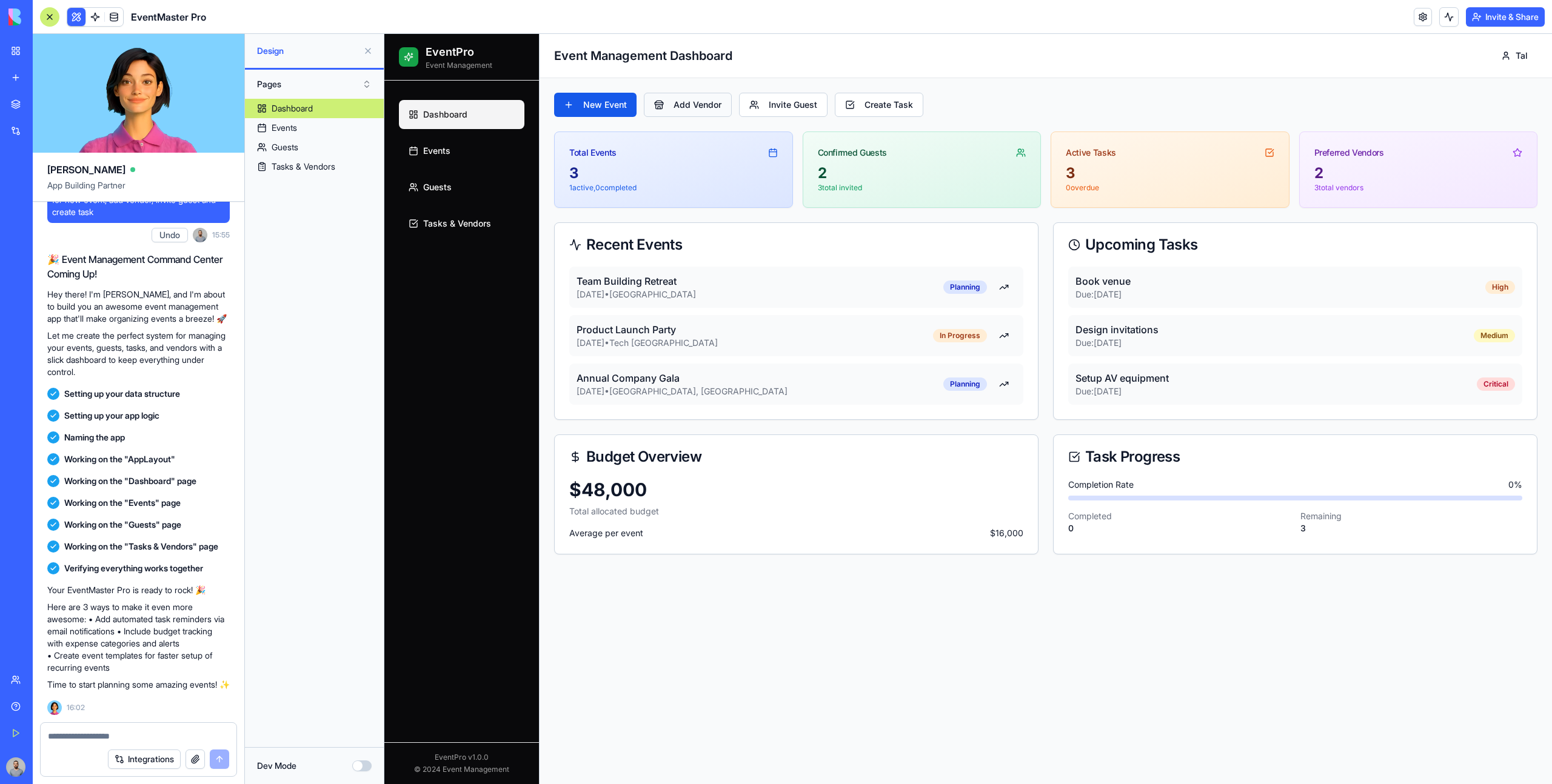
click at [687, 104] on button "Add Vendor" at bounding box center [687, 105] width 88 height 24
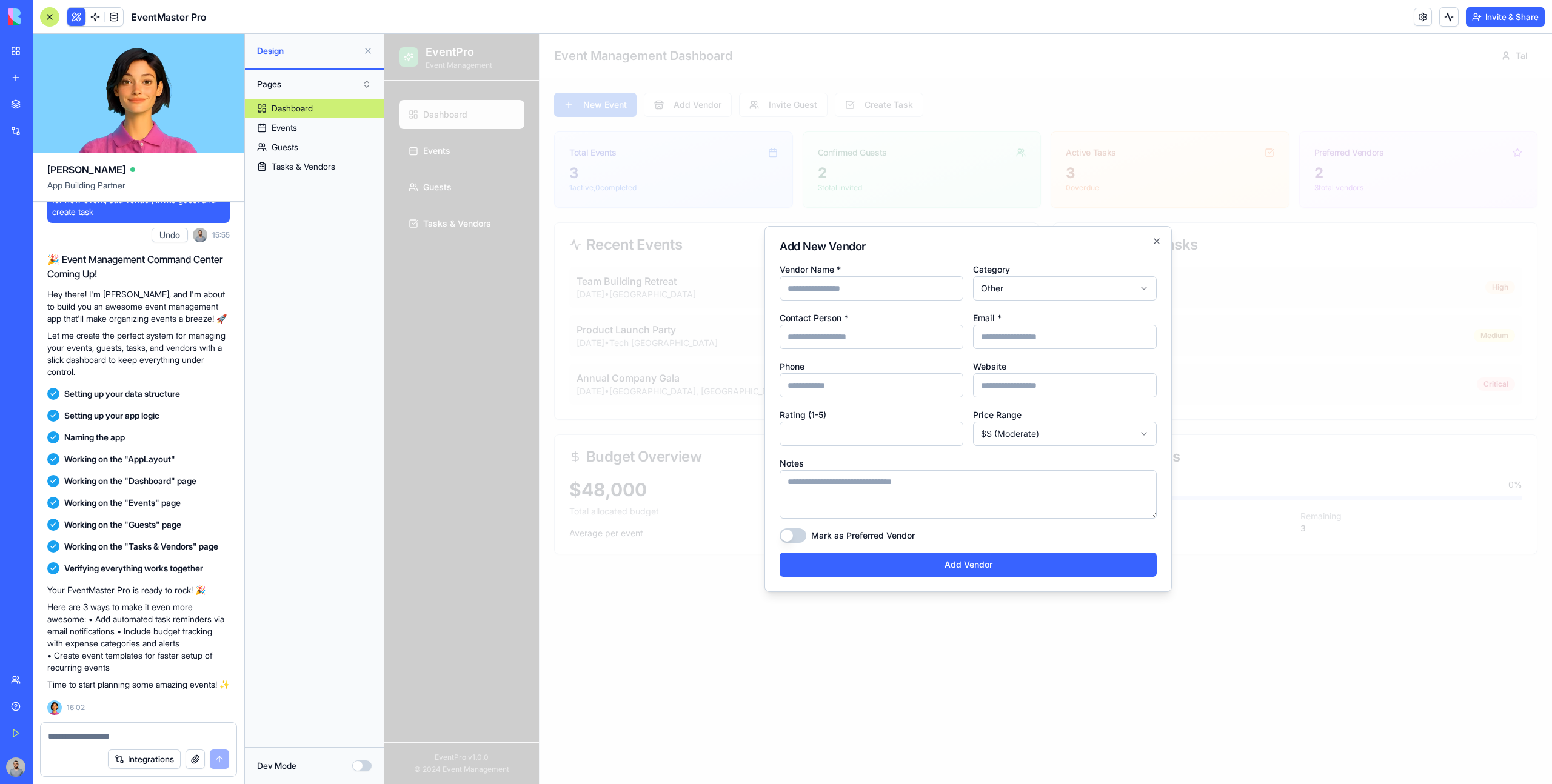
click at [711, 101] on div at bounding box center [967, 409] width 1167 height 750
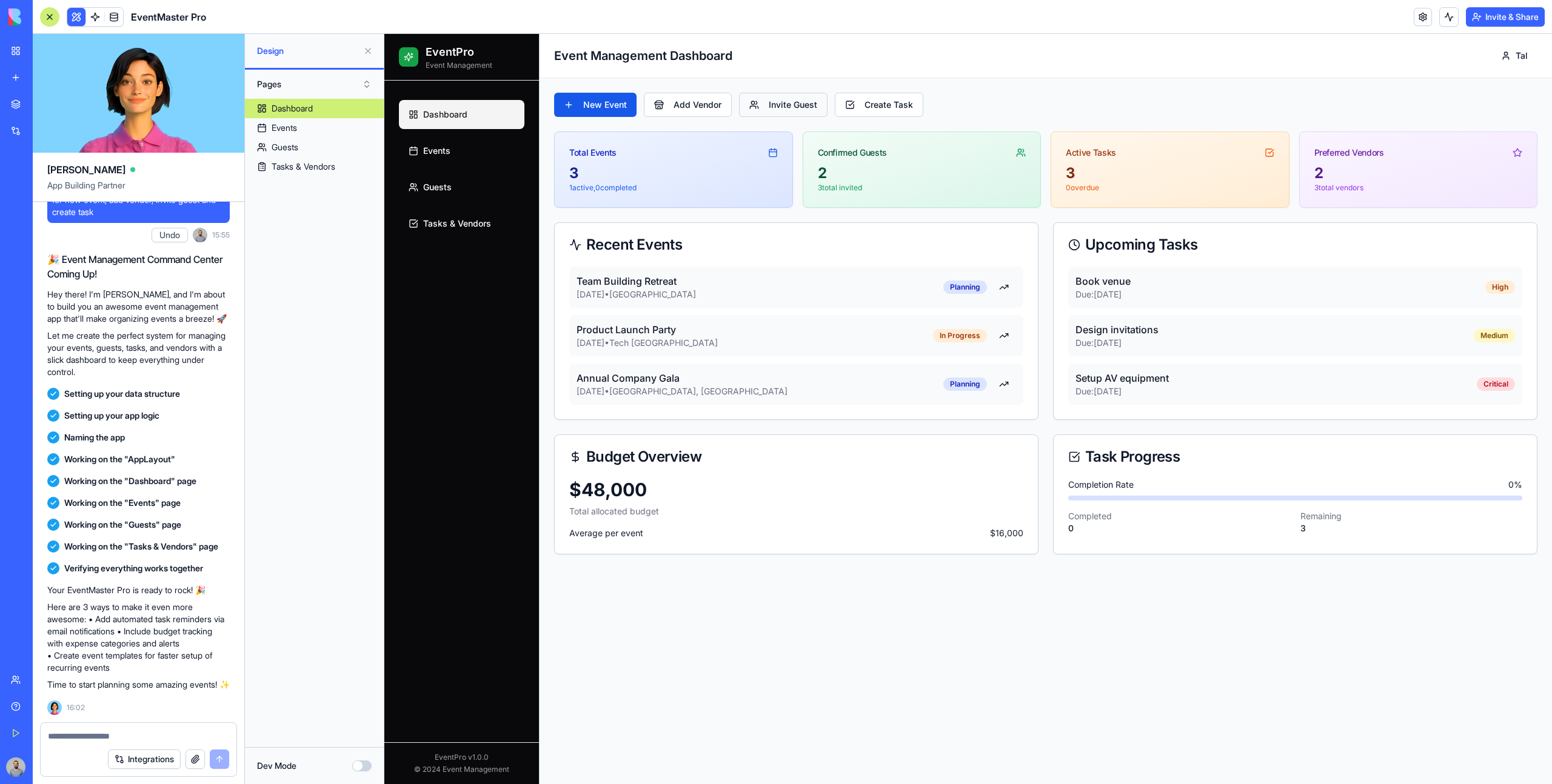
click at [770, 101] on button "Invite Guest" at bounding box center [782, 105] width 88 height 24
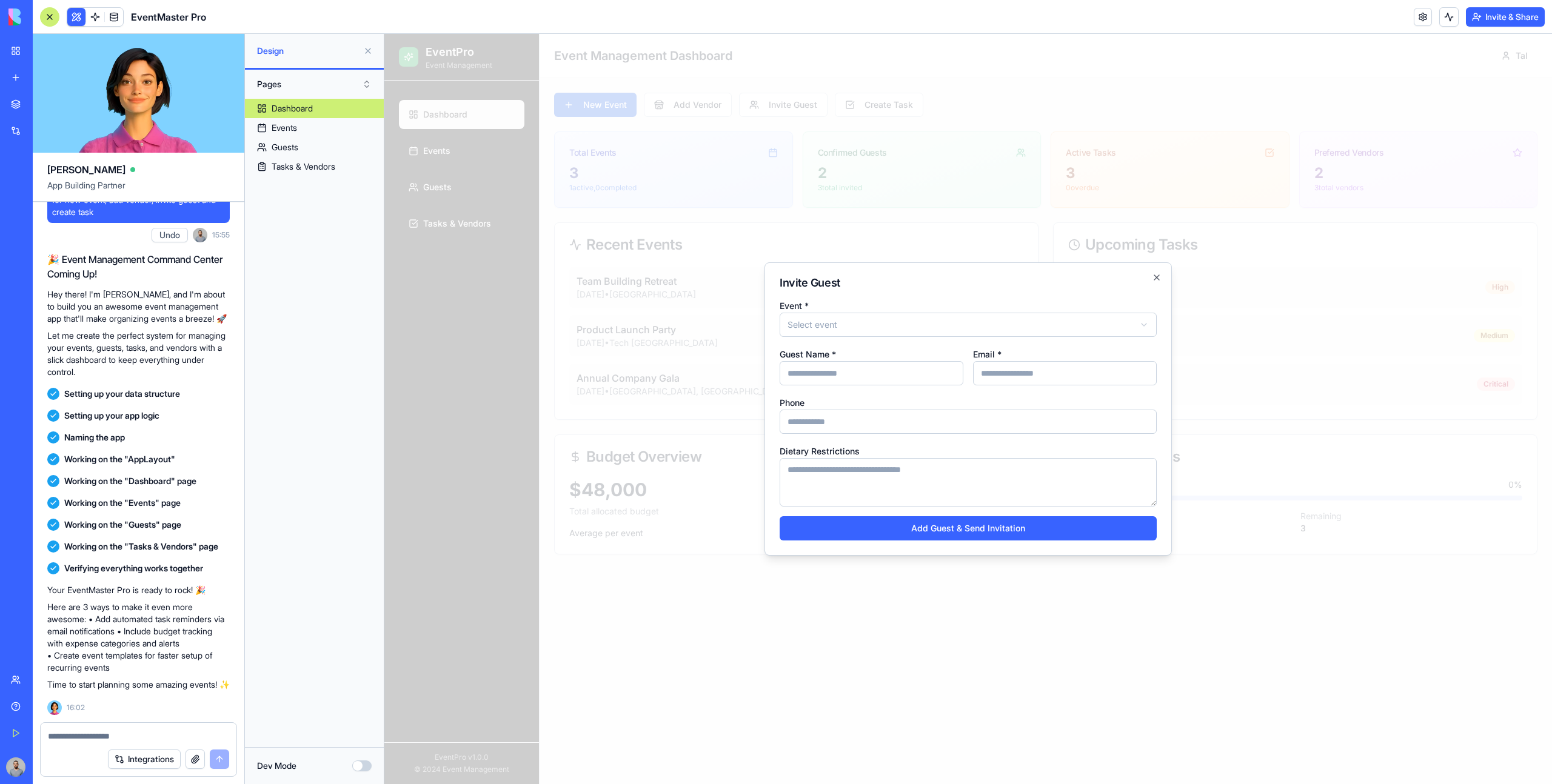
click at [844, 95] on div at bounding box center [967, 409] width 1167 height 750
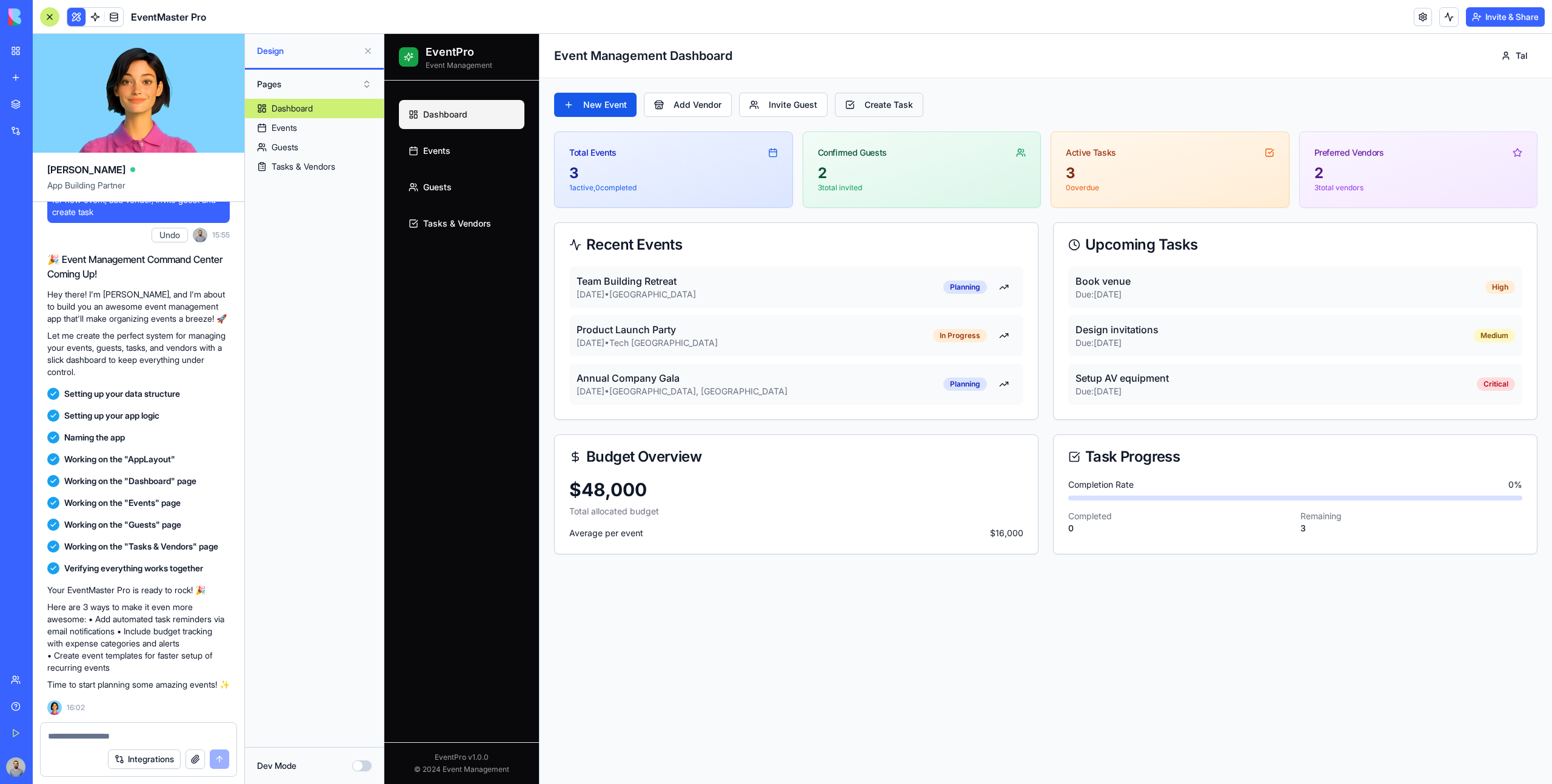
click at [867, 96] on button "Create Task" at bounding box center [878, 105] width 88 height 24
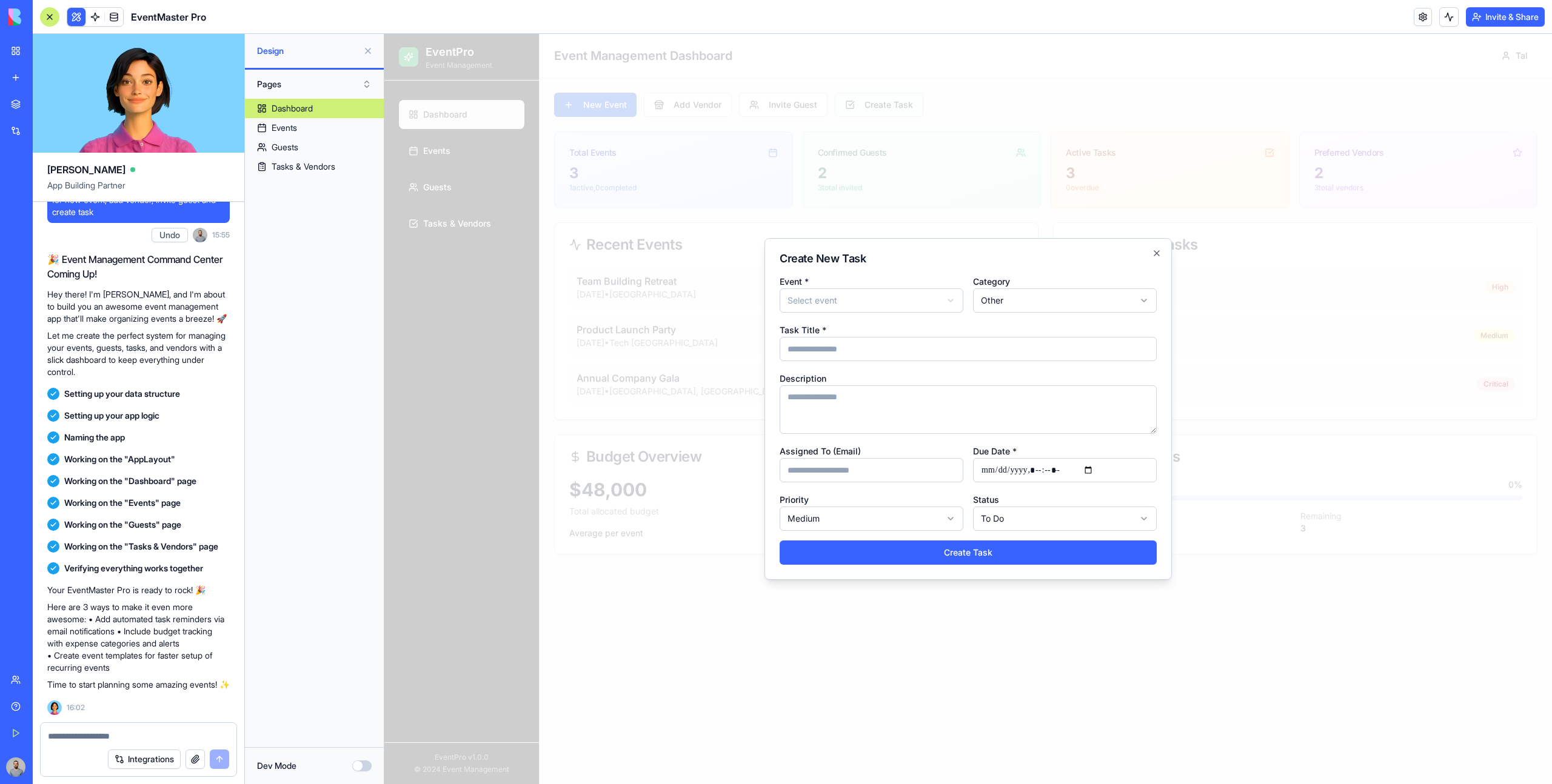
click at [867, 96] on div at bounding box center [967, 409] width 1167 height 750
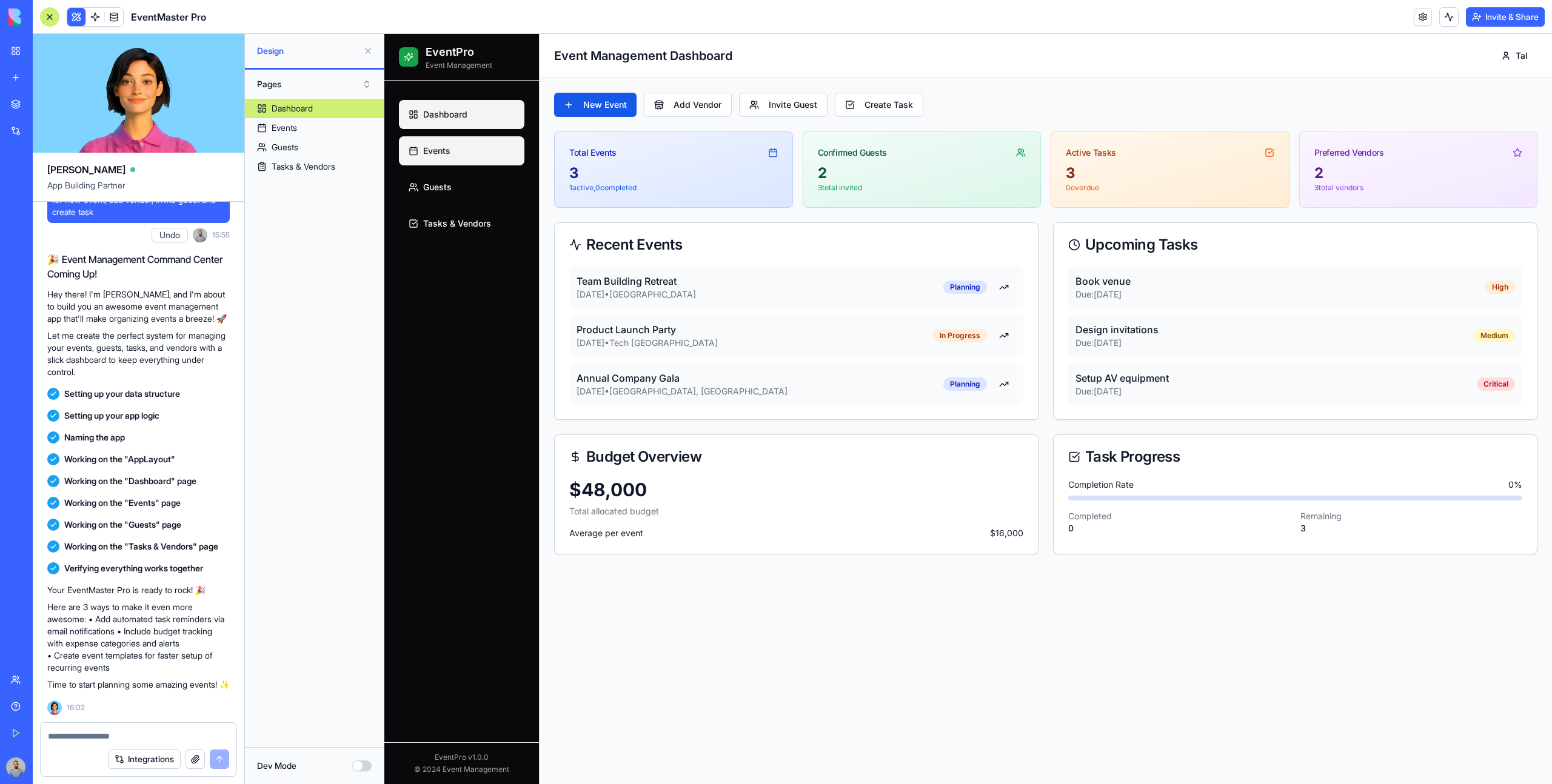
click at [471, 140] on link "Events" at bounding box center [460, 151] width 125 height 29
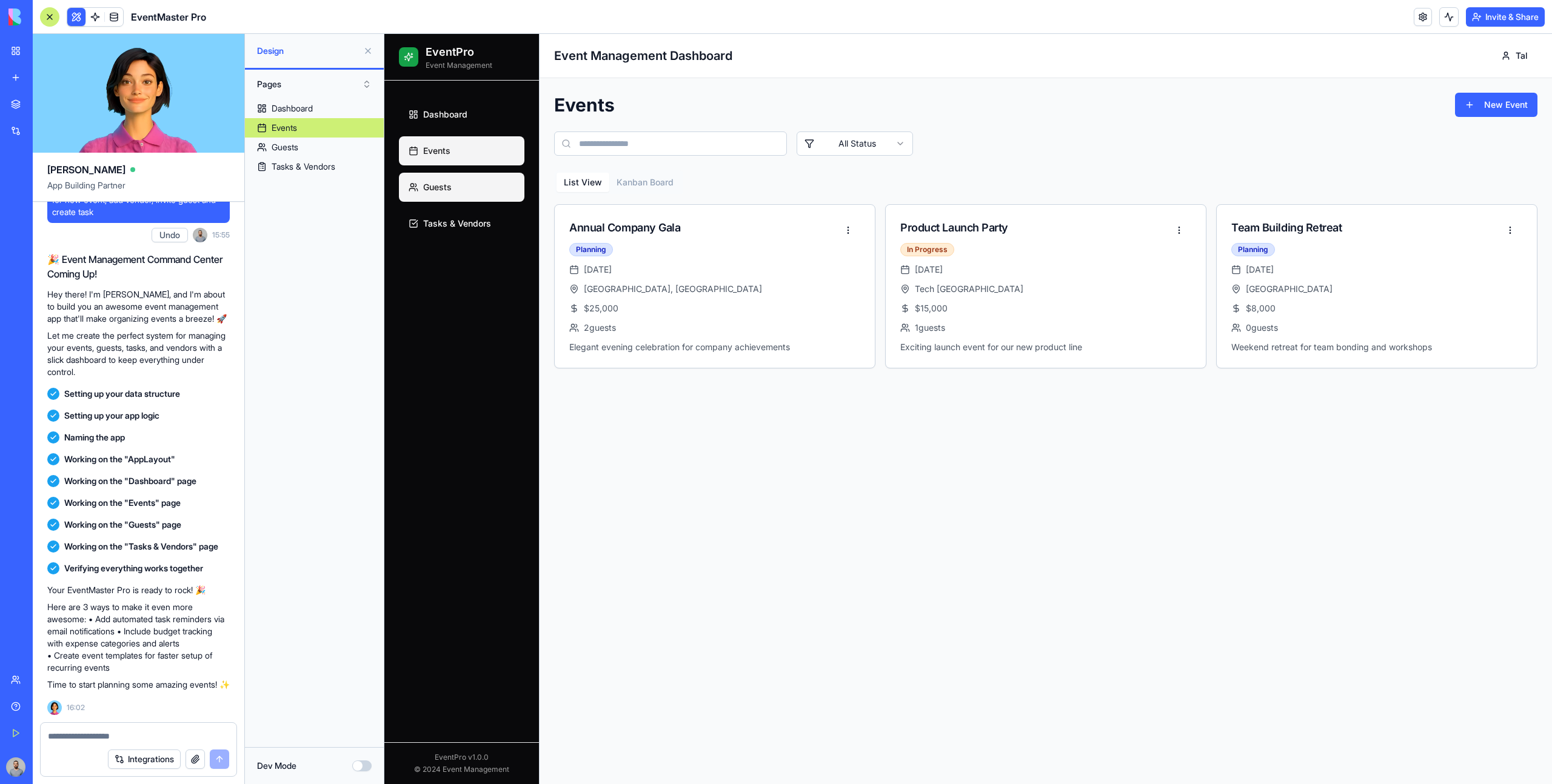
click at [476, 173] on link "Guests" at bounding box center [460, 187] width 125 height 29
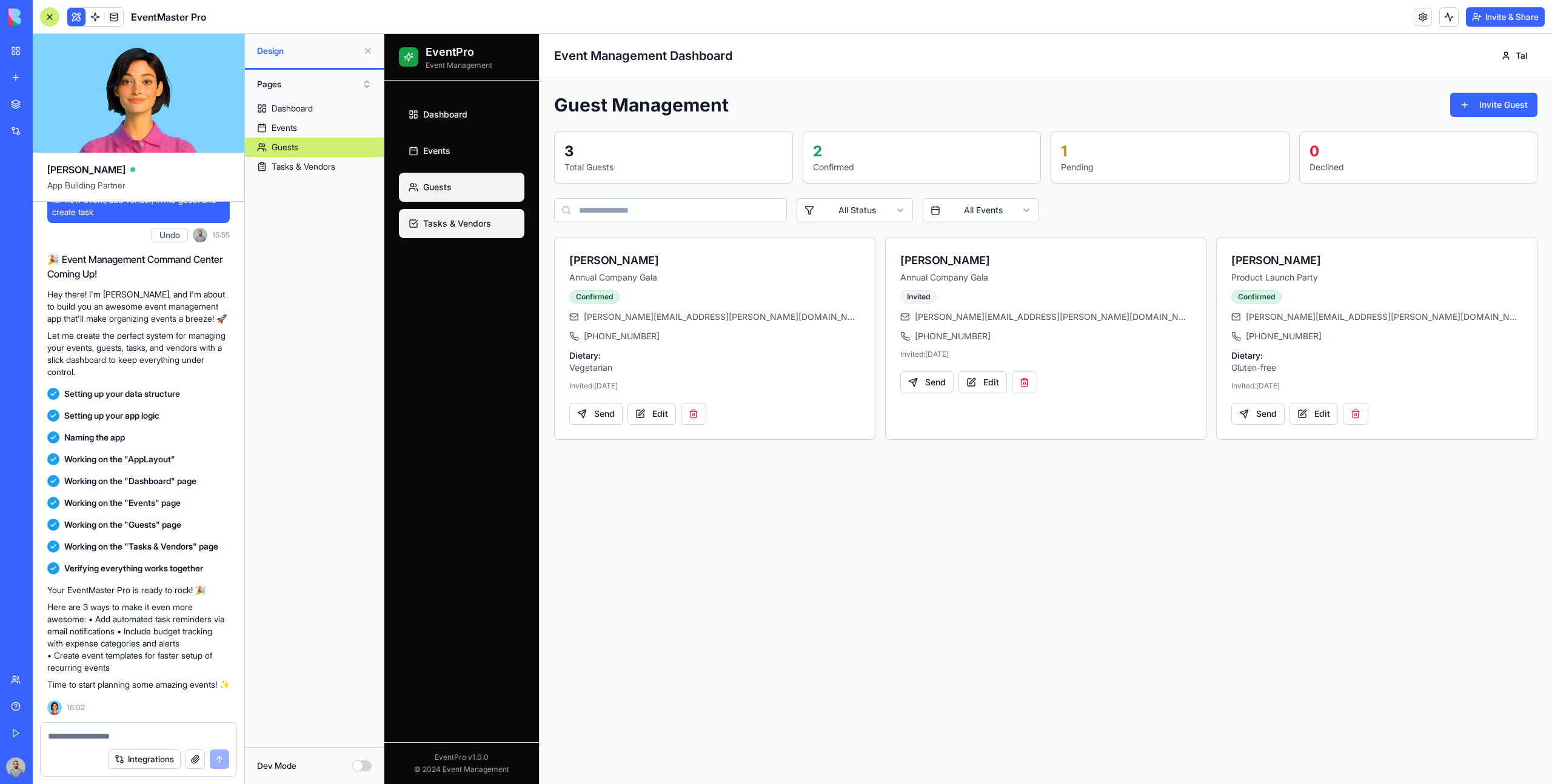
click at [485, 233] on link "Tasks & Vendors" at bounding box center [460, 224] width 125 height 29
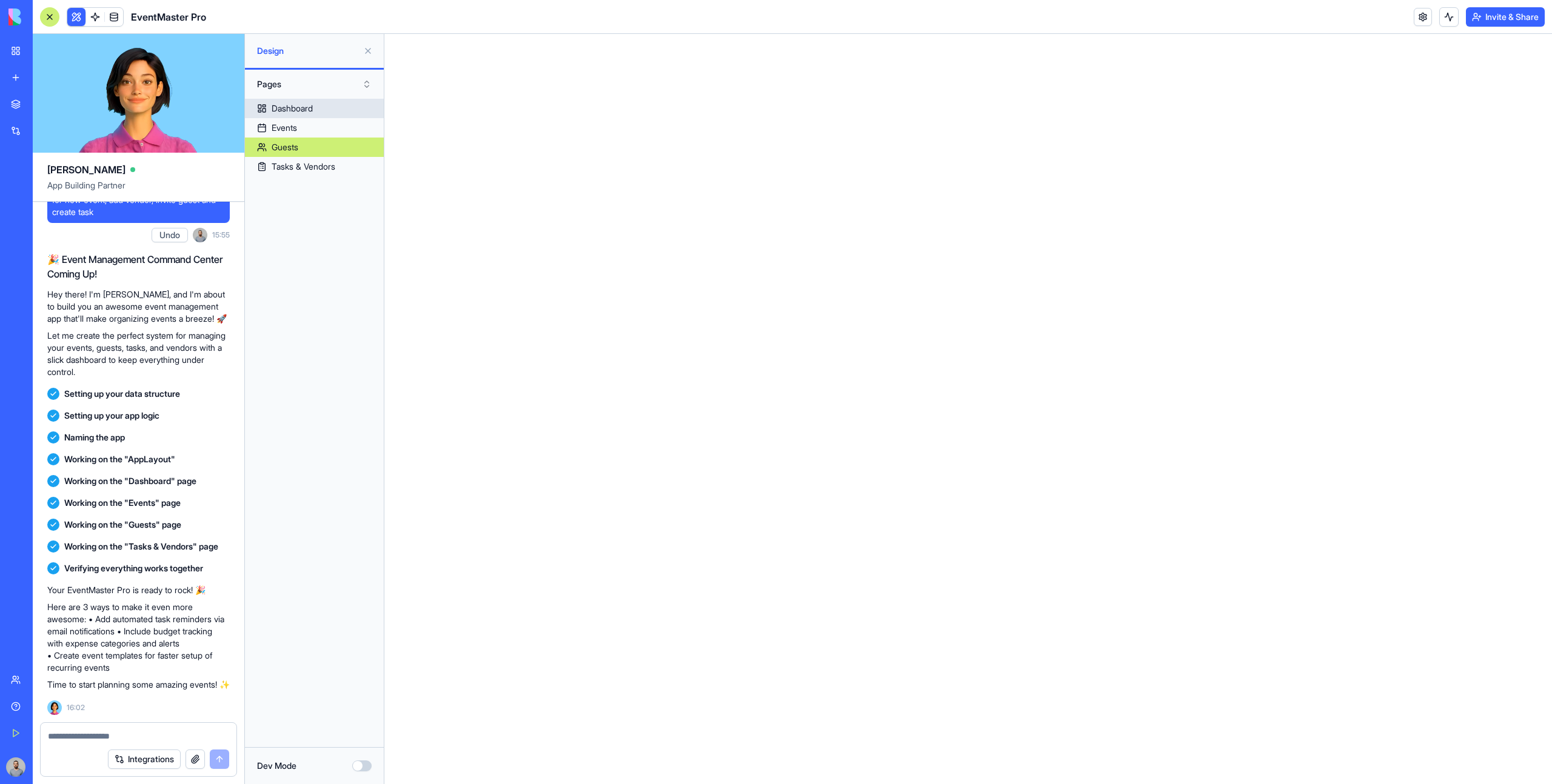
click at [316, 112] on link "Dashboard" at bounding box center [314, 109] width 139 height 19
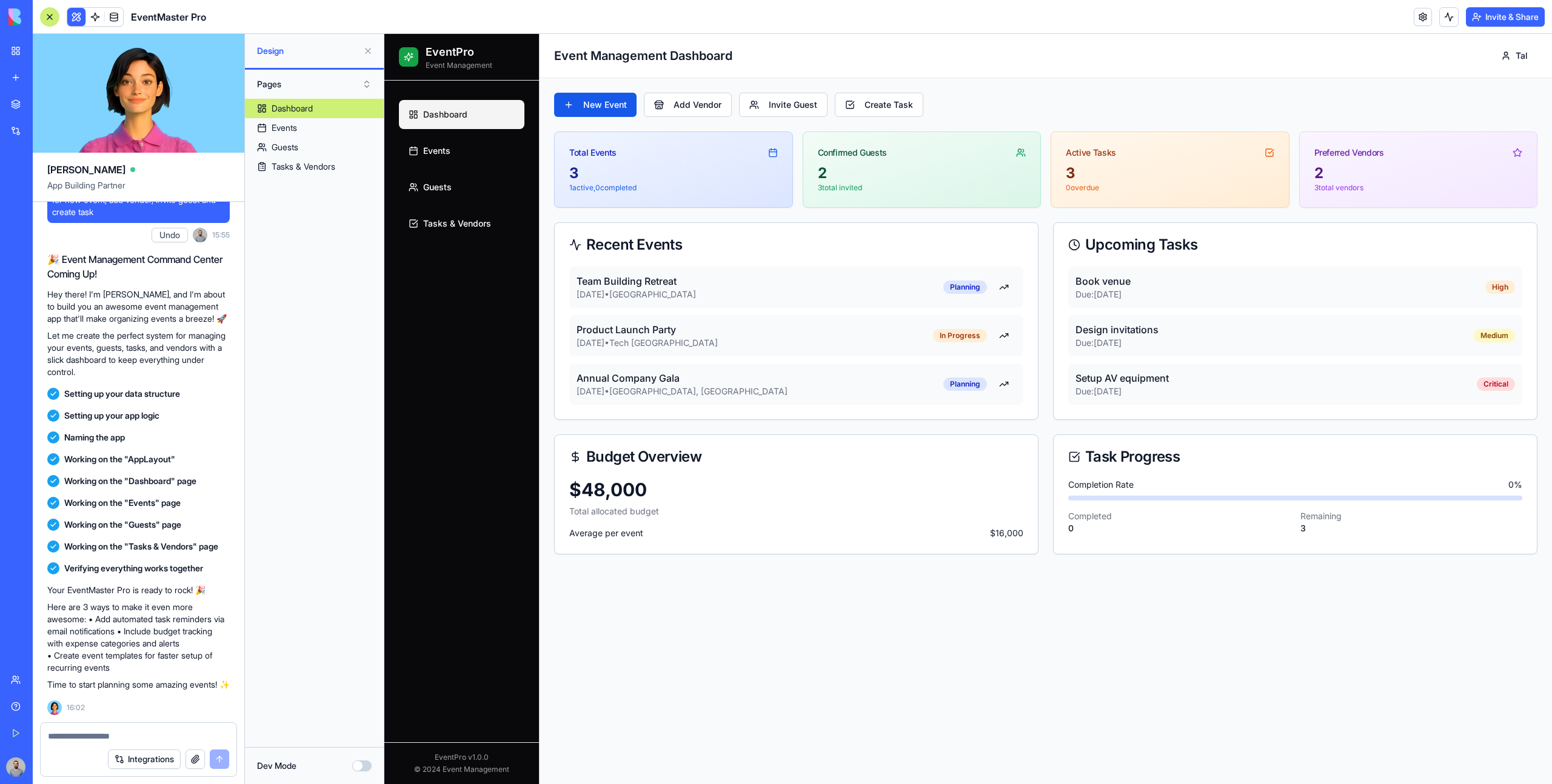
click at [341, 74] on div "Pages" at bounding box center [314, 84] width 139 height 29
click at [341, 83] on button "Pages" at bounding box center [314, 84] width 127 height 19
click at [339, 142] on link "Guests" at bounding box center [314, 147] width 139 height 19
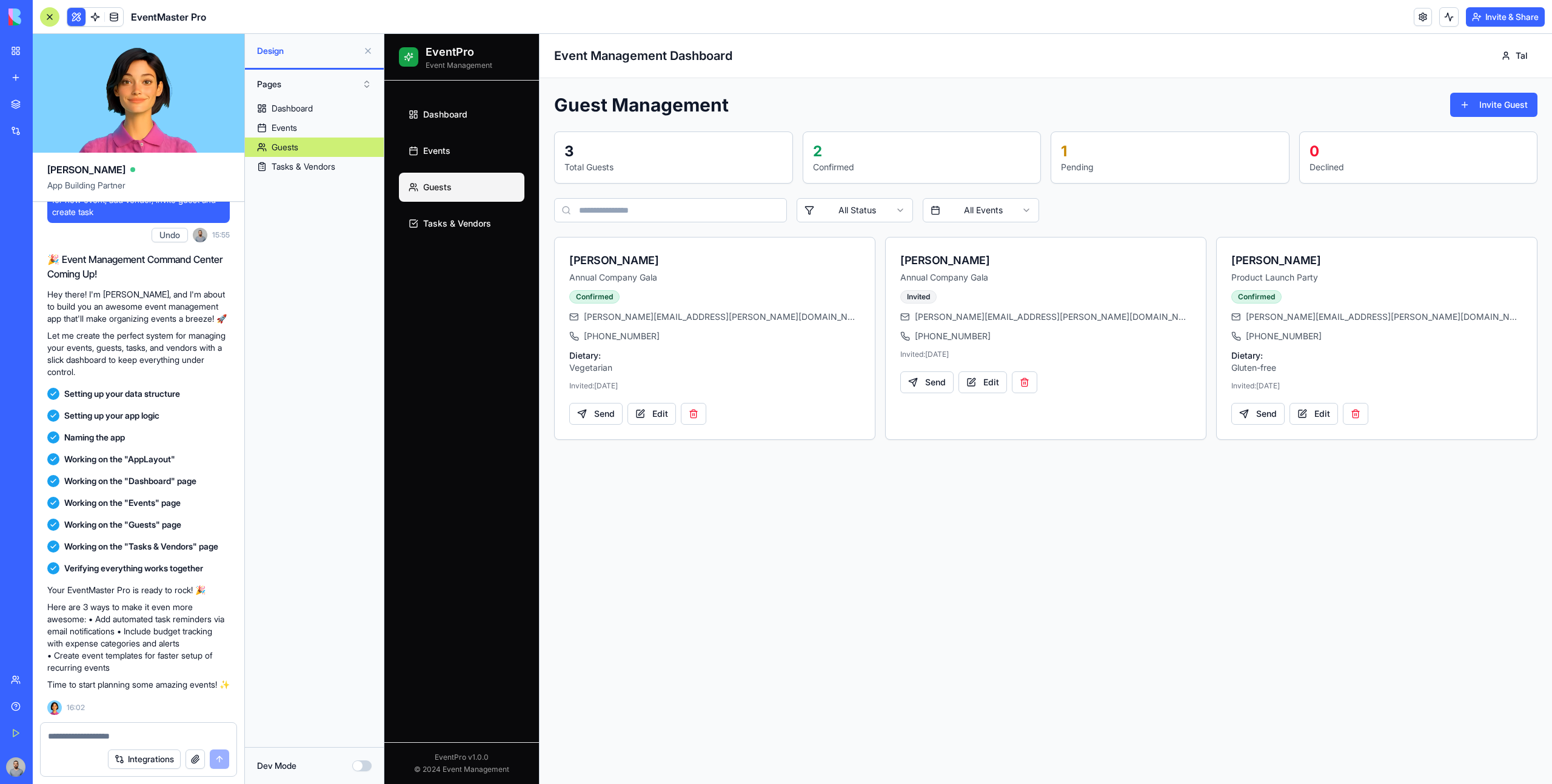
click at [320, 94] on div "Pages" at bounding box center [314, 84] width 139 height 29
click at [320, 85] on button "Pages" at bounding box center [314, 84] width 127 height 19
click at [323, 125] on div "Components" at bounding box center [314, 129] width 120 height 19
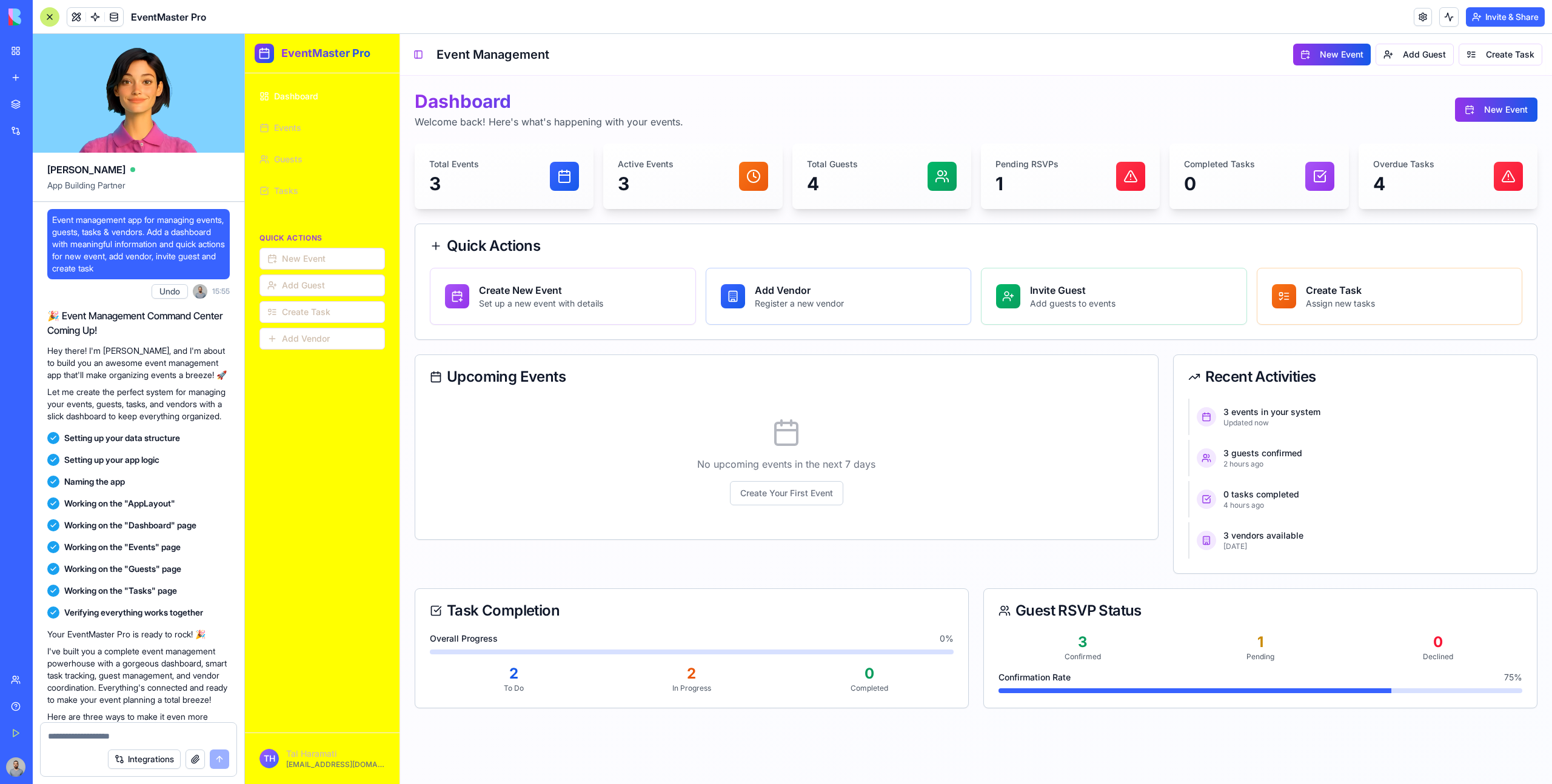
scroll to position [129, 0]
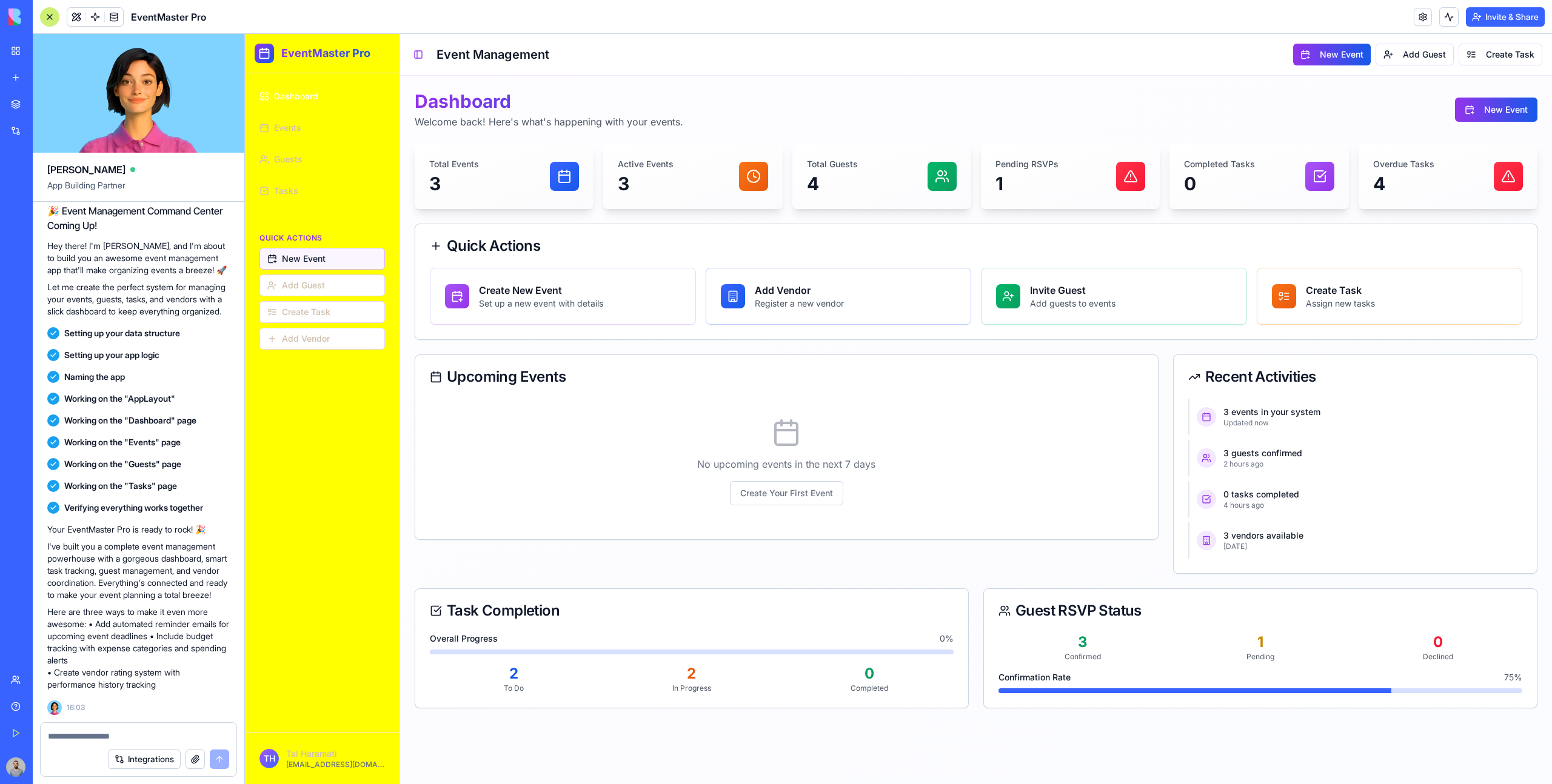
click at [354, 257] on button "New Event" at bounding box center [322, 259] width 125 height 22
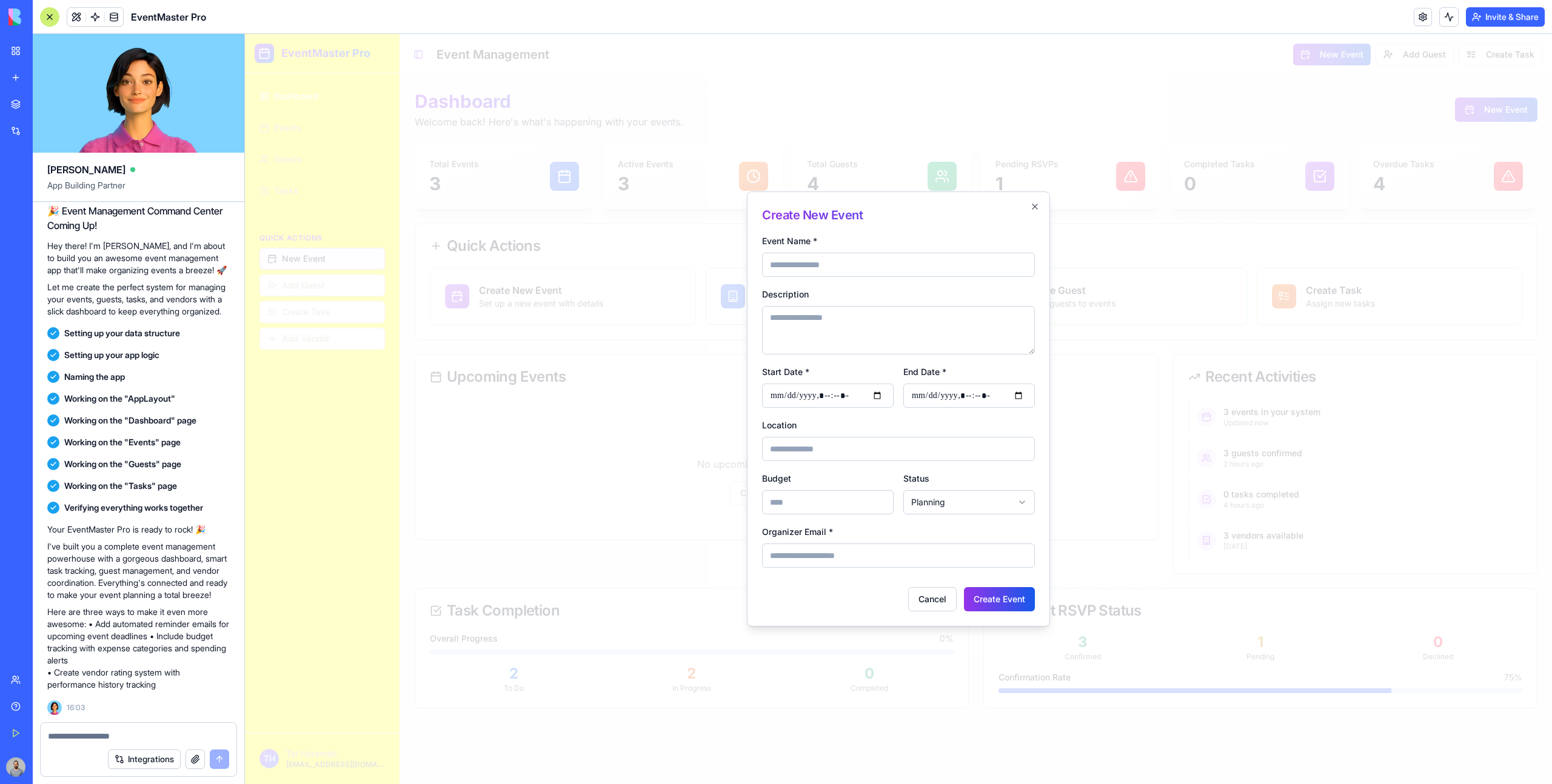
click at [354, 257] on div at bounding box center [899, 409] width 1307 height 750
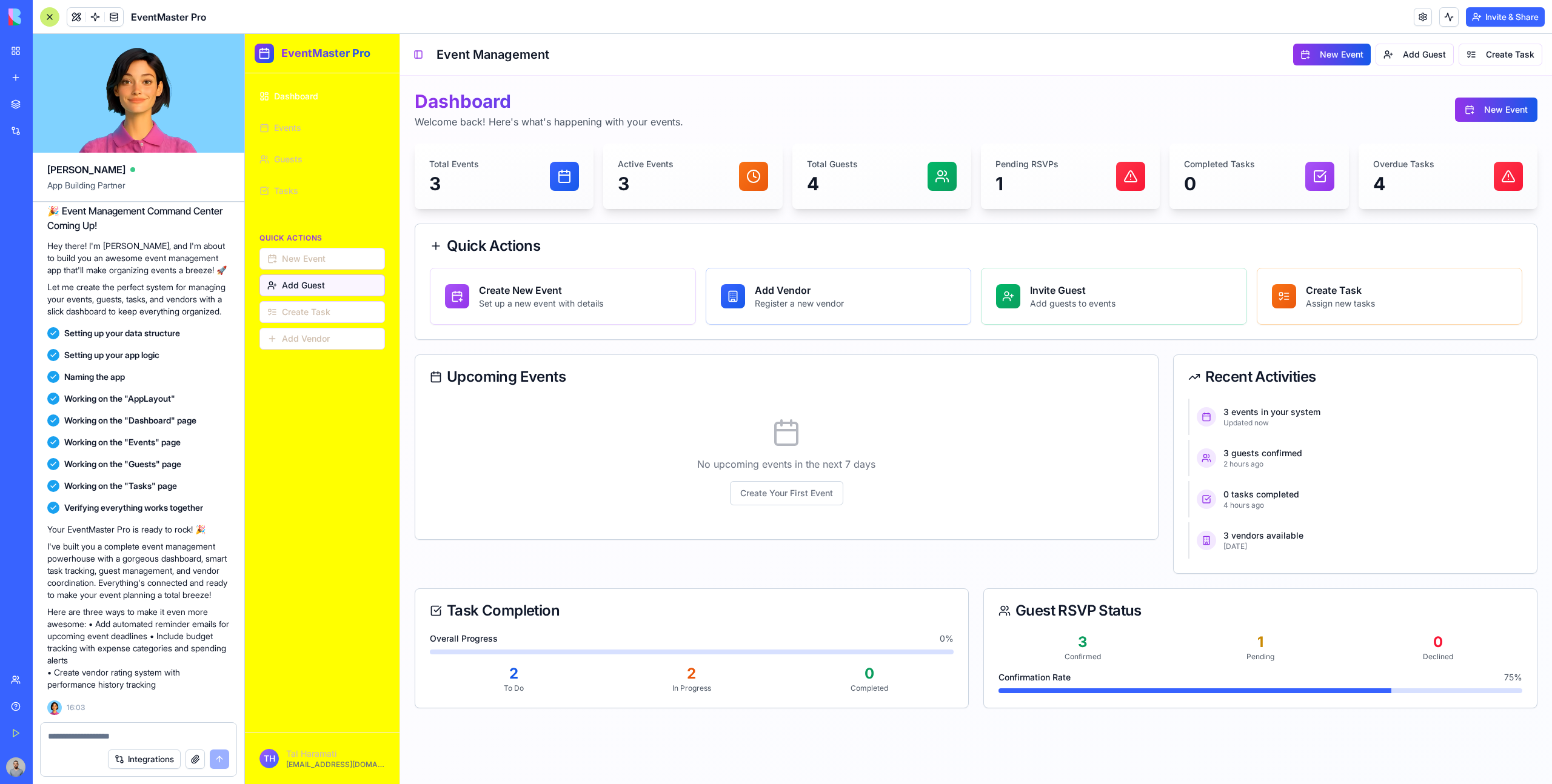
click at [354, 280] on button "Add Guest" at bounding box center [322, 285] width 125 height 22
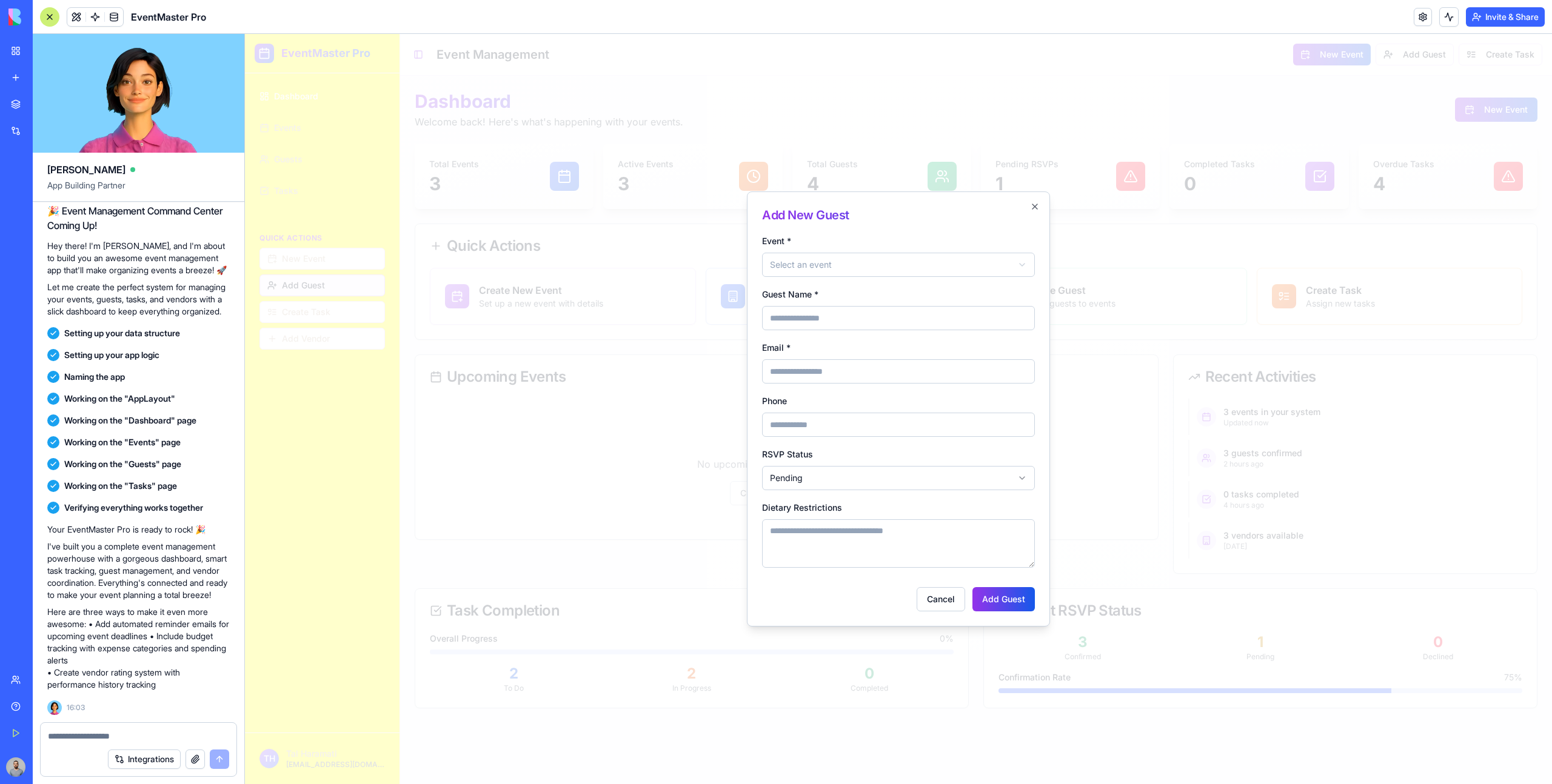
click at [354, 280] on div at bounding box center [899, 409] width 1307 height 750
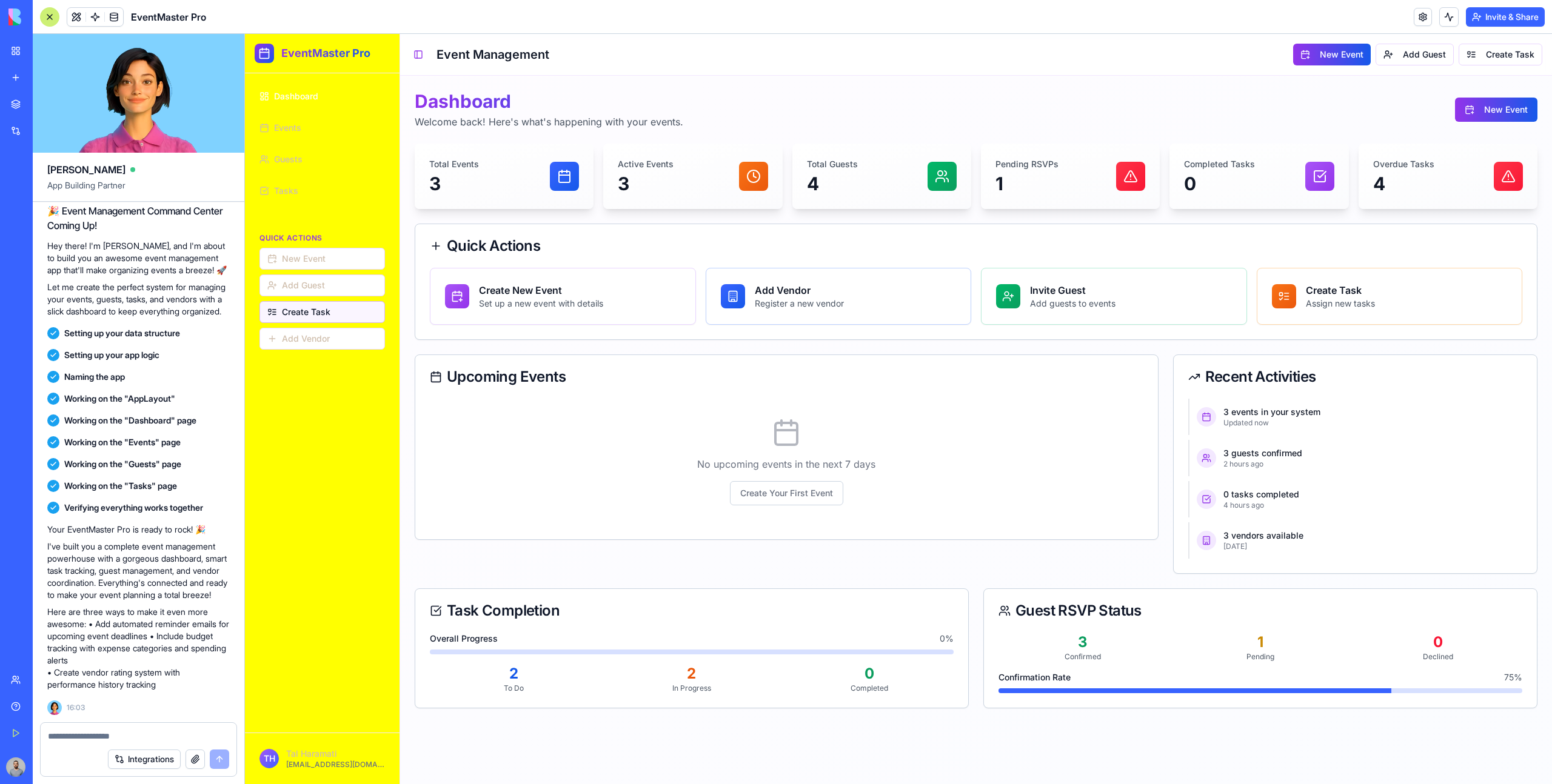
click at [354, 313] on button "Create Task" at bounding box center [322, 312] width 125 height 22
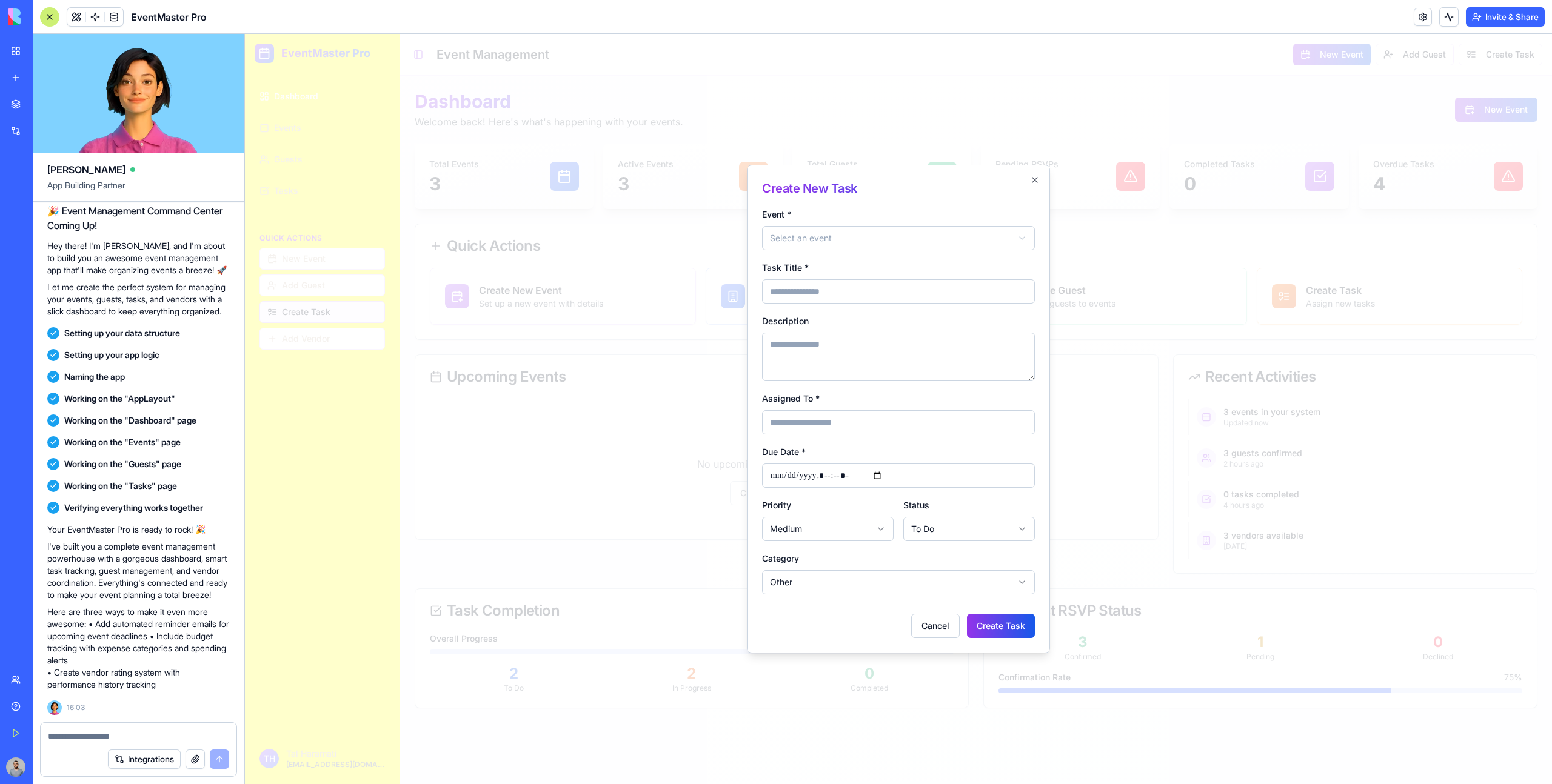
click at [354, 313] on div at bounding box center [899, 409] width 1307 height 750
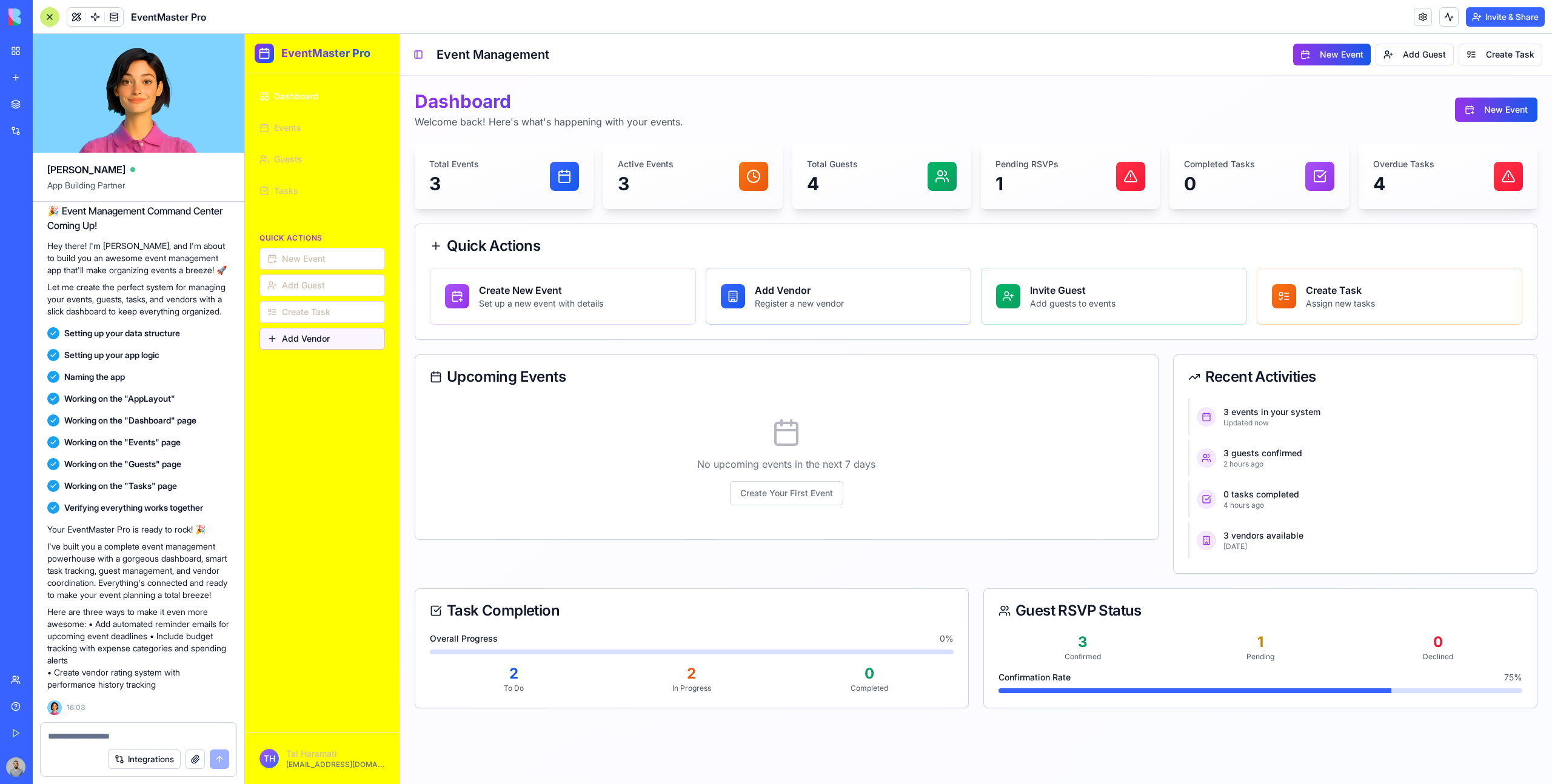
click at [354, 331] on button "Add Vendor" at bounding box center [322, 338] width 125 height 22
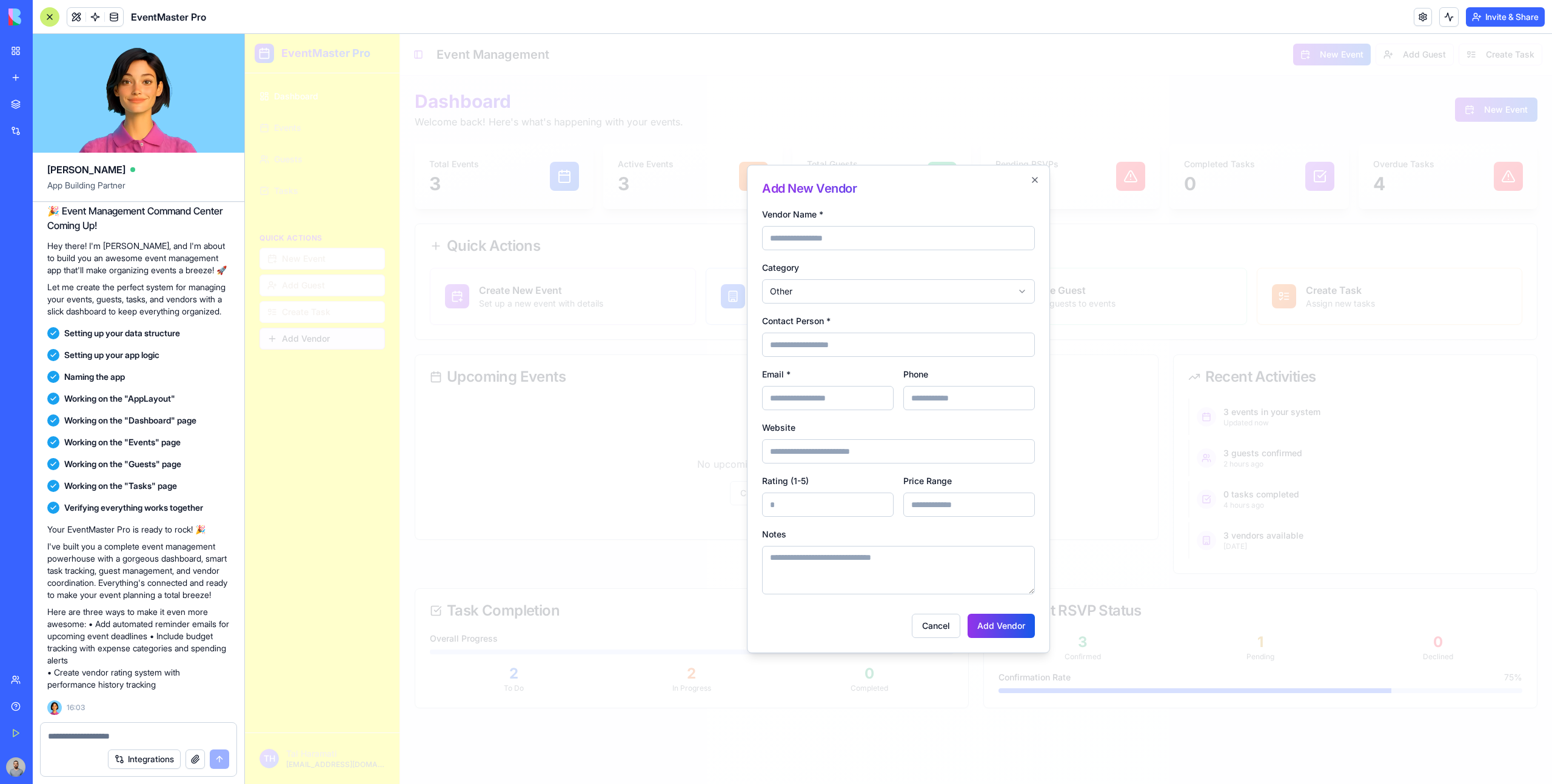
click at [354, 331] on div at bounding box center [899, 409] width 1307 height 750
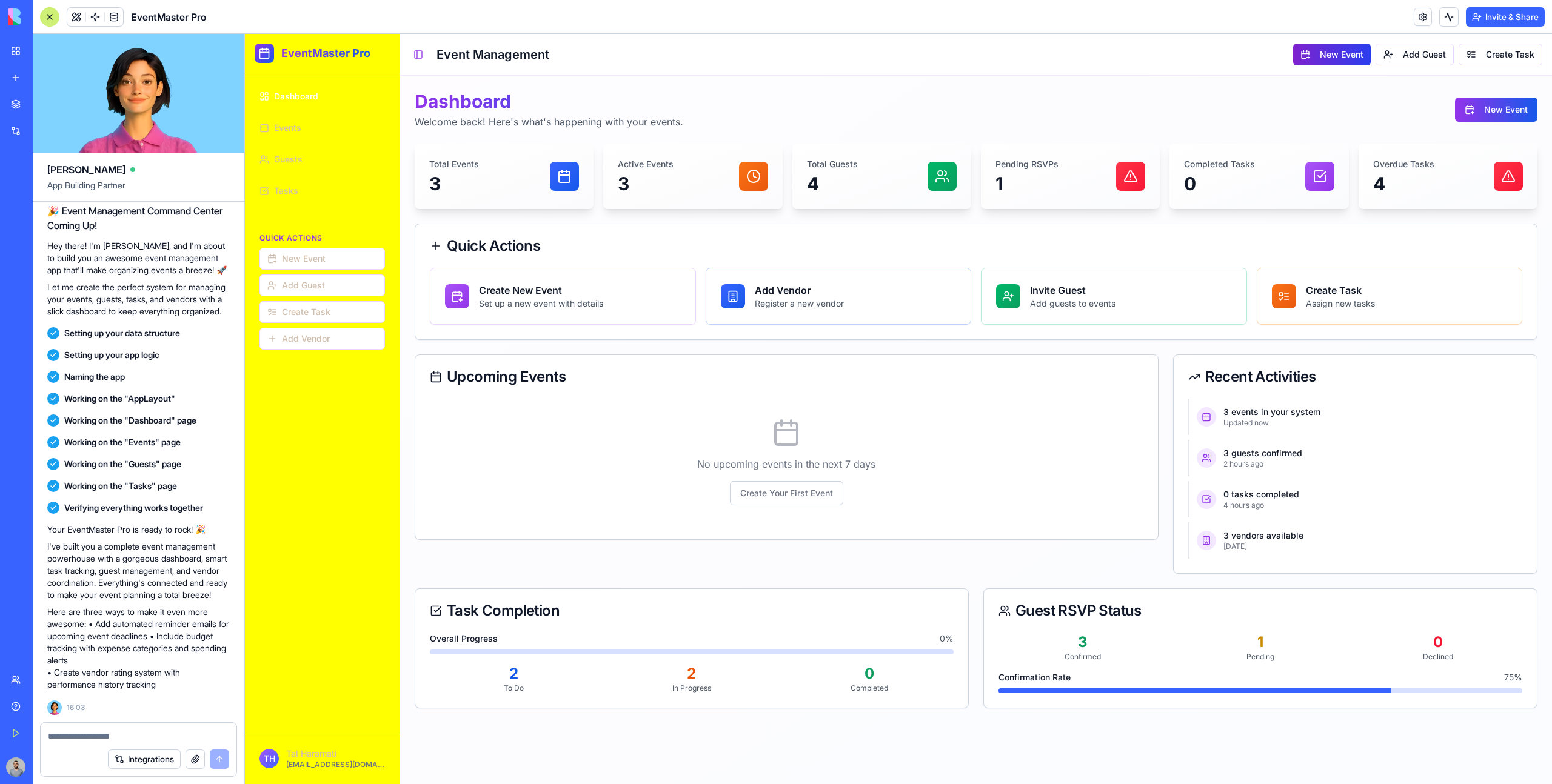
click at [1339, 51] on button "New Event" at bounding box center [1332, 54] width 78 height 22
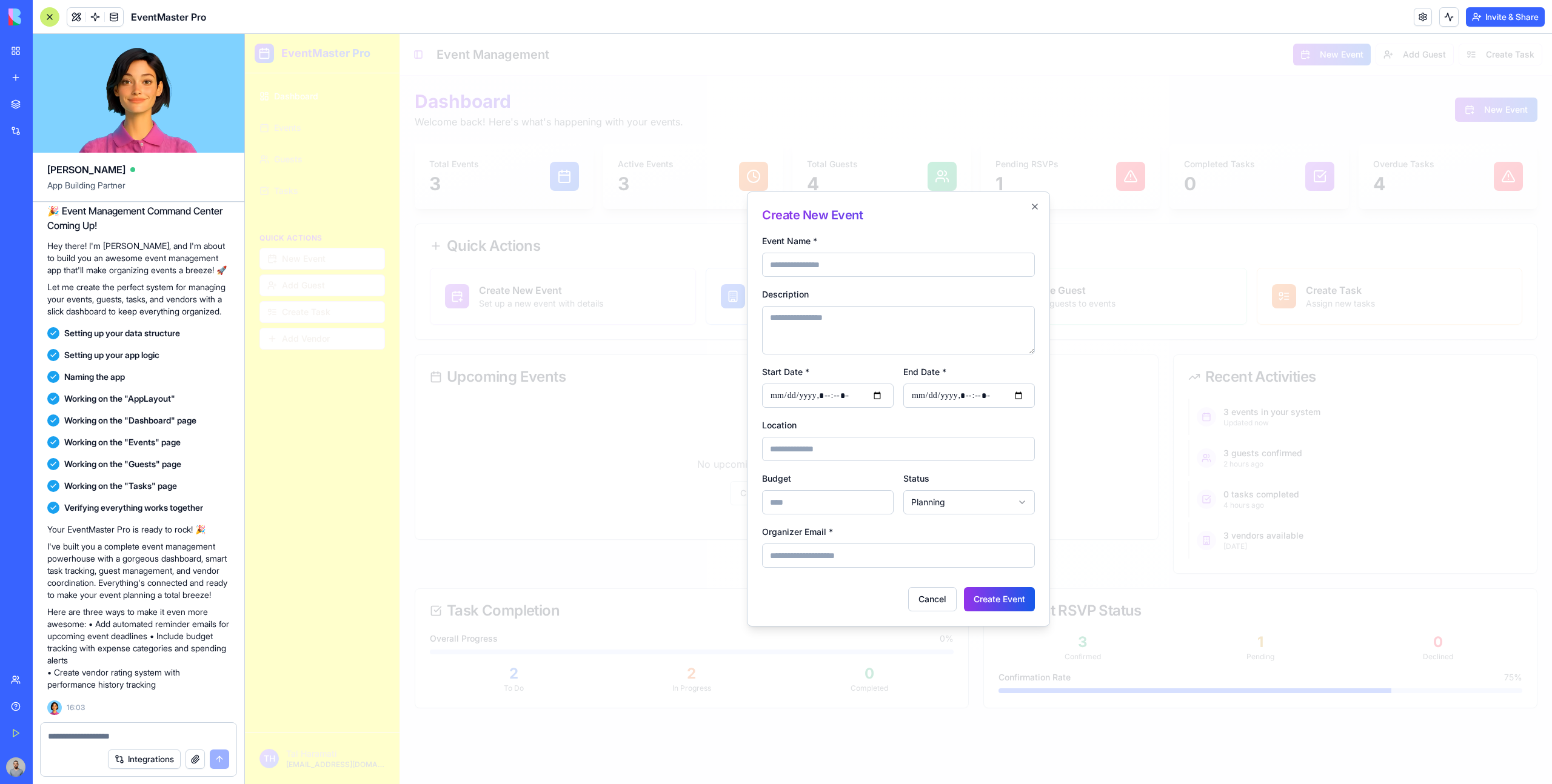
click at [1339, 61] on div at bounding box center [899, 409] width 1307 height 750
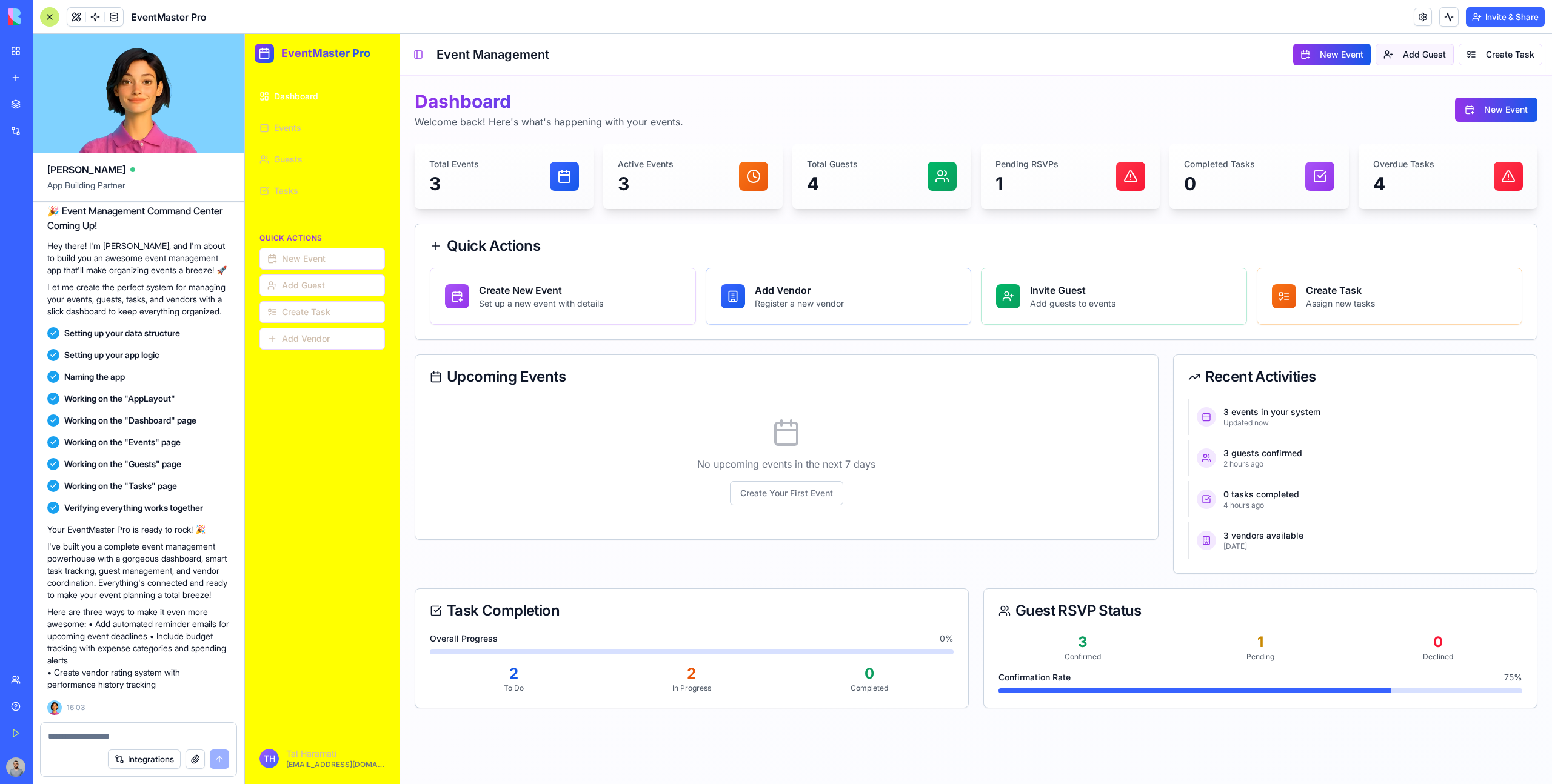
click at [1421, 61] on button "Add Guest" at bounding box center [1414, 54] width 79 height 22
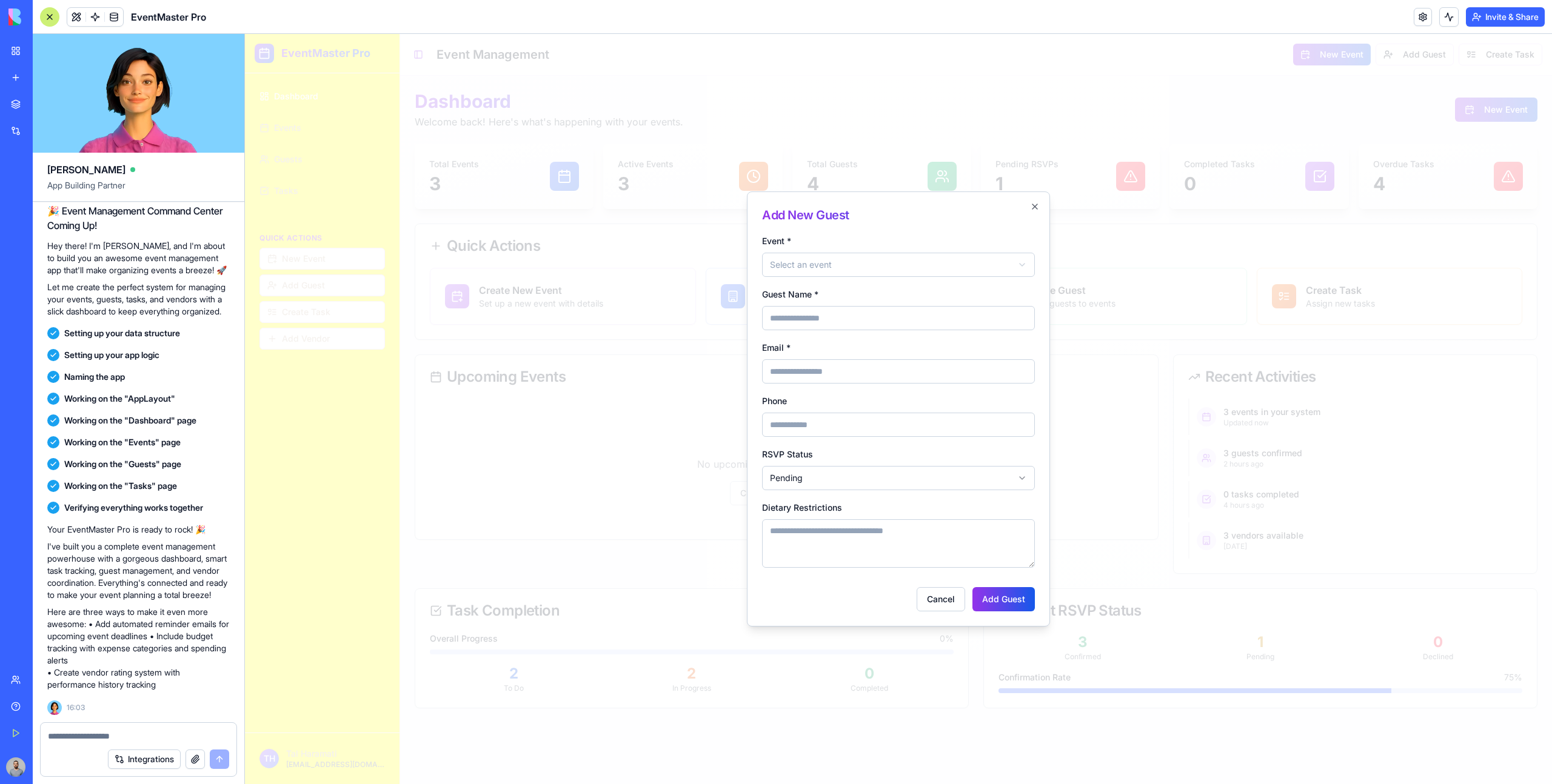
click at [1409, 71] on div at bounding box center [899, 409] width 1307 height 750
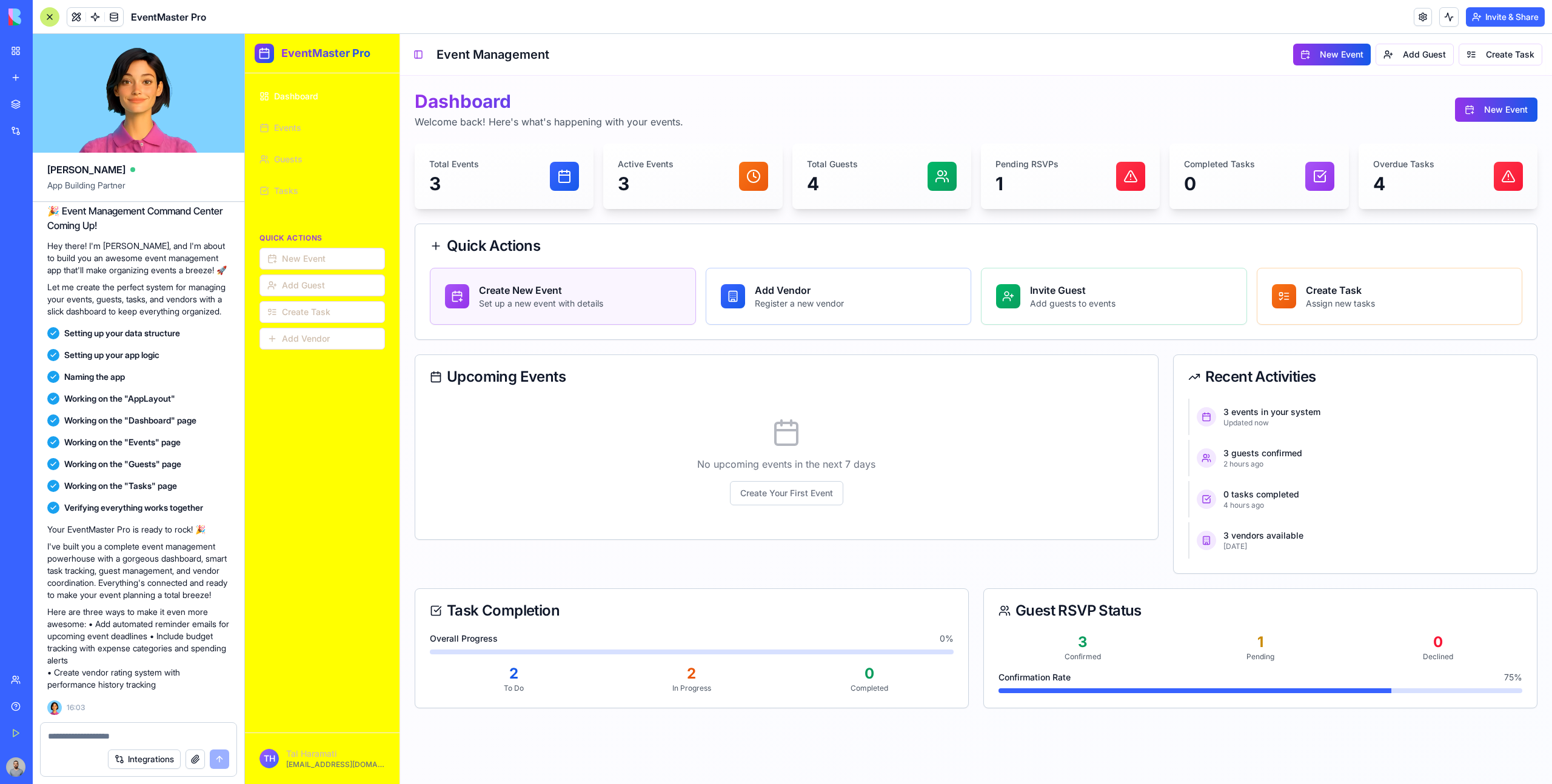
click at [545, 296] on h3 "Create New Event" at bounding box center [541, 290] width 124 height 15
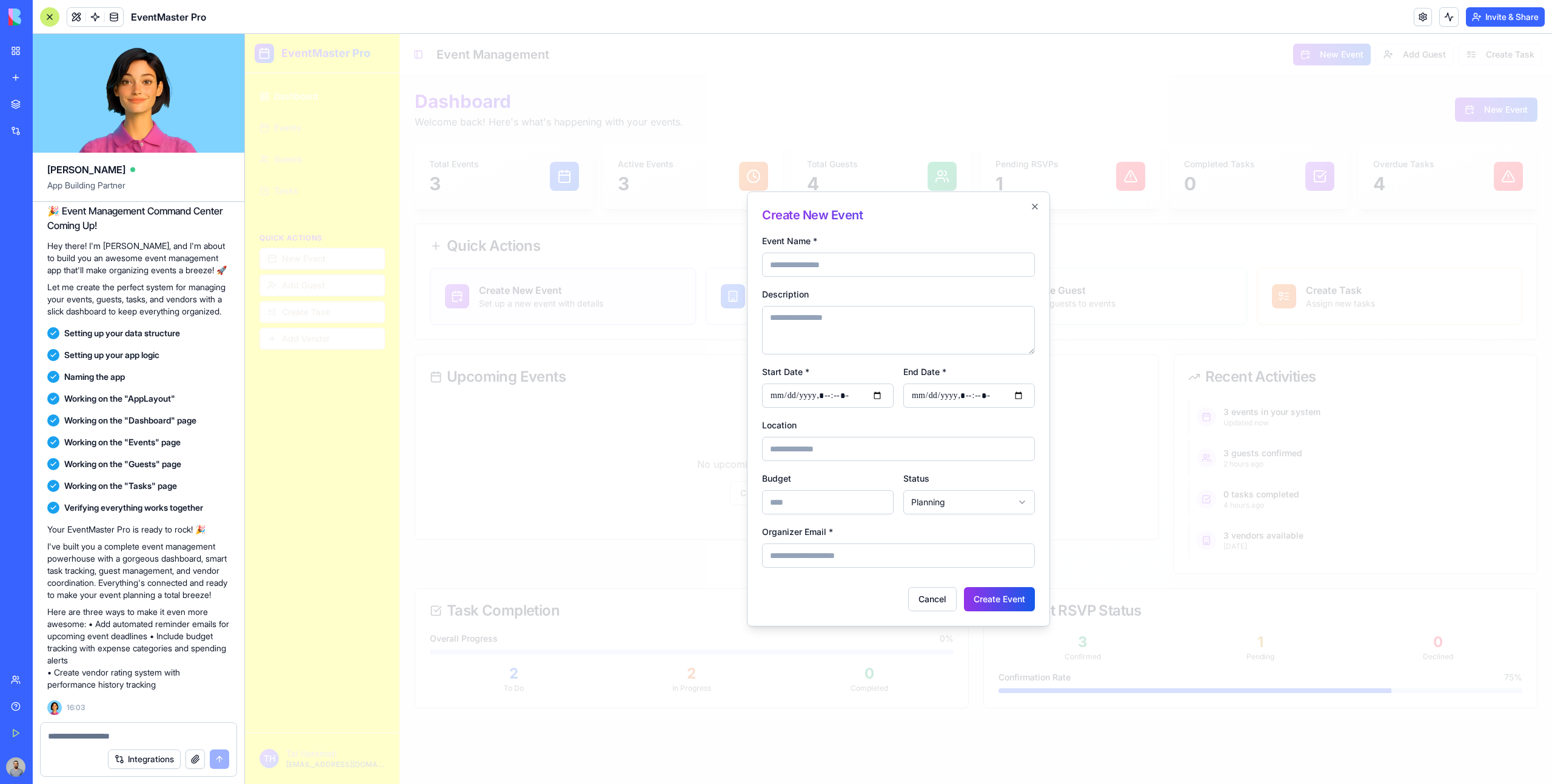
click at [545, 296] on div at bounding box center [899, 409] width 1307 height 750
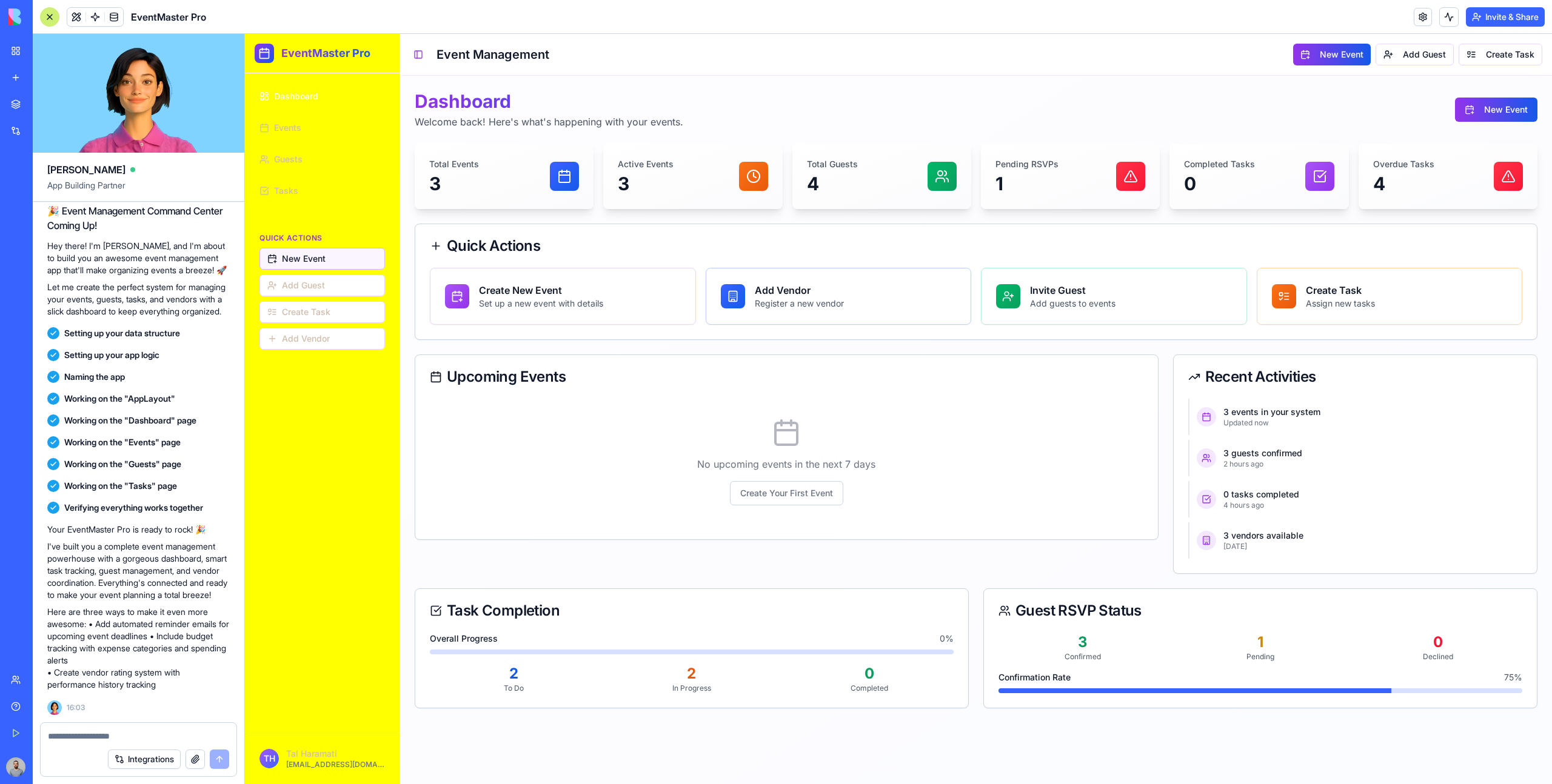
click at [354, 260] on button "New Event" at bounding box center [322, 259] width 125 height 22
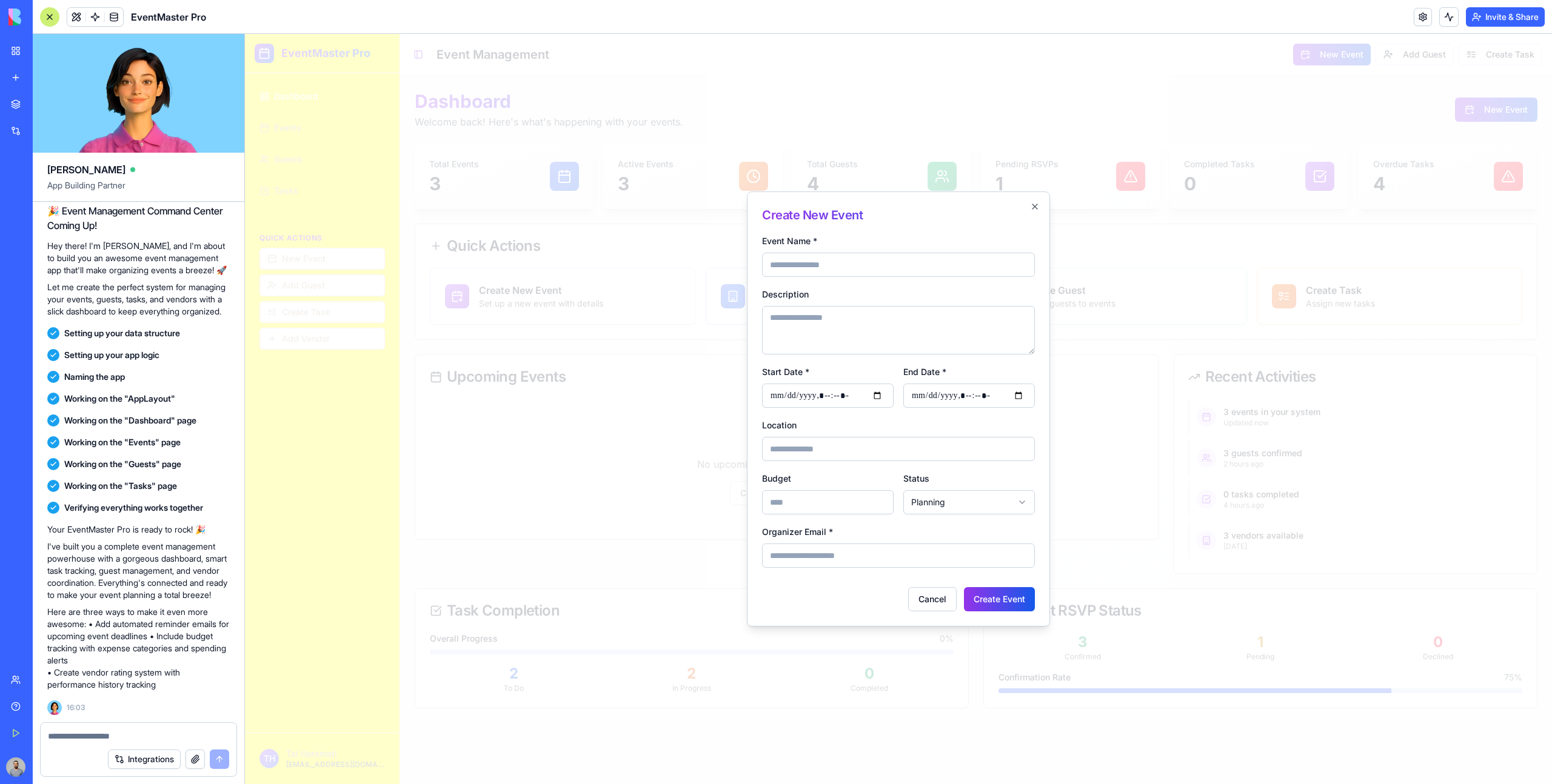
click at [492, 282] on div at bounding box center [899, 409] width 1307 height 750
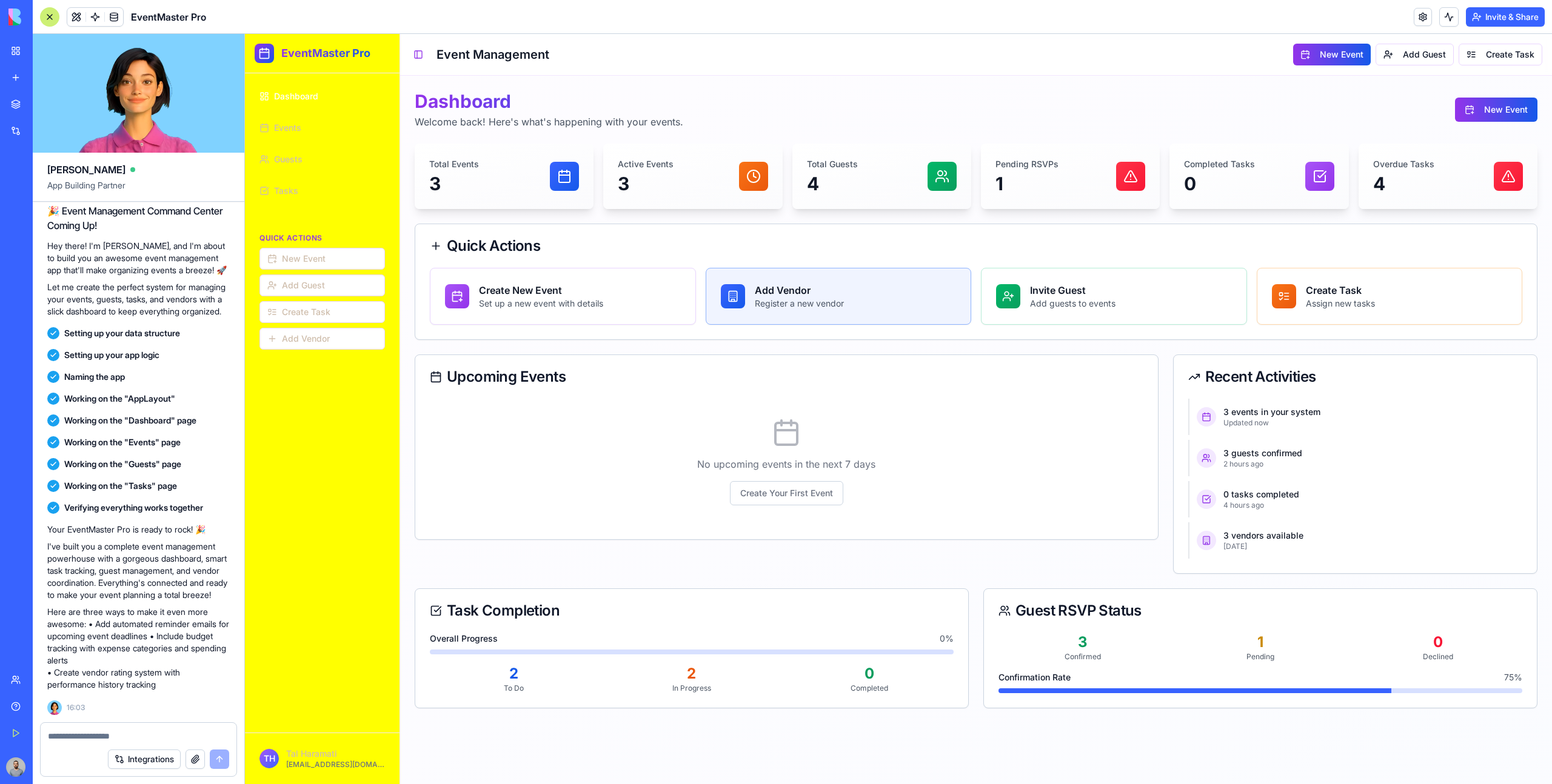
click at [821, 286] on h3 "Add Vendor" at bounding box center [800, 290] width 89 height 15
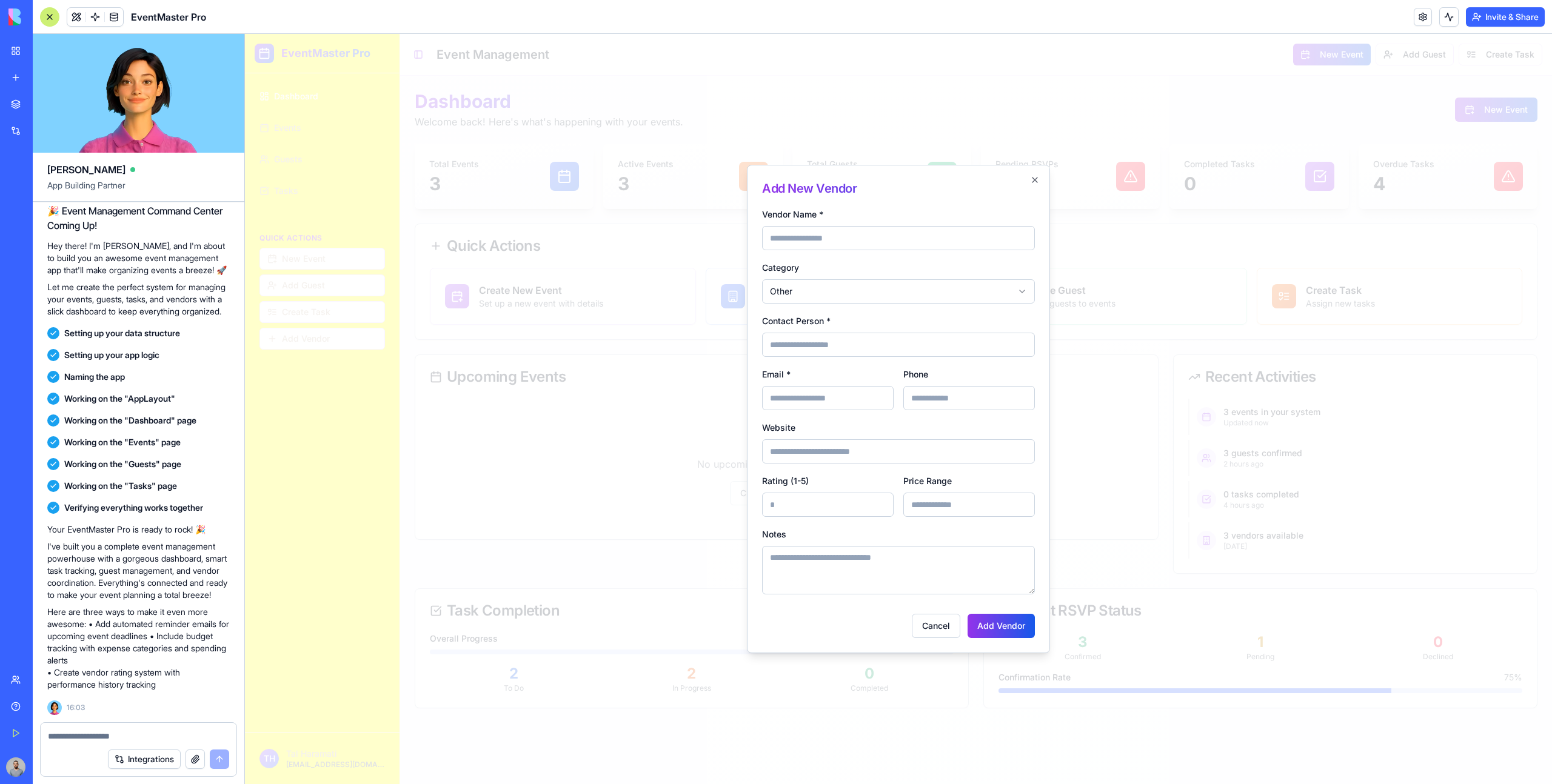
click at [668, 306] on div at bounding box center [899, 409] width 1307 height 750
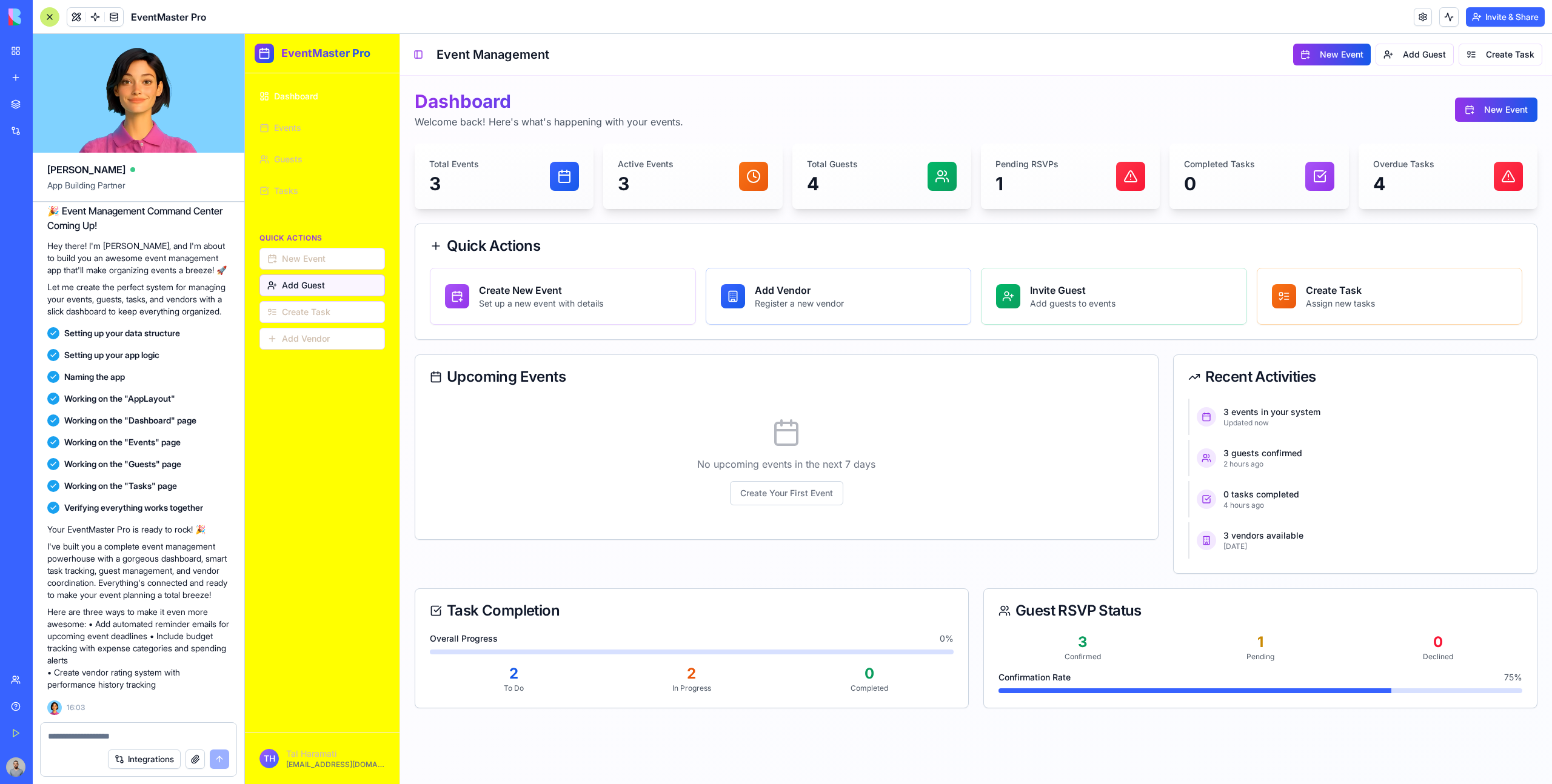
click at [332, 283] on button "Add Guest" at bounding box center [322, 285] width 125 height 22
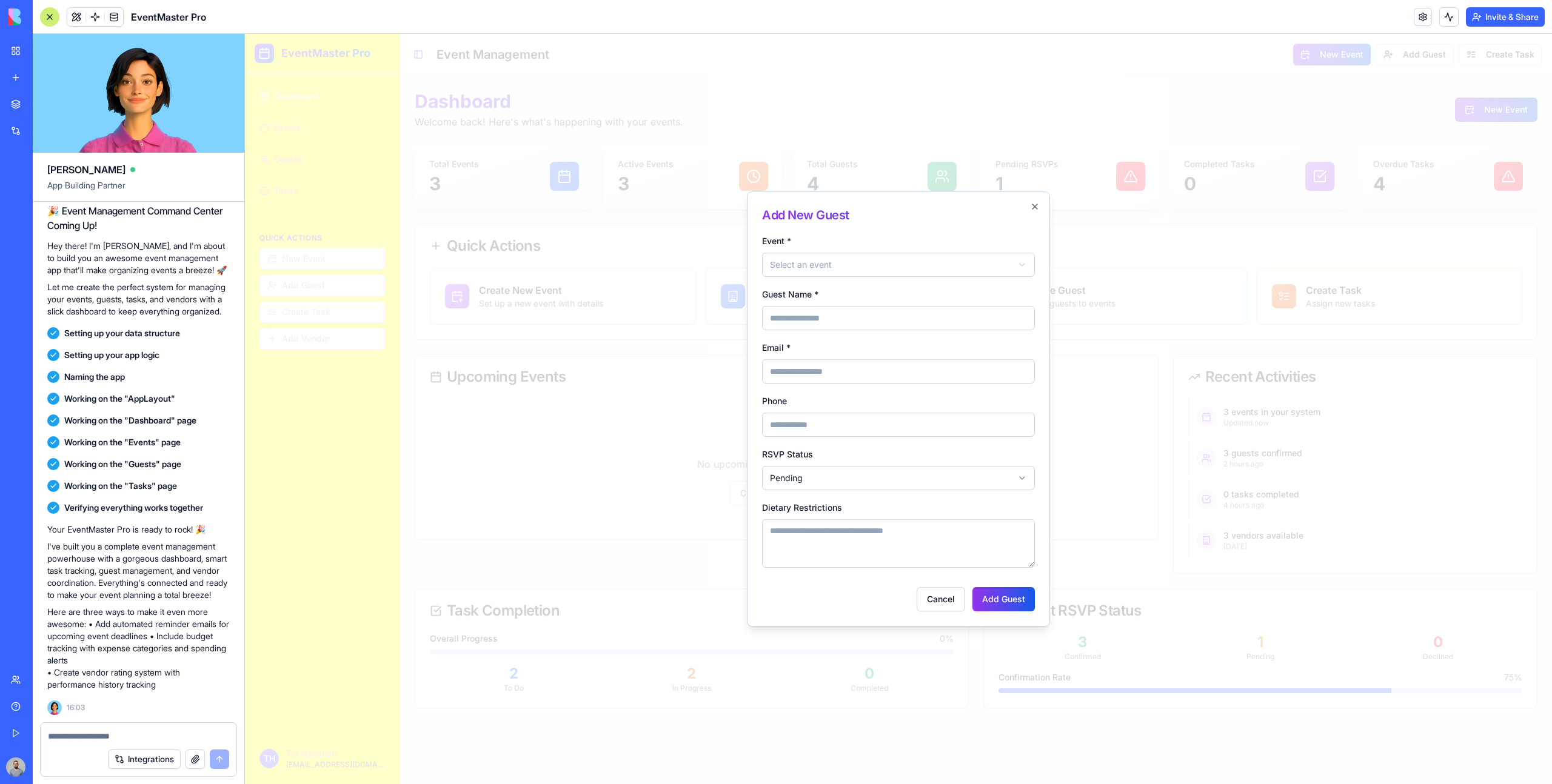
click at [533, 260] on div at bounding box center [899, 409] width 1307 height 750
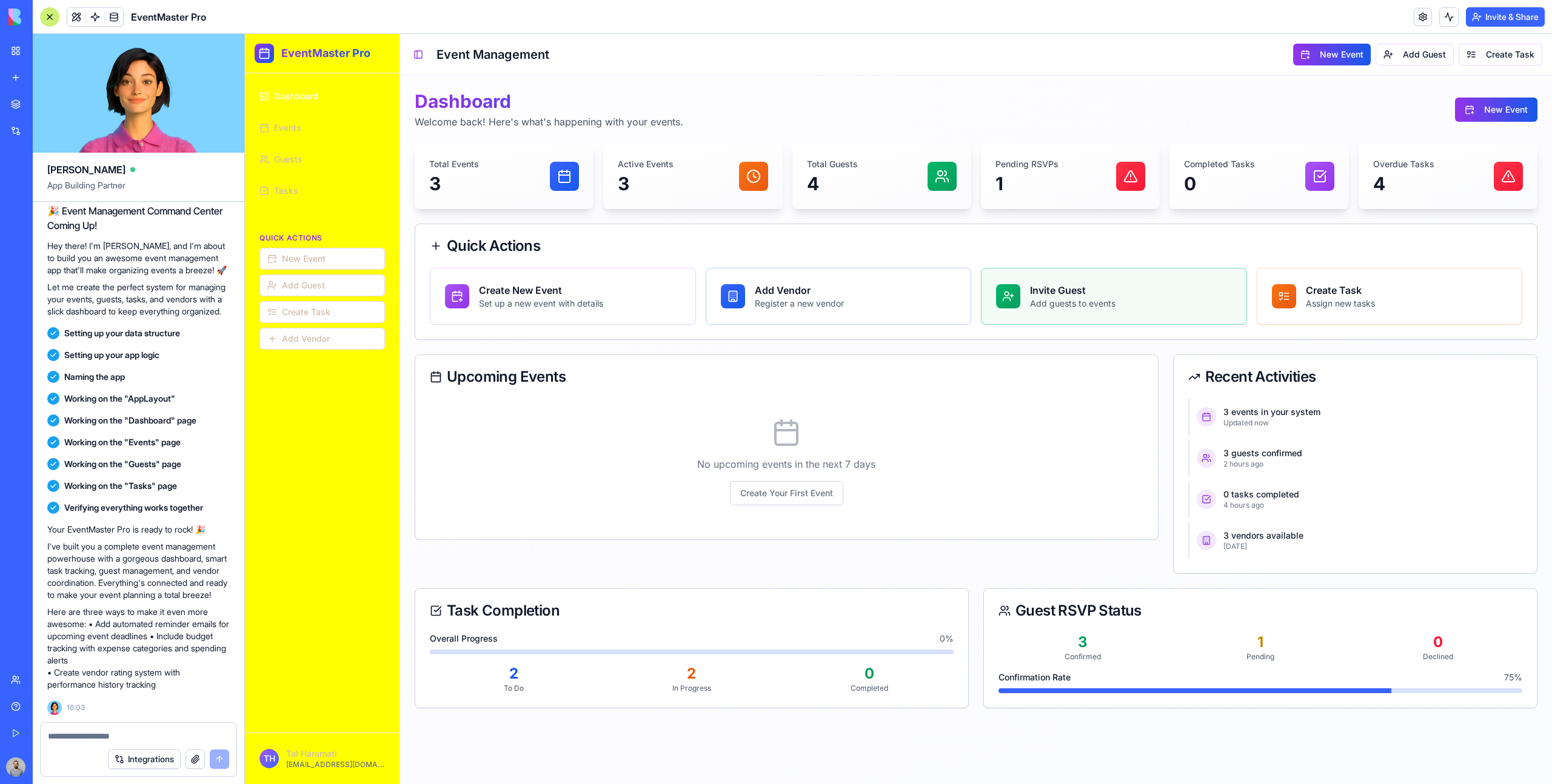
click at [1145, 281] on div "Invite Guest Add guests to events" at bounding box center [1113, 297] width 265 height 56
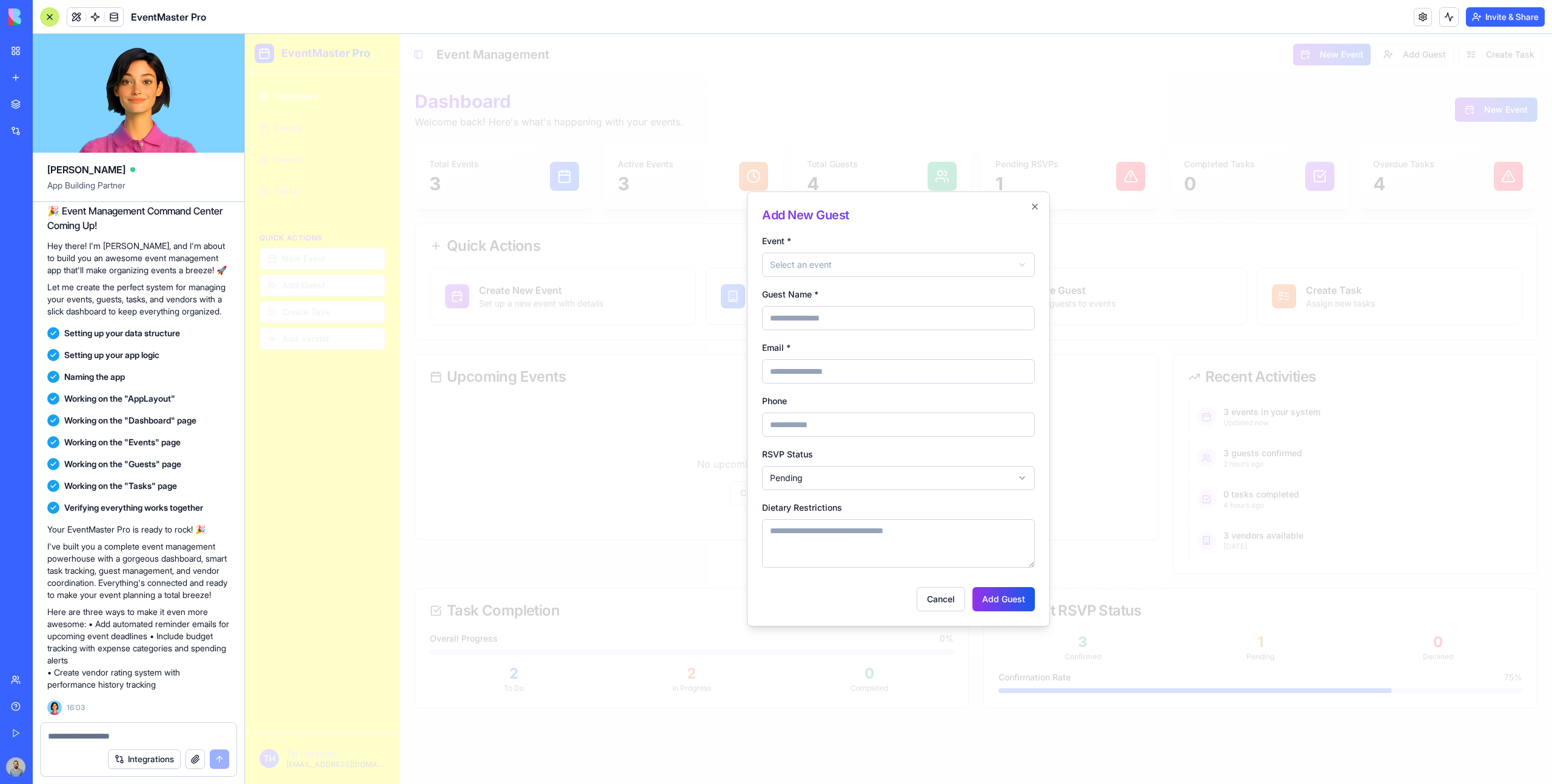
click at [1251, 274] on div at bounding box center [899, 409] width 1307 height 750
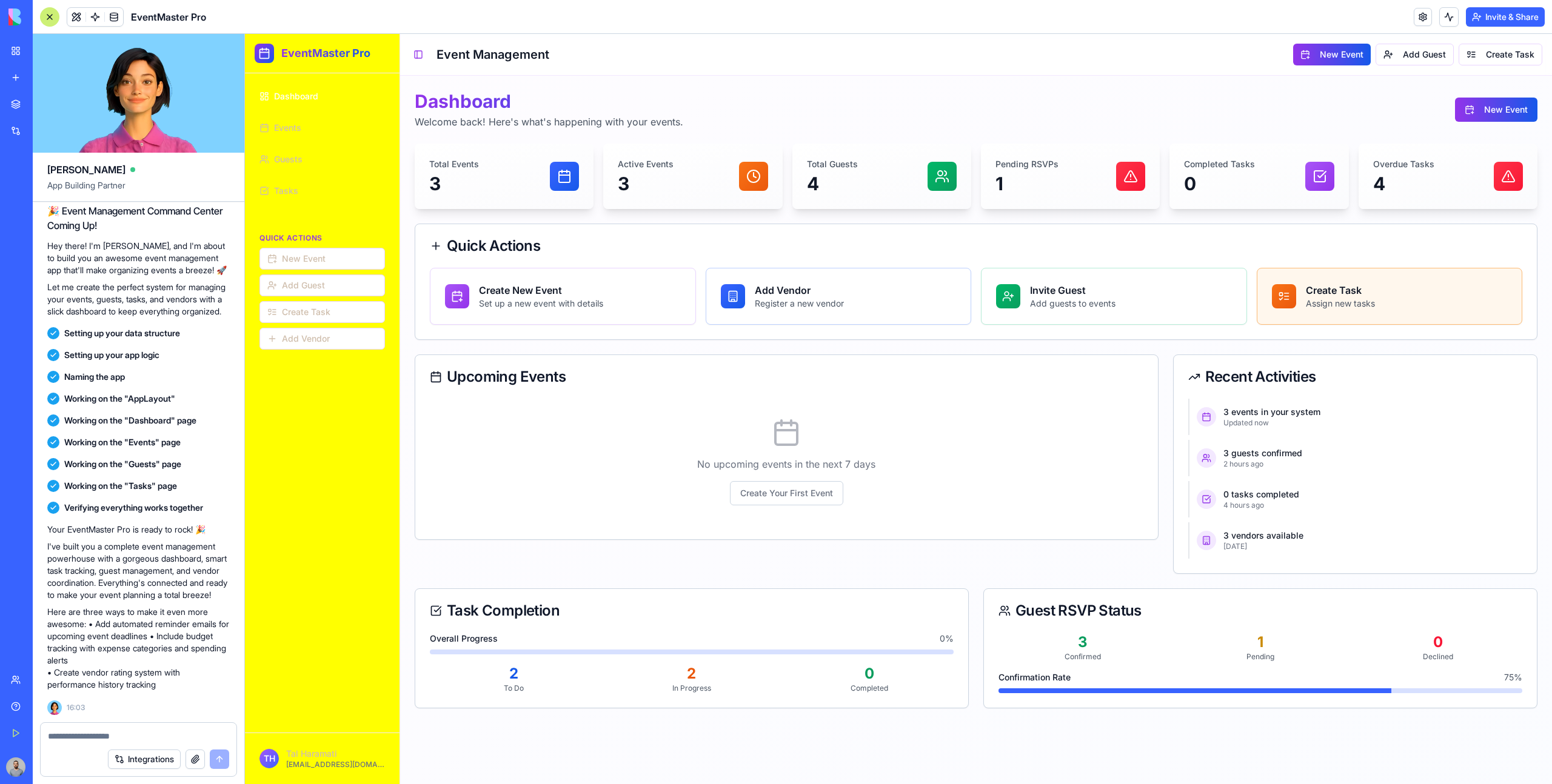
click at [1344, 292] on h3 "Create Task" at bounding box center [1340, 290] width 69 height 15
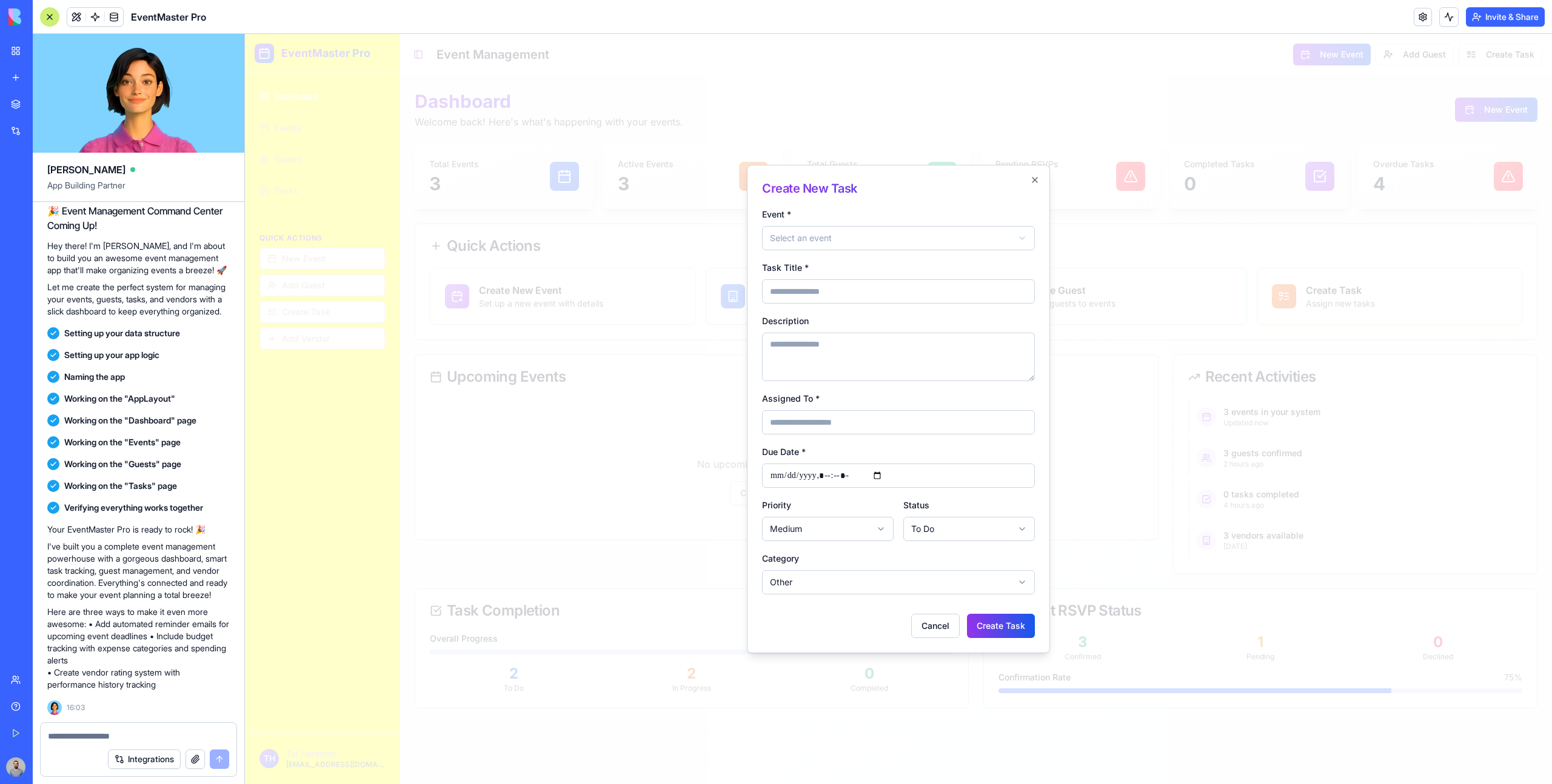
click at [1344, 292] on div at bounding box center [899, 409] width 1307 height 750
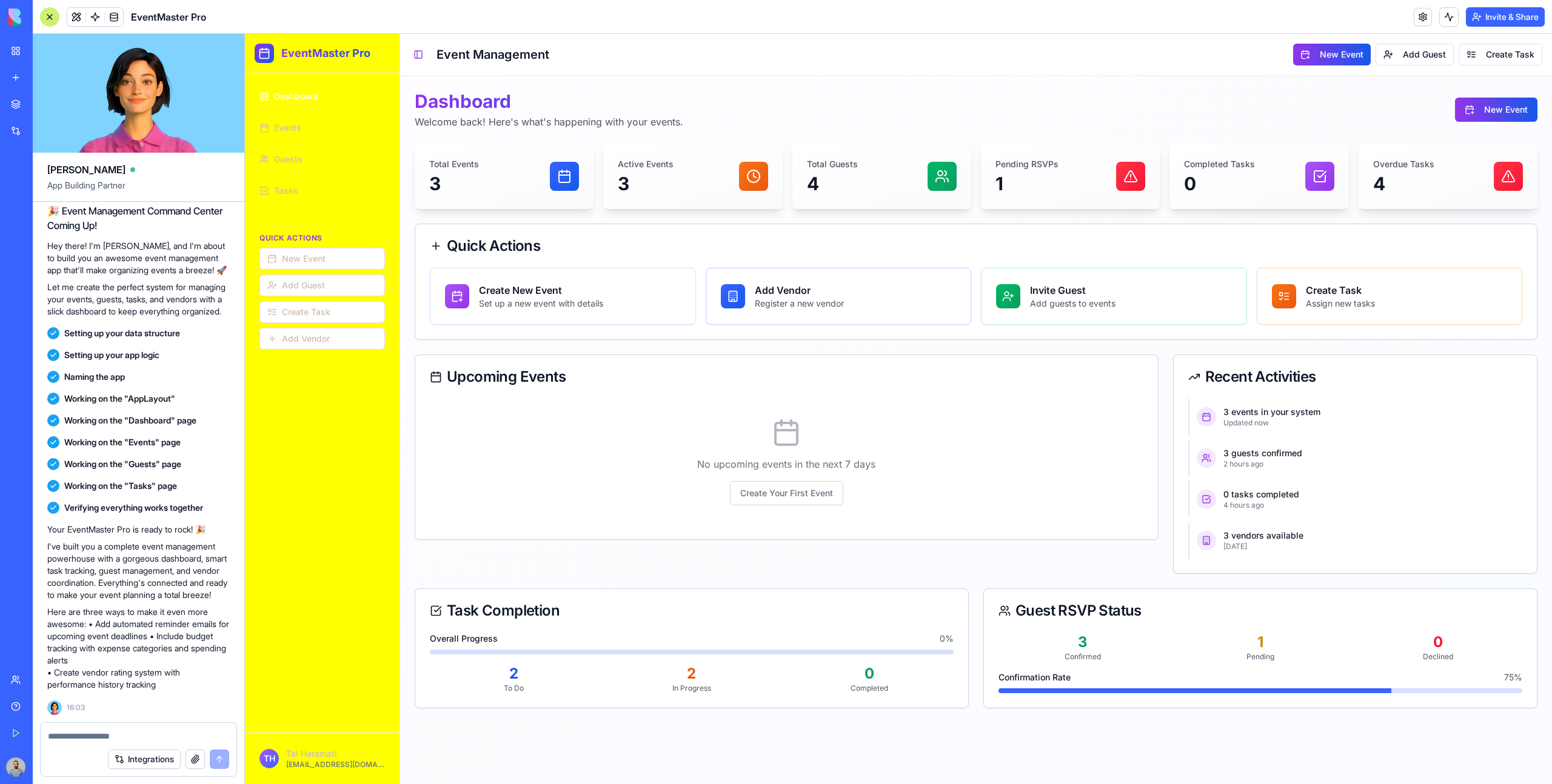
scroll to position [0, 0]
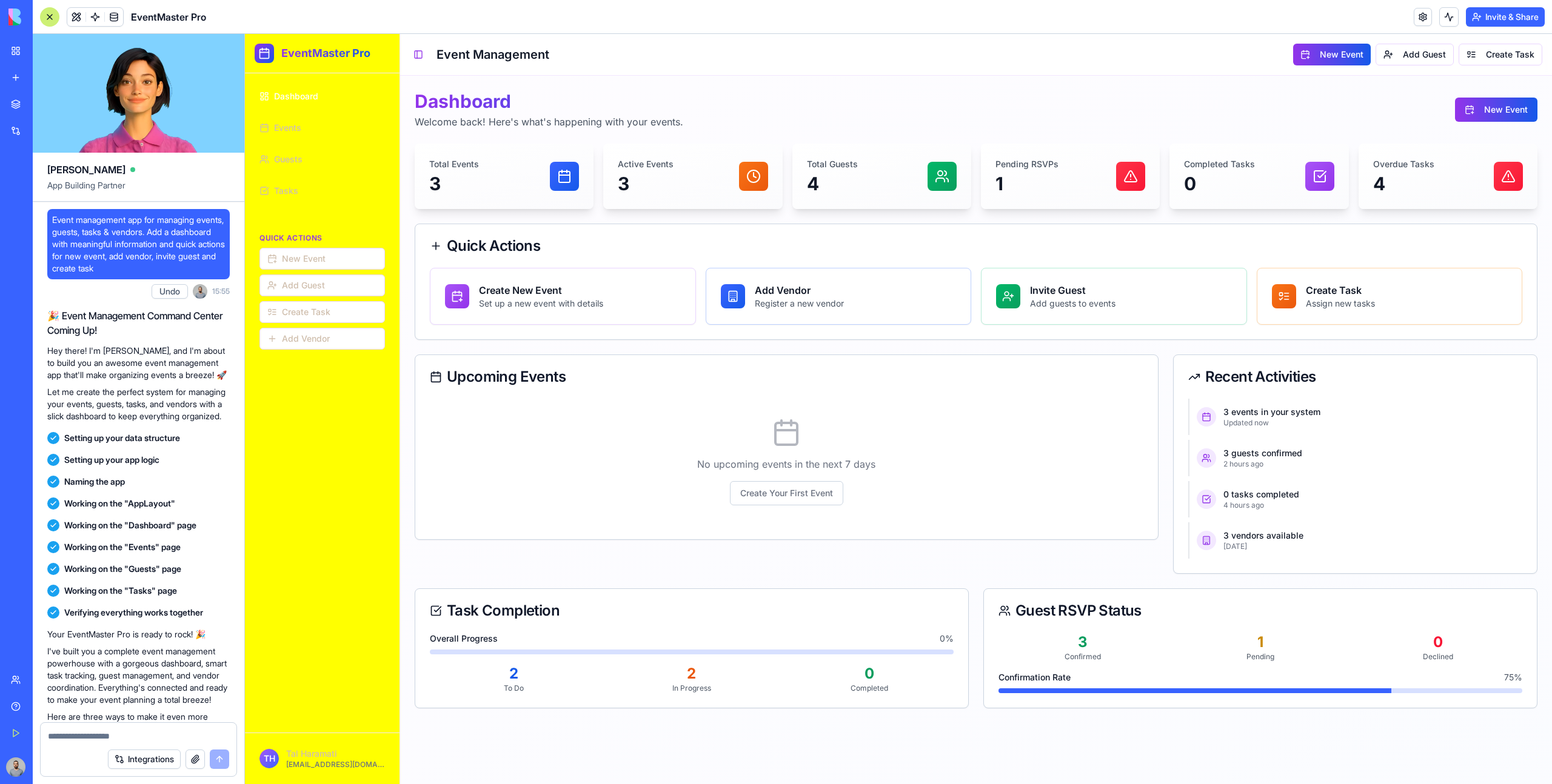
click at [55, 219] on span "Event management app for managing events, guests, tasks & vendors. Add a dashbo…" at bounding box center [139, 244] width 173 height 61
click at [59, 221] on span "Event management app for managing events, guests, tasks & vendors. Add a dashbo…" at bounding box center [139, 244] width 173 height 61
click at [101, 224] on span "Event management app for managing events, guests, tasks & vendors. Add a dashbo…" at bounding box center [139, 244] width 173 height 61
click at [129, 233] on span "Event management app for managing events, guests, tasks & vendors. Add a dashbo…" at bounding box center [139, 244] width 173 height 61
drag, startPoint x: 129, startPoint y: 233, endPoint x: 157, endPoint y: 233, distance: 28.0
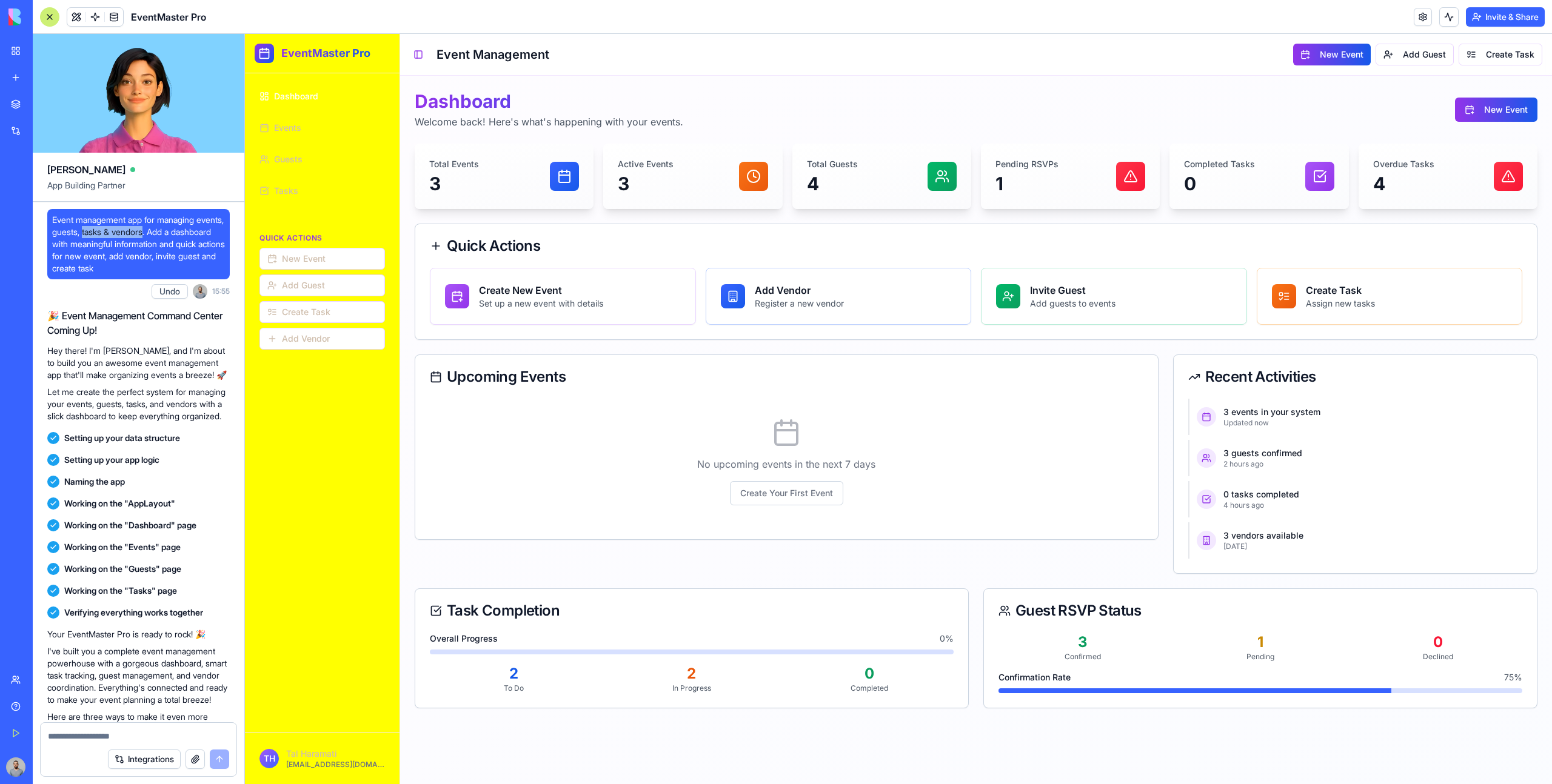
click at [157, 233] on span "Event management app for managing events, guests, tasks & vendors. Add a dashbo…" at bounding box center [139, 244] width 173 height 61
click at [76, 16] on span at bounding box center [76, 16] width 34 height 34
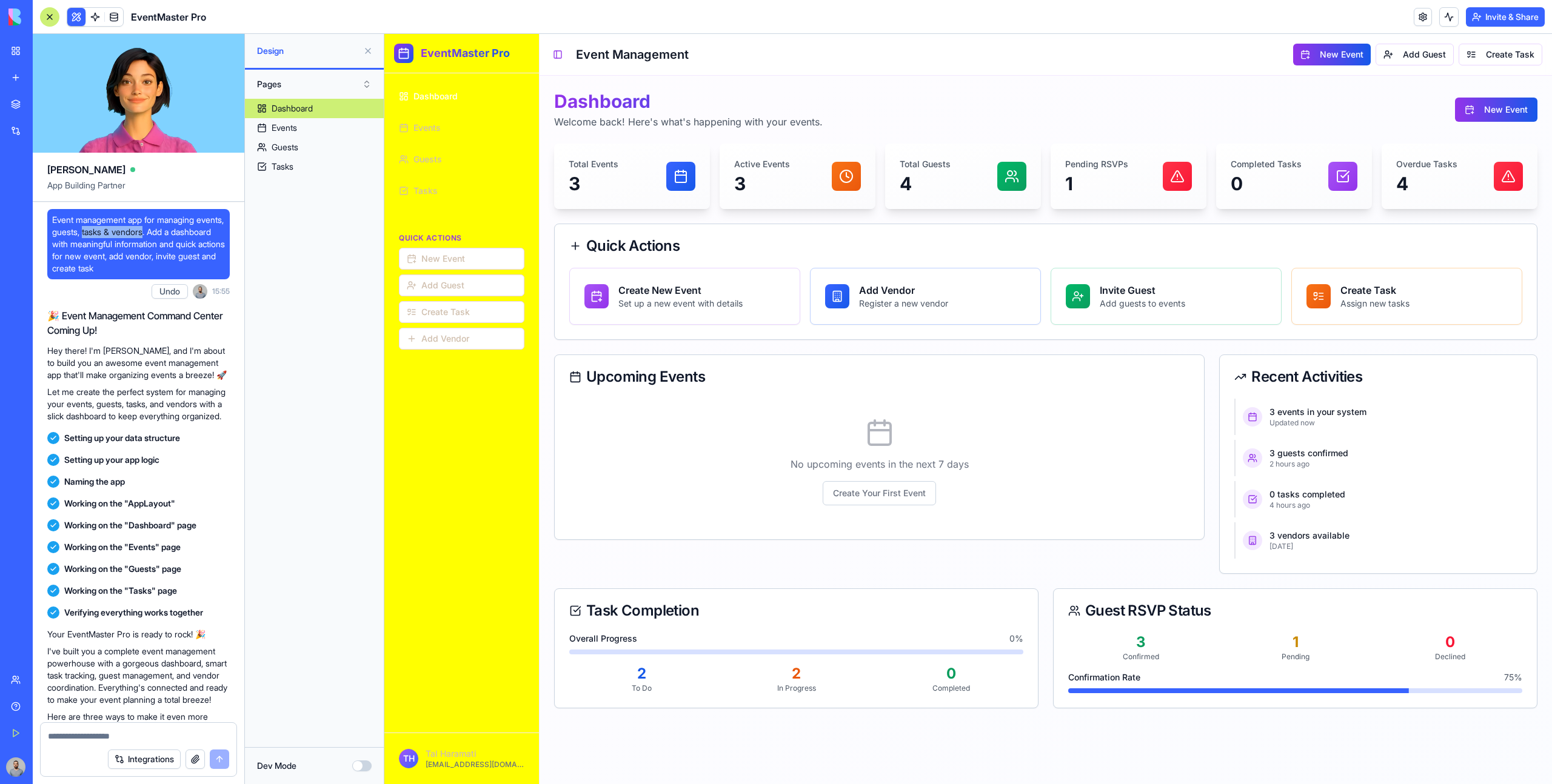
click at [352, 83] on button "Pages" at bounding box center [314, 84] width 127 height 19
click at [349, 128] on div "Components" at bounding box center [314, 129] width 120 height 19
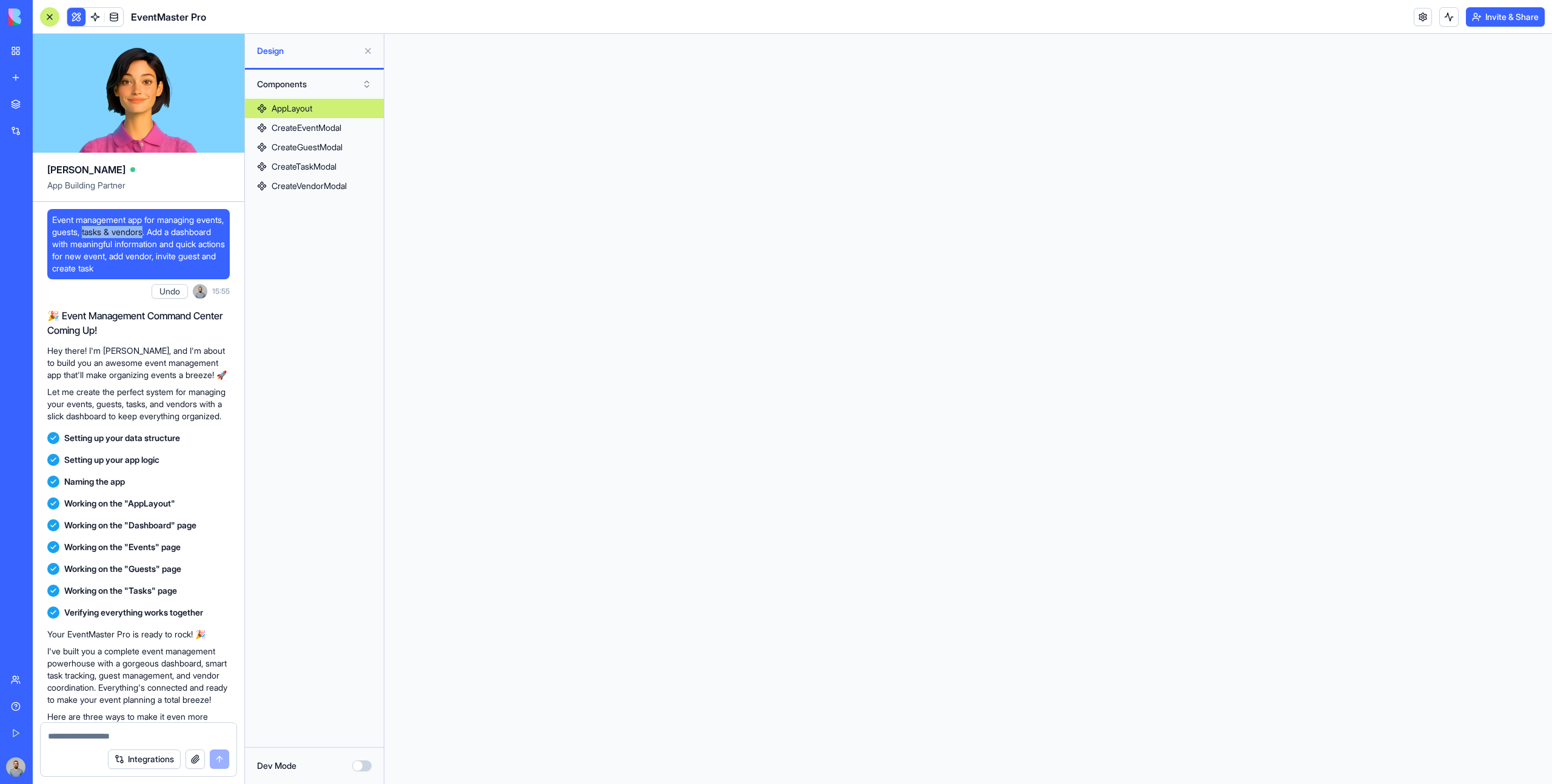
click at [298, 88] on button "Components" at bounding box center [314, 84] width 127 height 19
click at [301, 112] on div "Pages" at bounding box center [314, 110] width 120 height 19
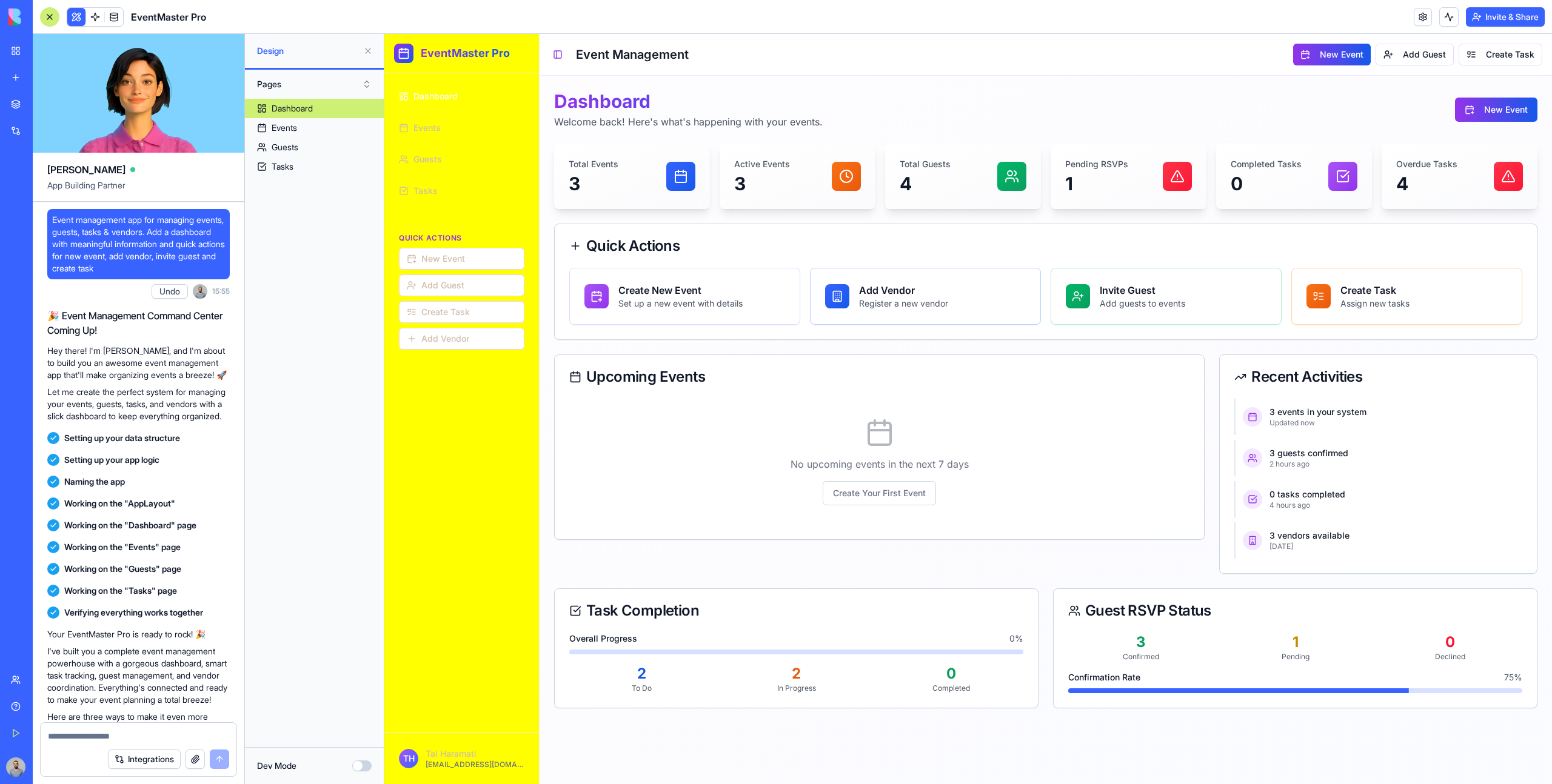
click at [76, 214] on span "Event management app for managing events, guests, tasks & vendors. Add a dashbo…" at bounding box center [139, 244] width 173 height 61
click at [76, 215] on span "Event management app for managing events, guests, tasks & vendors. Add a dashbo…" at bounding box center [139, 244] width 173 height 61
click at [75, 215] on span "Event management app for managing events, guests, tasks & vendors. Add a dashbo…" at bounding box center [139, 244] width 173 height 61
click at [76, 215] on span "Event management app for managing events, guests, tasks & vendors. Add a dashbo…" at bounding box center [139, 244] width 173 height 61
